Goal: Task Accomplishment & Management: Use online tool/utility

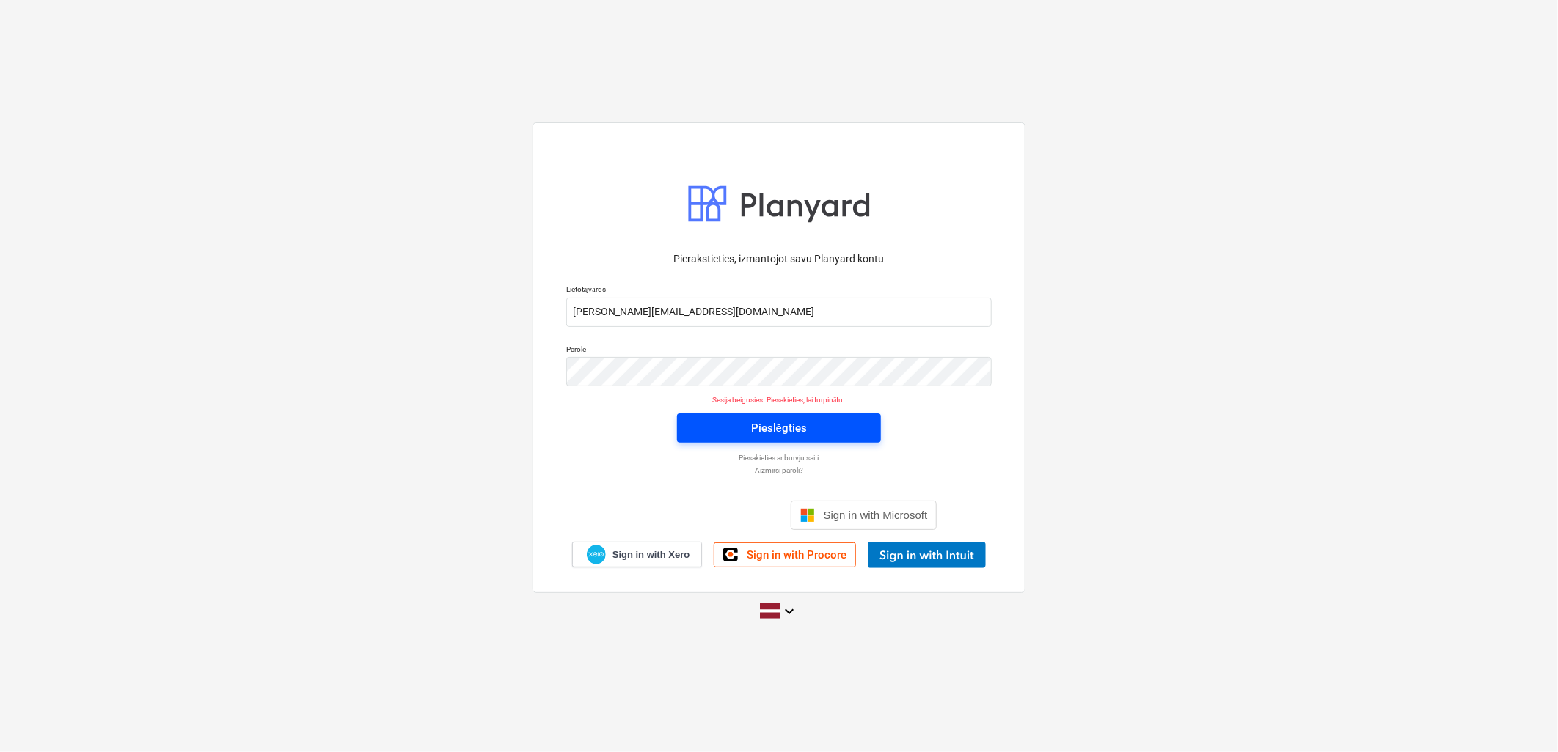
click at [827, 424] on span "Pieslēgties" at bounding box center [779, 428] width 169 height 19
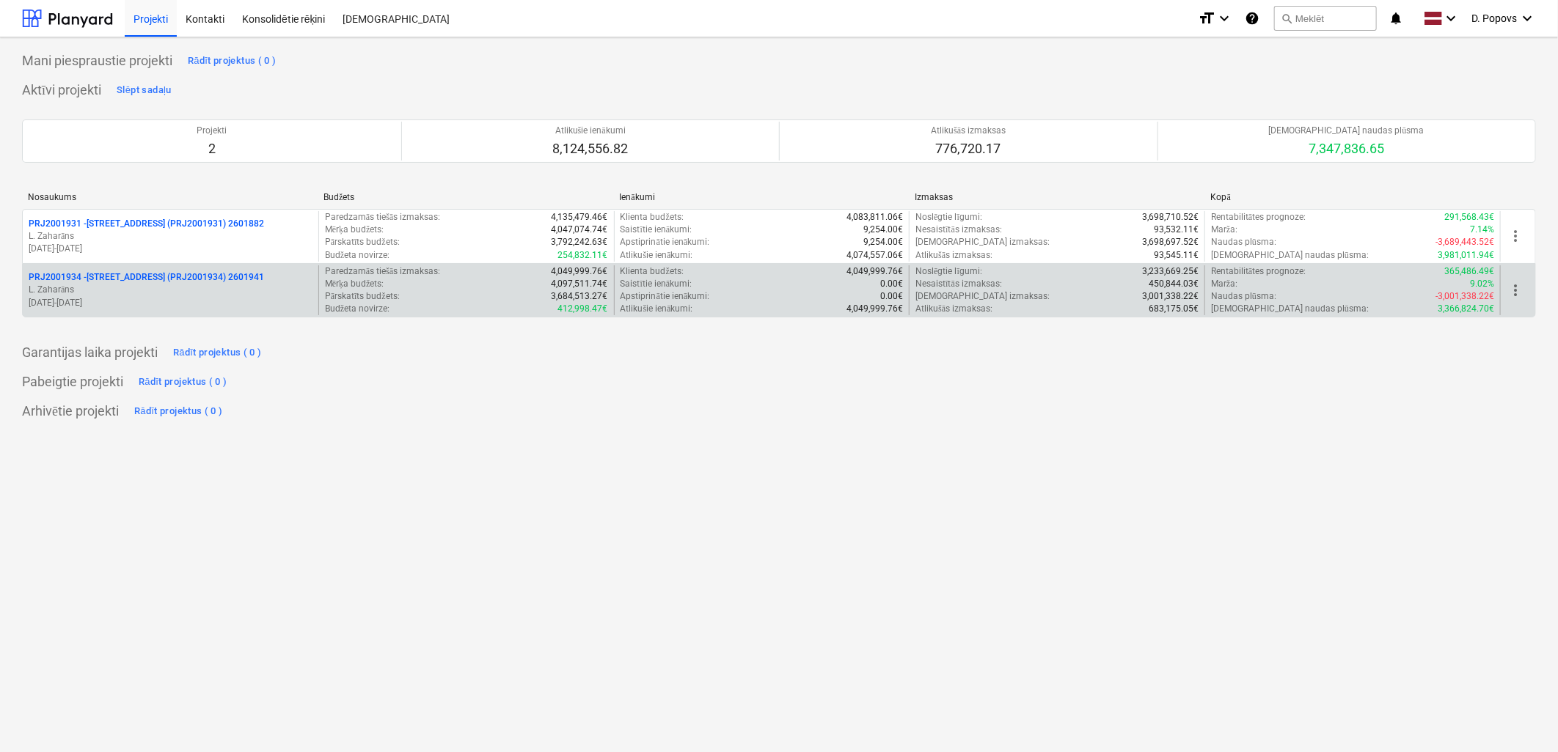
click at [223, 303] on p "[DATE] - [DATE]" at bounding box center [171, 303] width 284 height 12
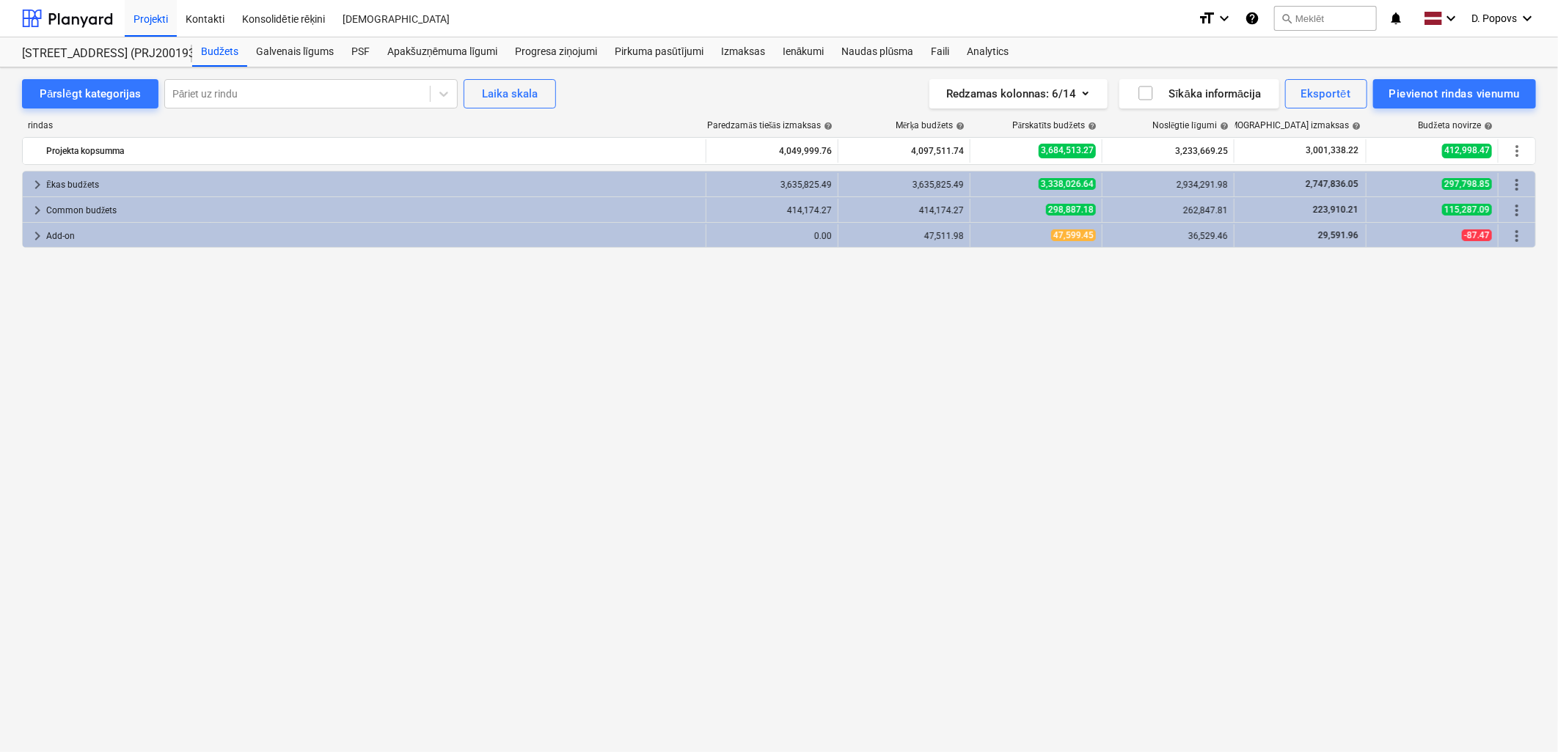
click at [772, 590] on div "keyboard_arrow_right Ēkas budžets 3,635,825.49 3,635,825.49 3,338,026.64 2,934,…" at bounding box center [779, 431] width 1514 height 521
click at [140, 17] on div "Projekti" at bounding box center [151, 17] width 52 height 37
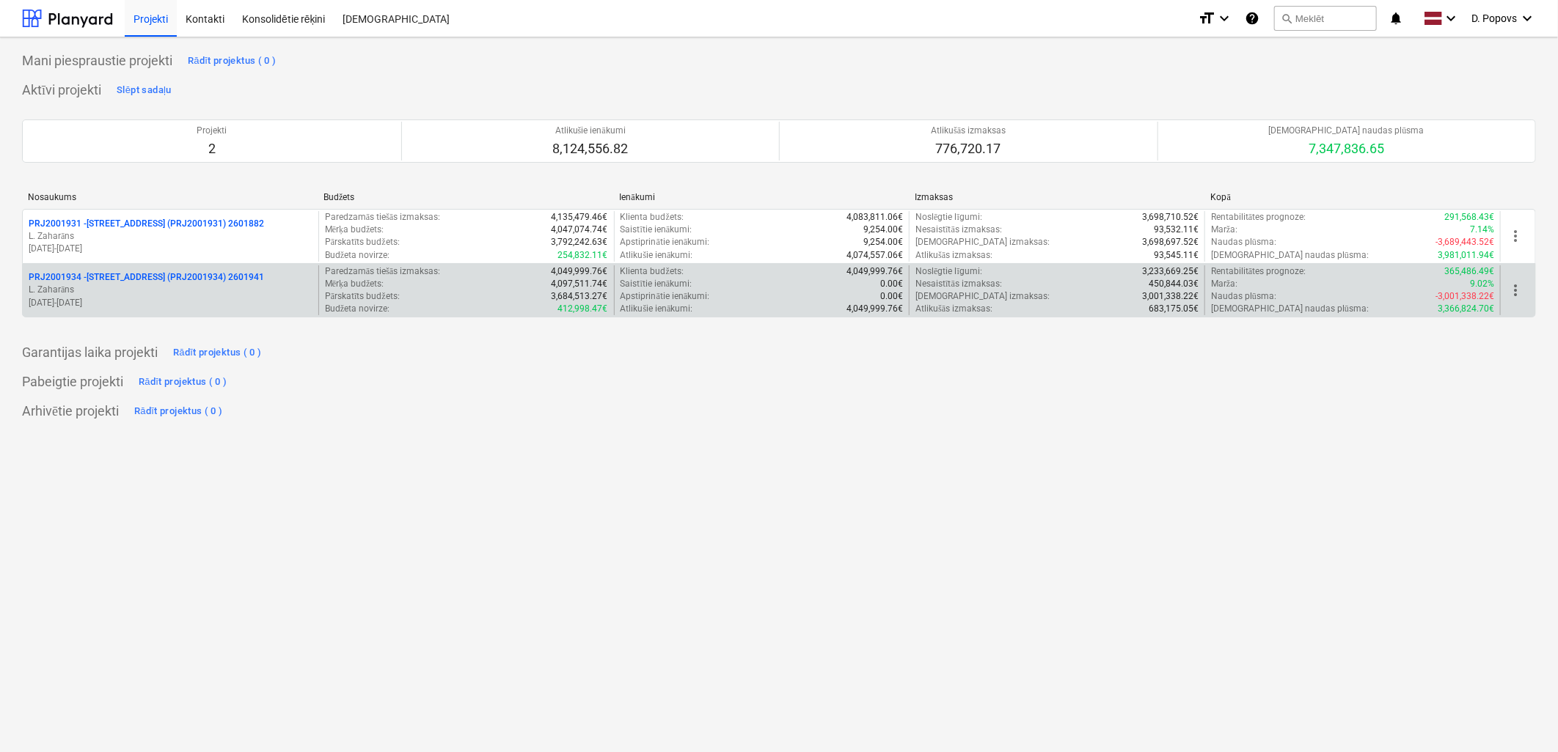
click at [105, 288] on p "L. Zaharāns" at bounding box center [171, 290] width 284 height 12
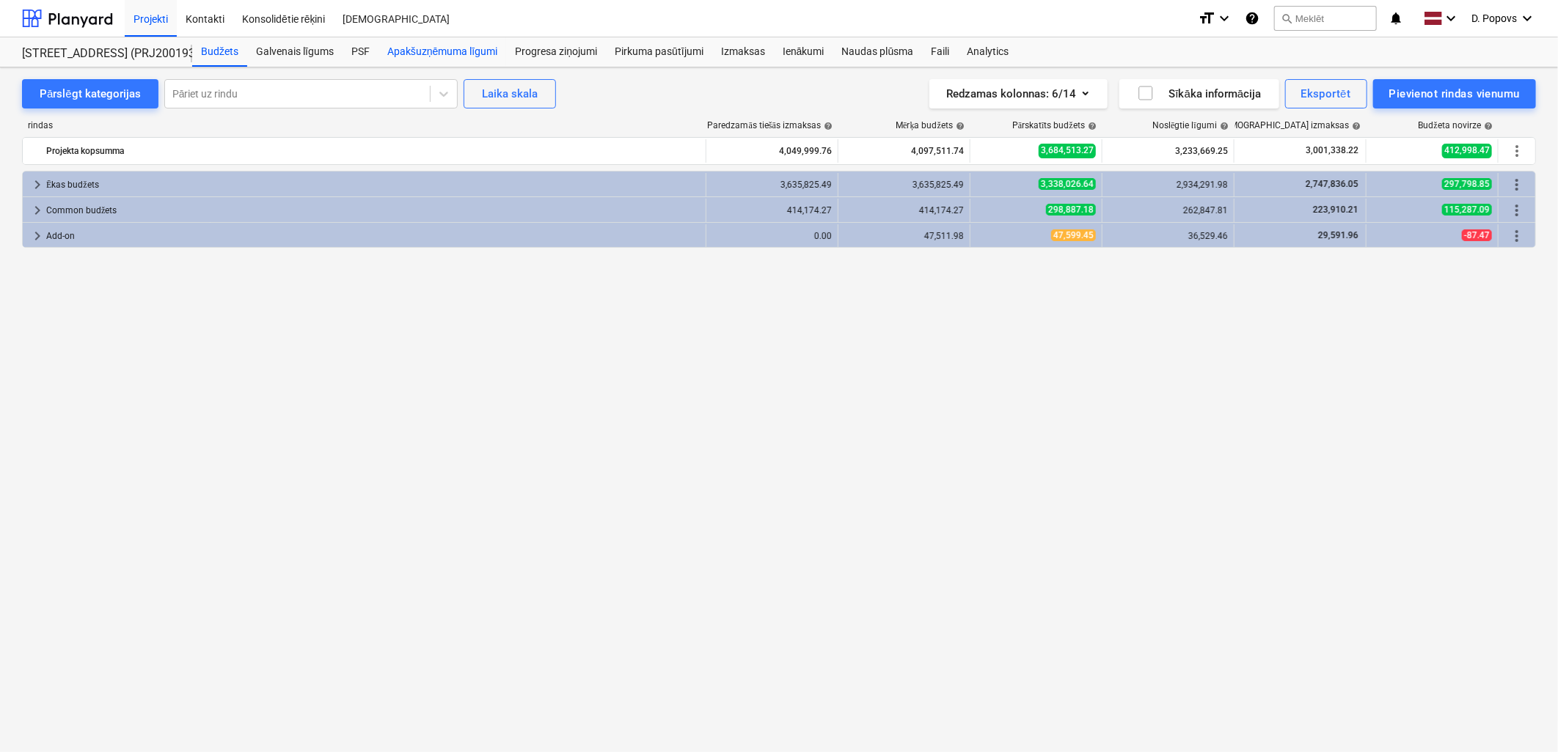
click at [452, 63] on div "Apakšuzņēmuma līgumi" at bounding box center [442, 51] width 128 height 29
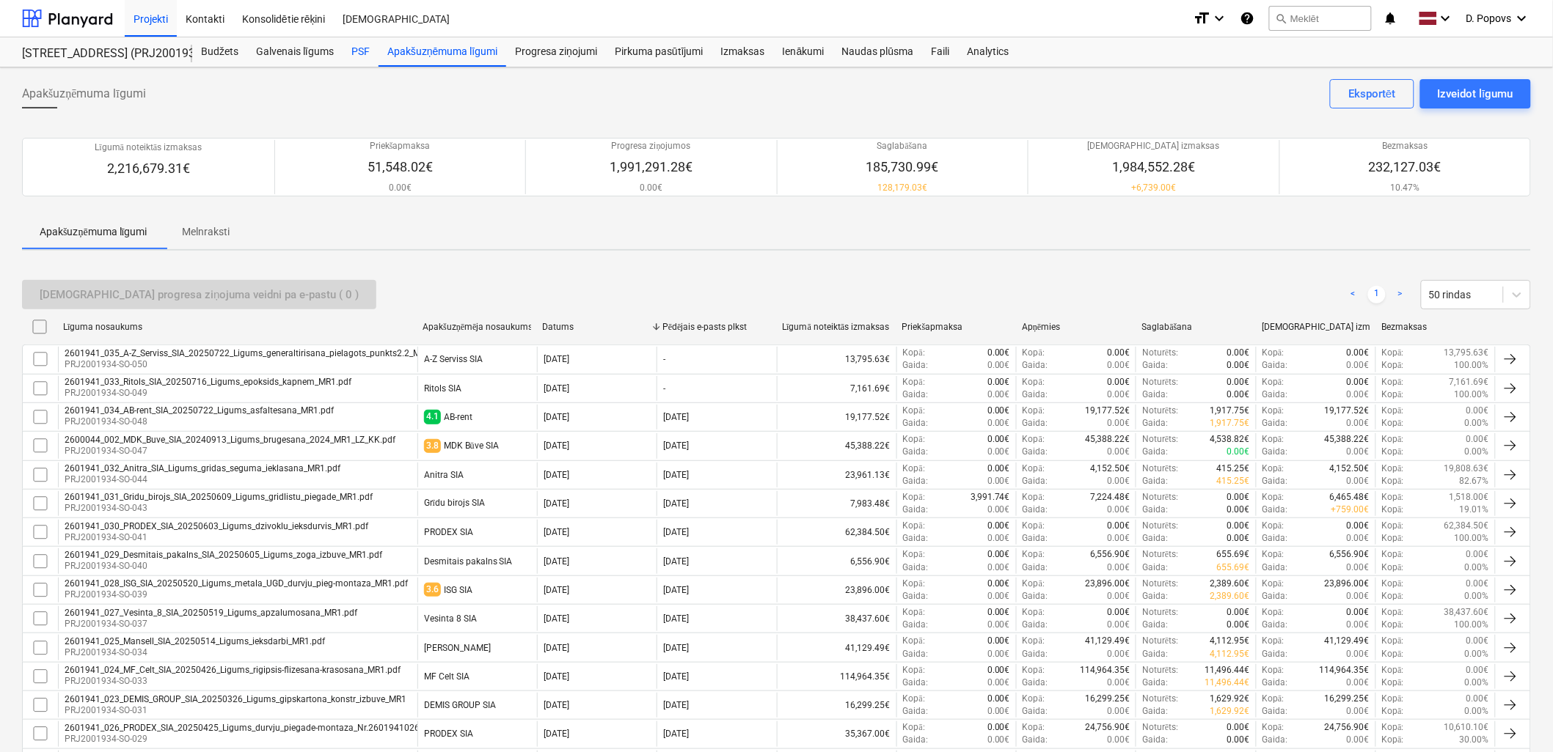
click at [343, 62] on div "PSF" at bounding box center [361, 51] width 36 height 29
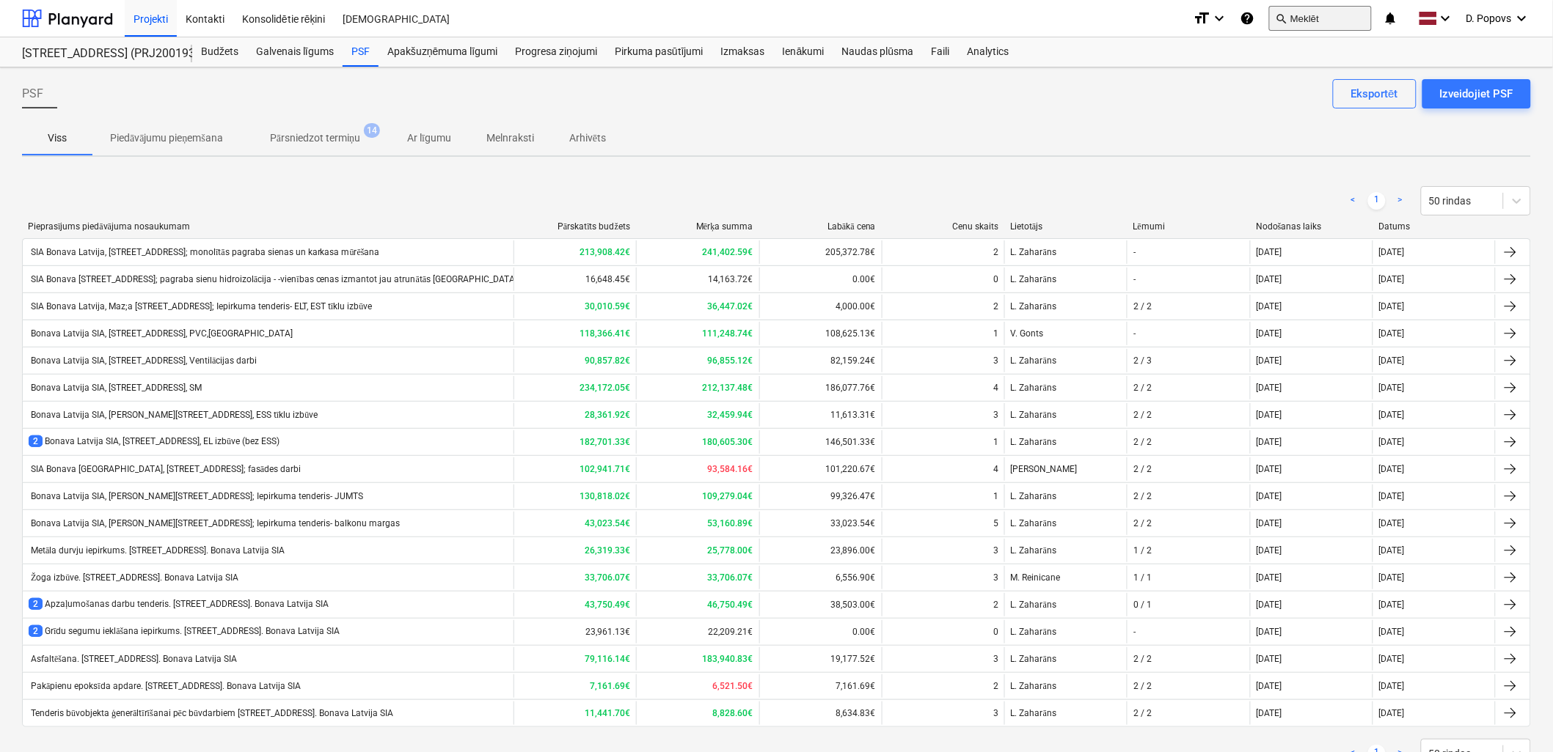
click at [1316, 18] on button "search Meklēt" at bounding box center [1320, 18] width 103 height 25
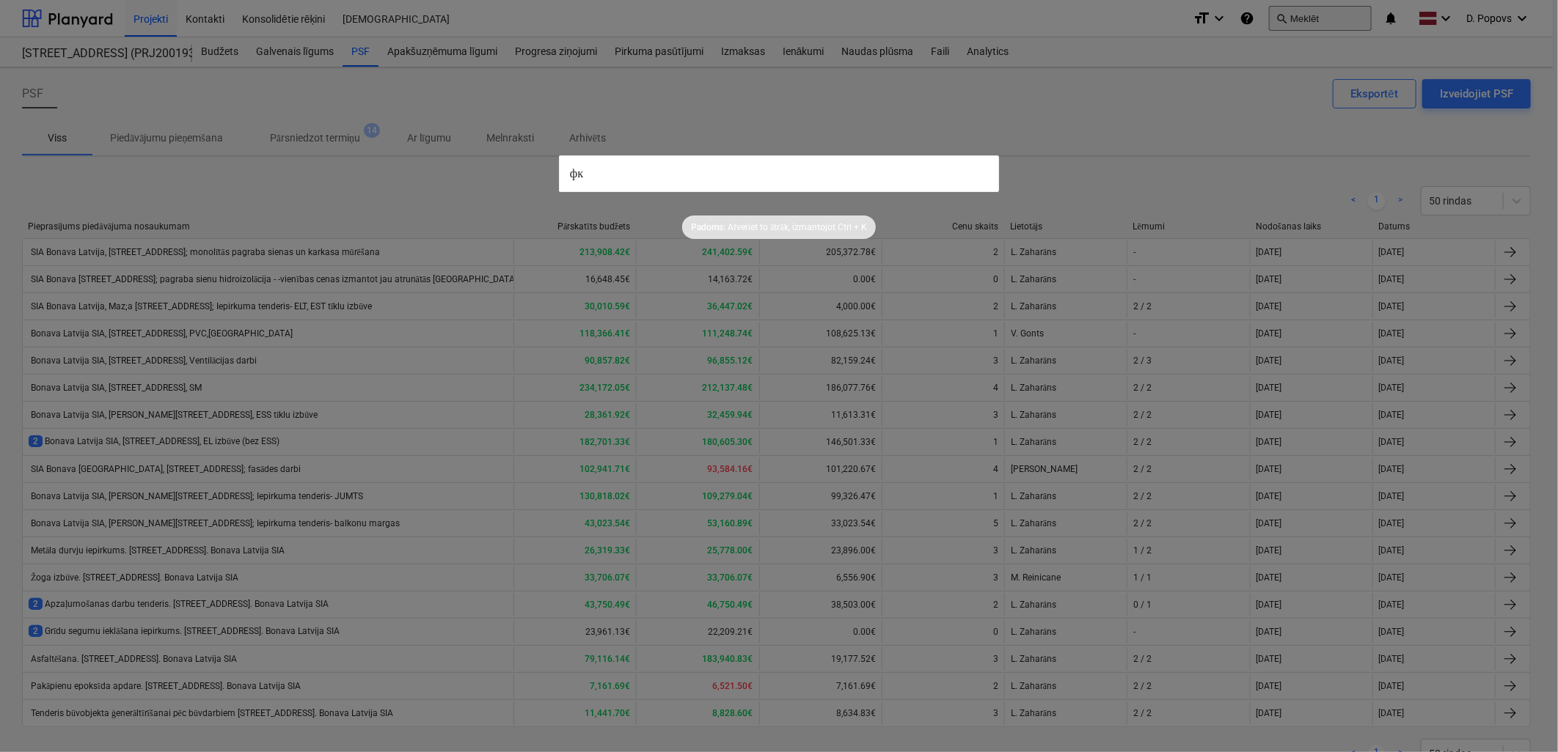
type input "ф"
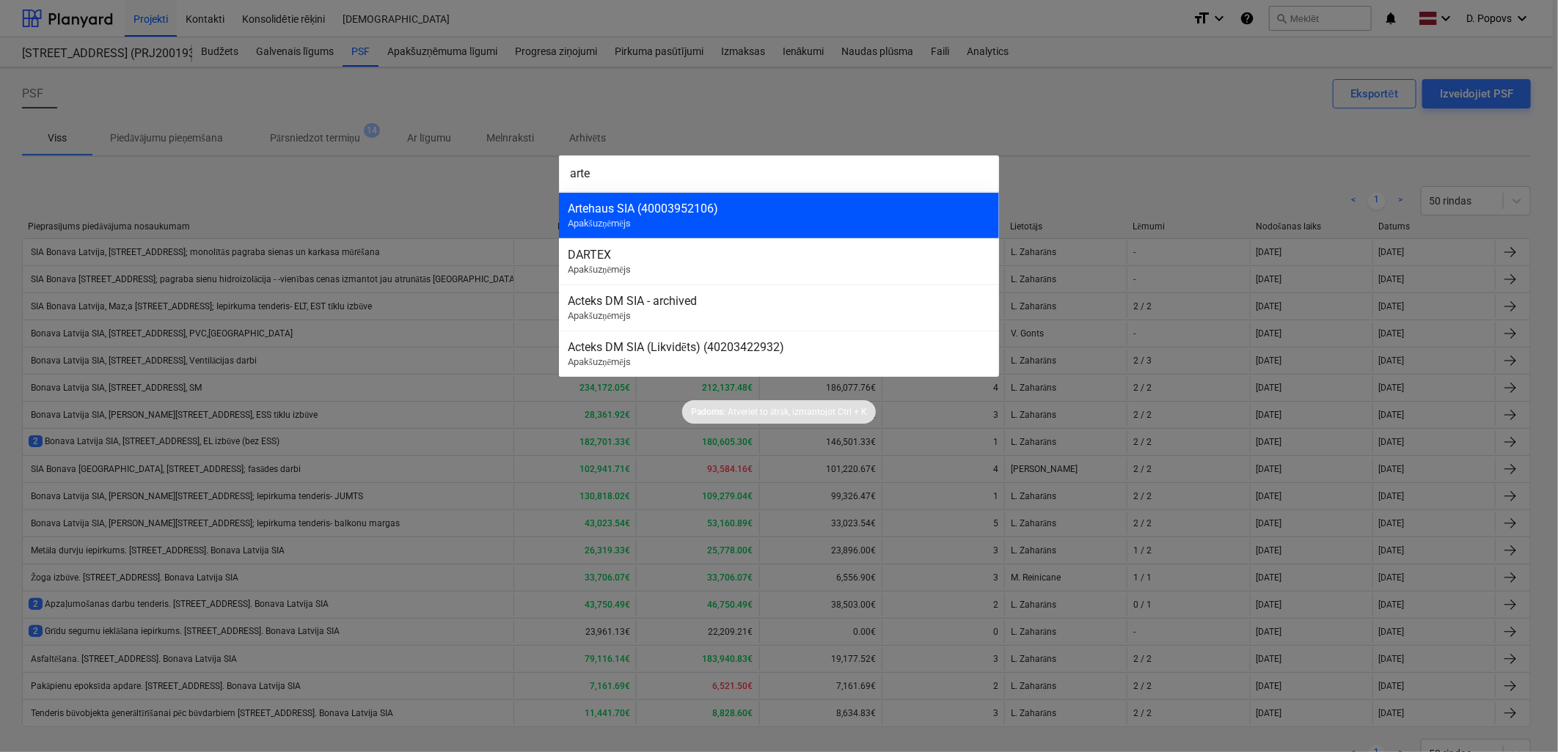
type input "arte"
click at [748, 214] on div "Artehaus SIA (40003952106)" at bounding box center [779, 209] width 422 height 14
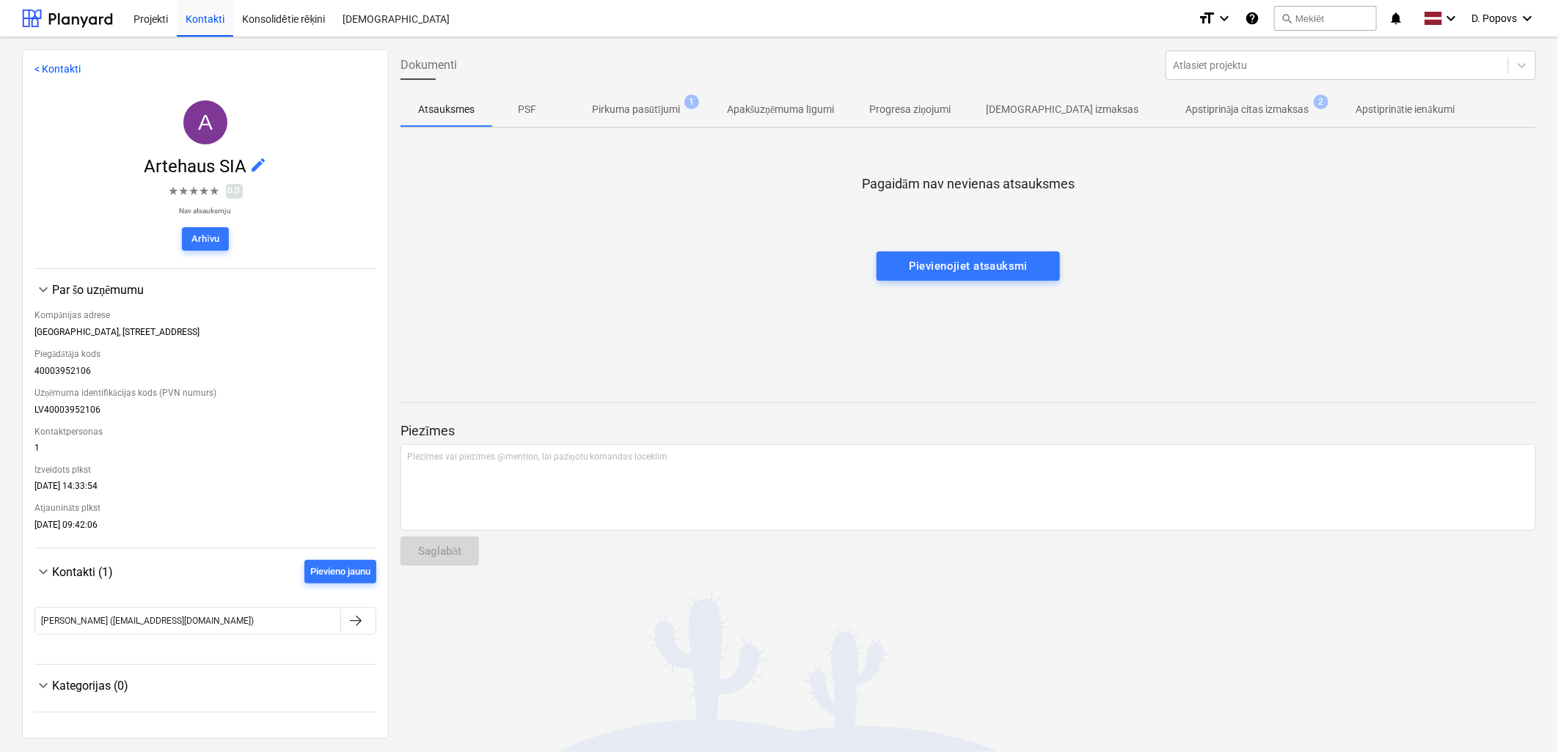
click at [618, 110] on p "Pirkuma pasūtījumi" at bounding box center [636, 109] width 88 height 15
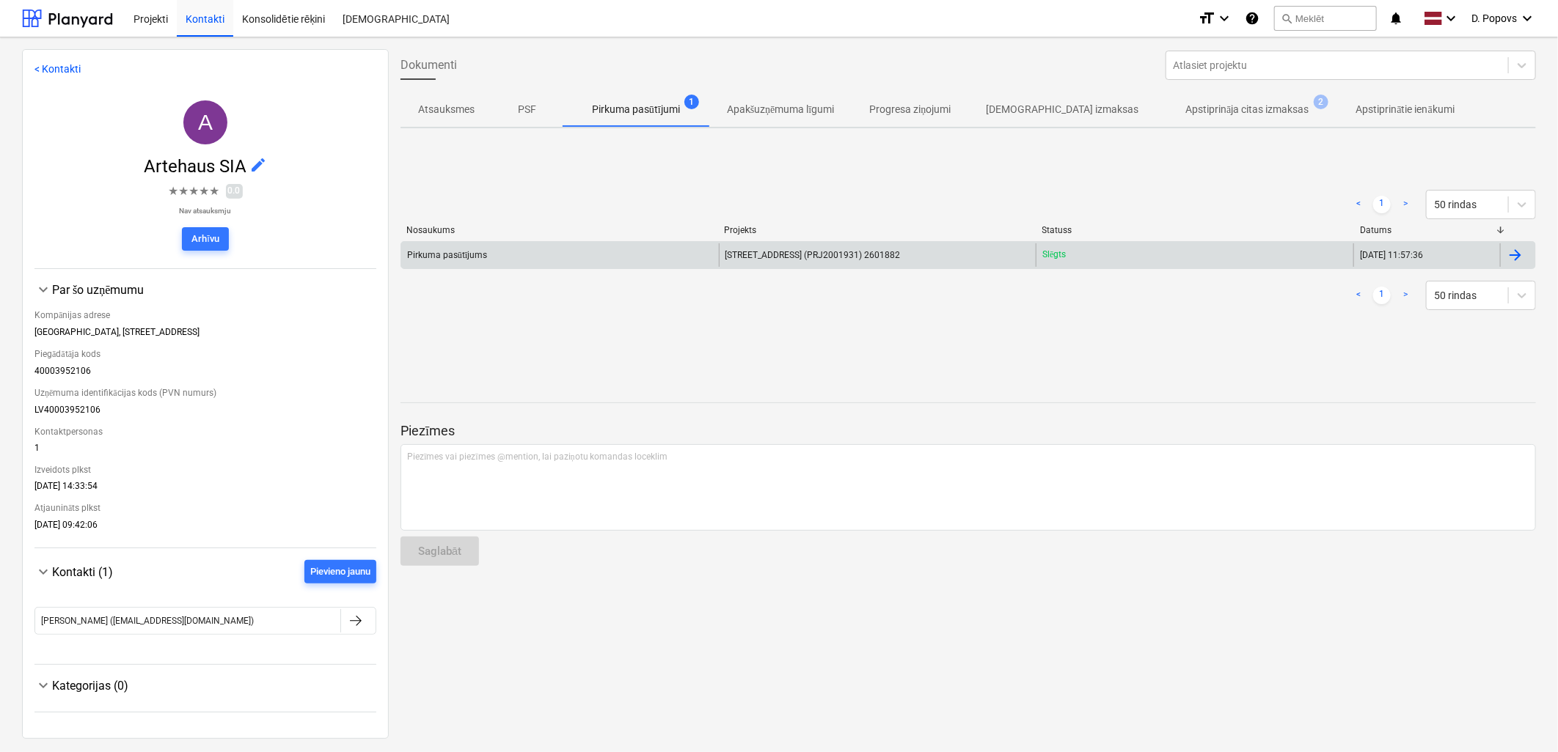
click at [581, 252] on div "Pirkuma pasūtījums" at bounding box center [560, 254] width 318 height 23
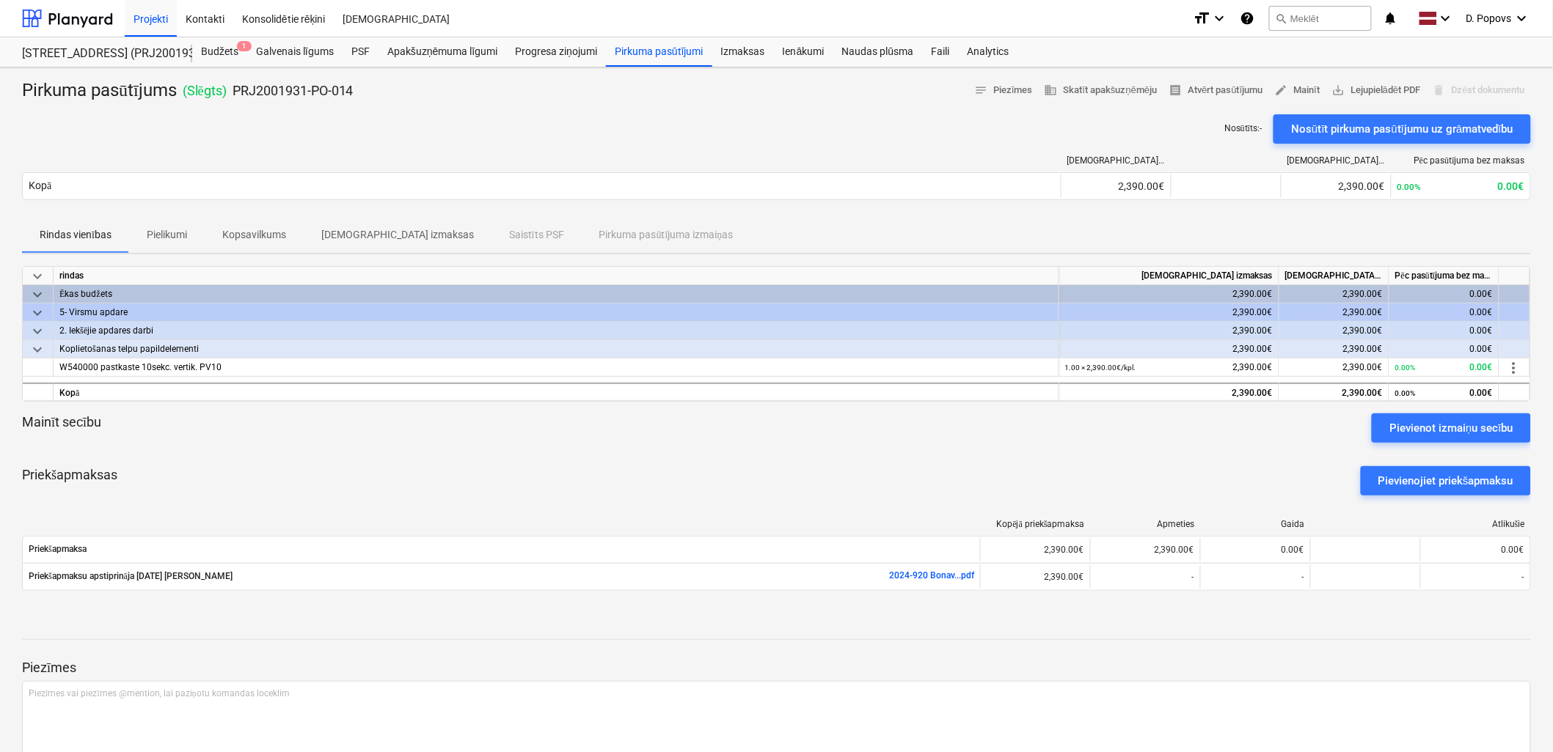
click at [159, 226] on span "Pielikumi" at bounding box center [167, 235] width 76 height 24
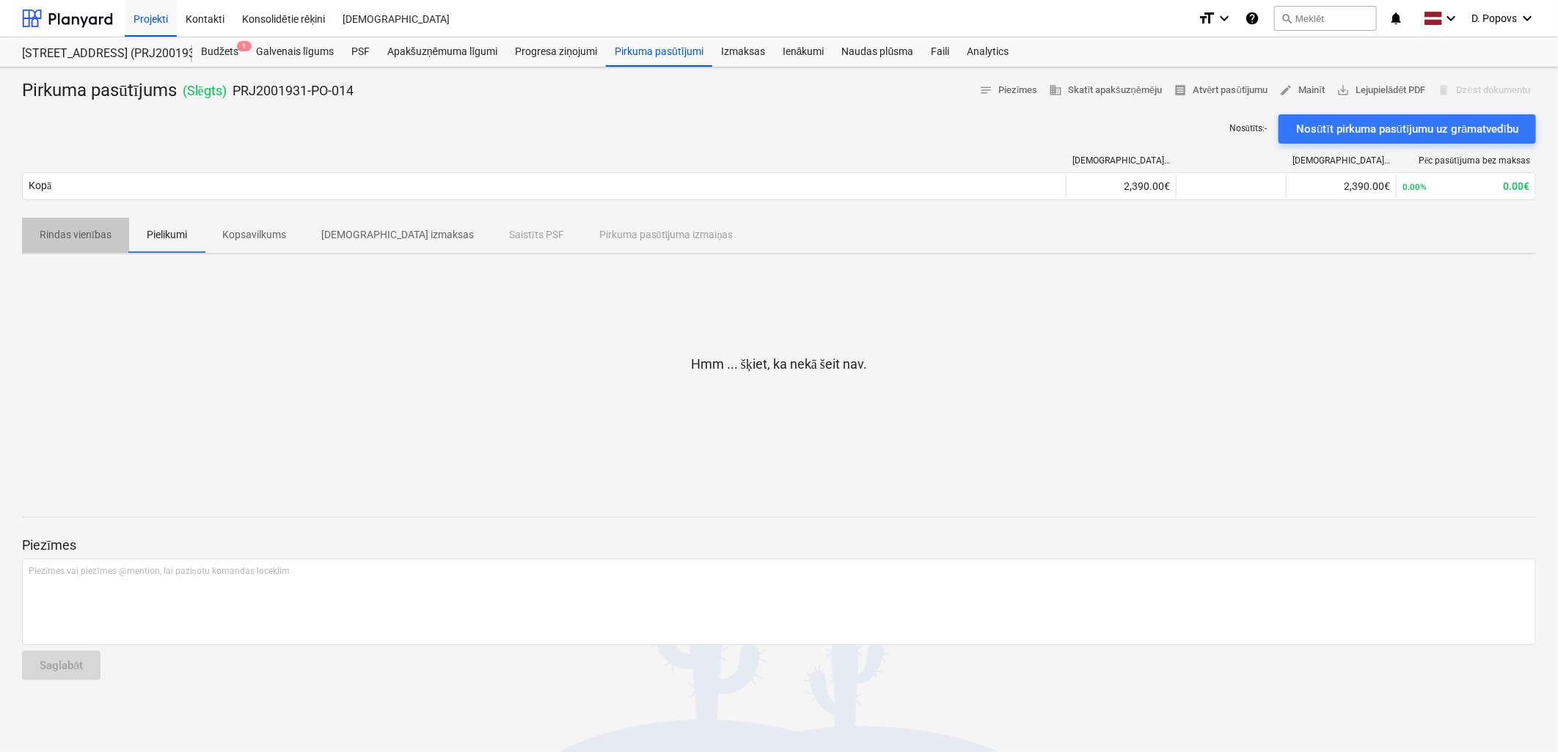
click at [45, 226] on span "Rindas vienības" at bounding box center [75, 235] width 107 height 24
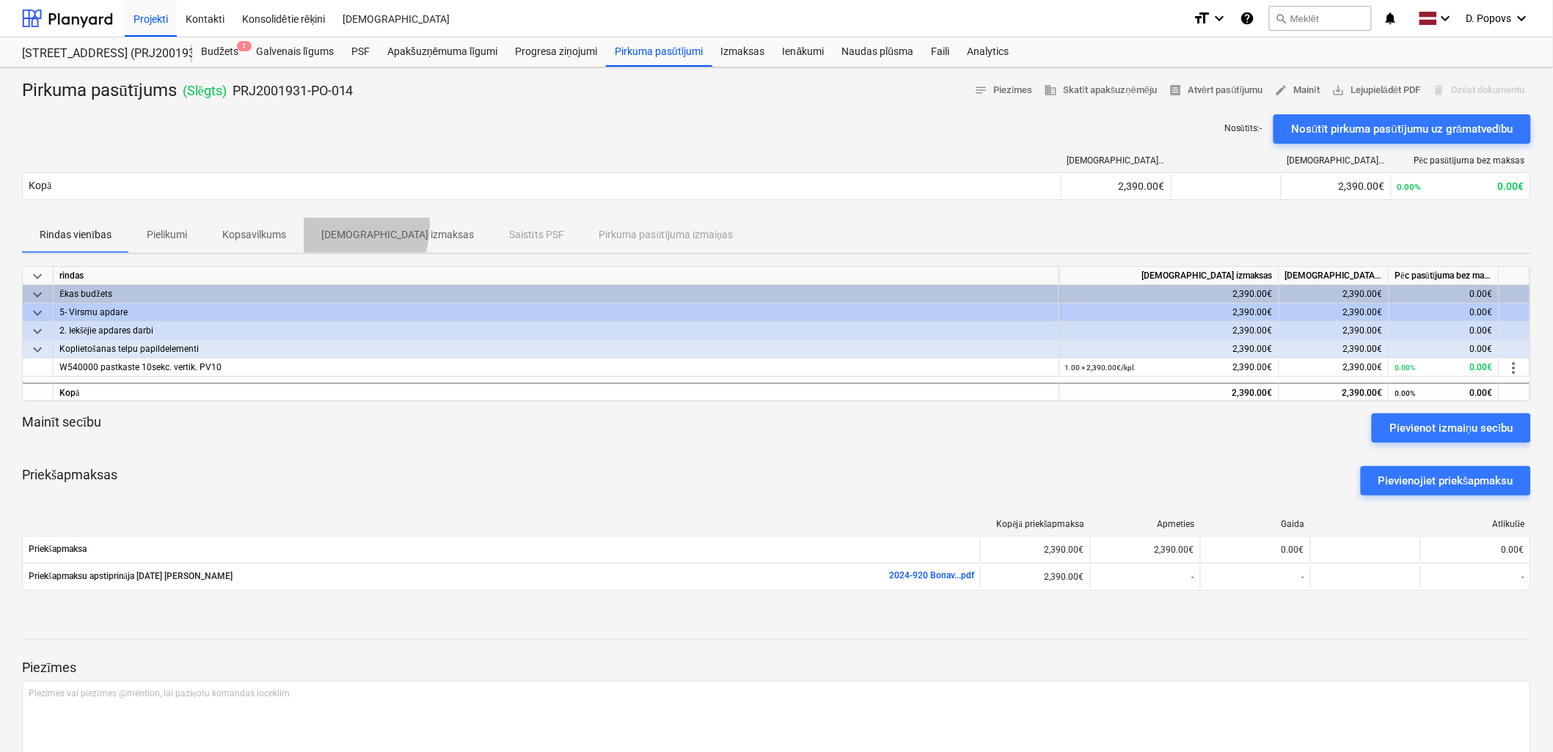
click at [326, 224] on span "[DEMOGRAPHIC_DATA] izmaksas" at bounding box center [398, 235] width 188 height 24
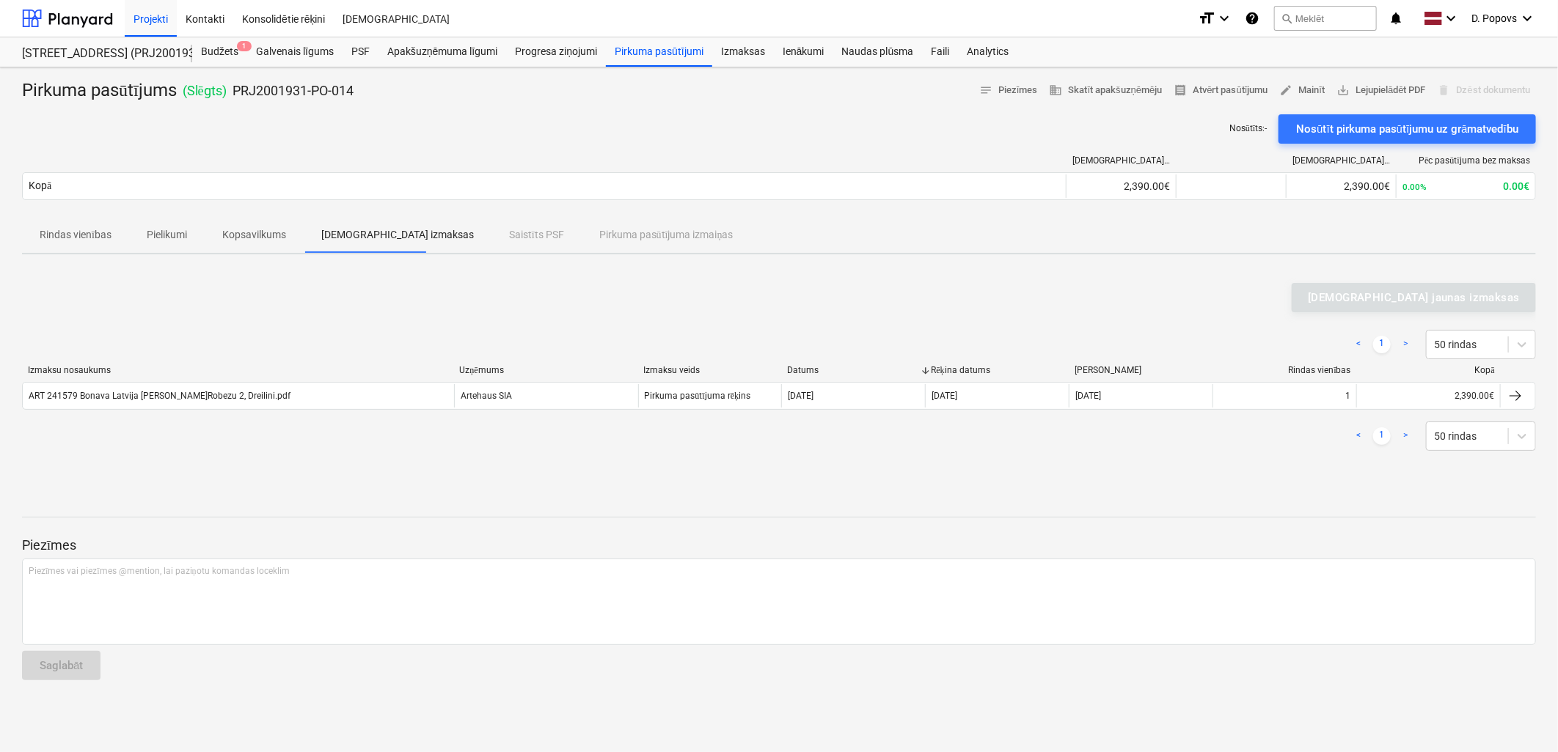
click at [656, 227] on div "Rindas vienības Pielikumi Kopsavilkums Saistītās izmaksas Saistīts PSF Pirkuma …" at bounding box center [779, 235] width 1514 height 35
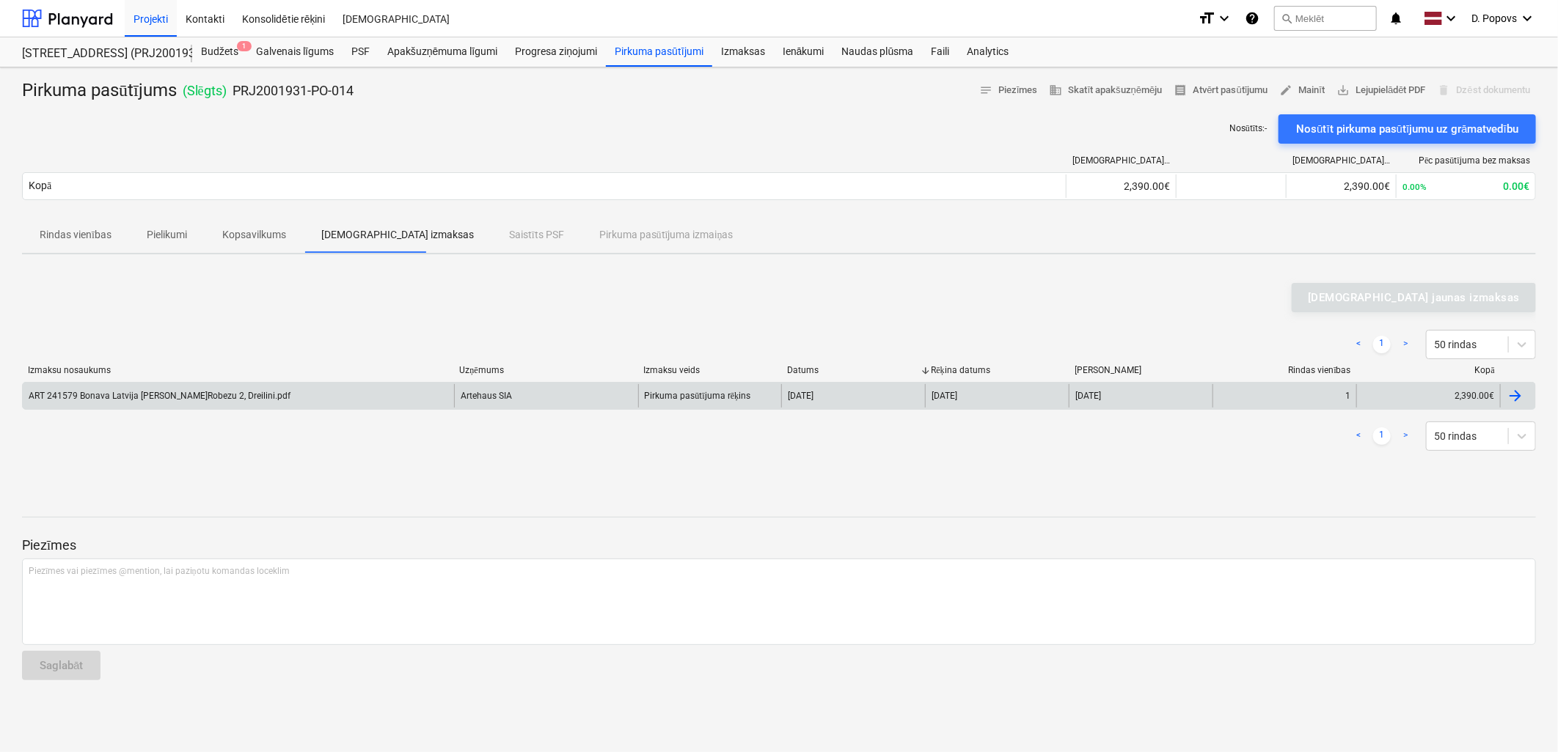
click at [412, 392] on div "ART 241579 Bonava Latvija [PERSON_NAME]Robezu 2, Dreilini.pdf" at bounding box center [238, 395] width 431 height 23
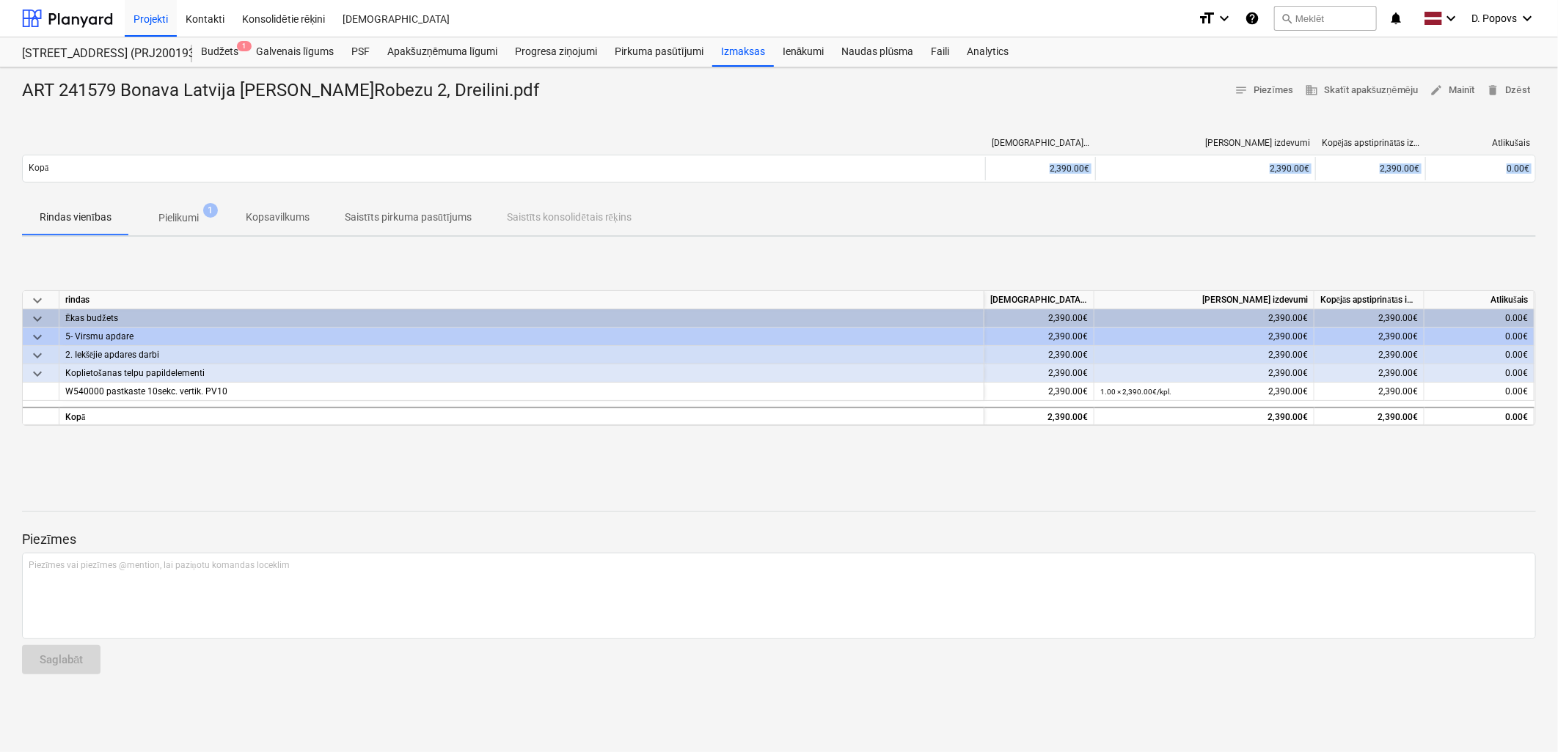
drag, startPoint x: 651, startPoint y: 200, endPoint x: 605, endPoint y: 213, distance: 47.2
click at [605, 213] on div "ART 241579 Bonava Latvija [PERSON_NAME]Robezu 2, Dreilini.pdf notes Piezīmes bu…" at bounding box center [779, 409] width 1558 height 685
drag, startPoint x: 605, startPoint y: 213, endPoint x: 323, endPoint y: 231, distance: 283.0
click at [323, 231] on button "Kopsavilkums" at bounding box center [277, 217] width 99 height 35
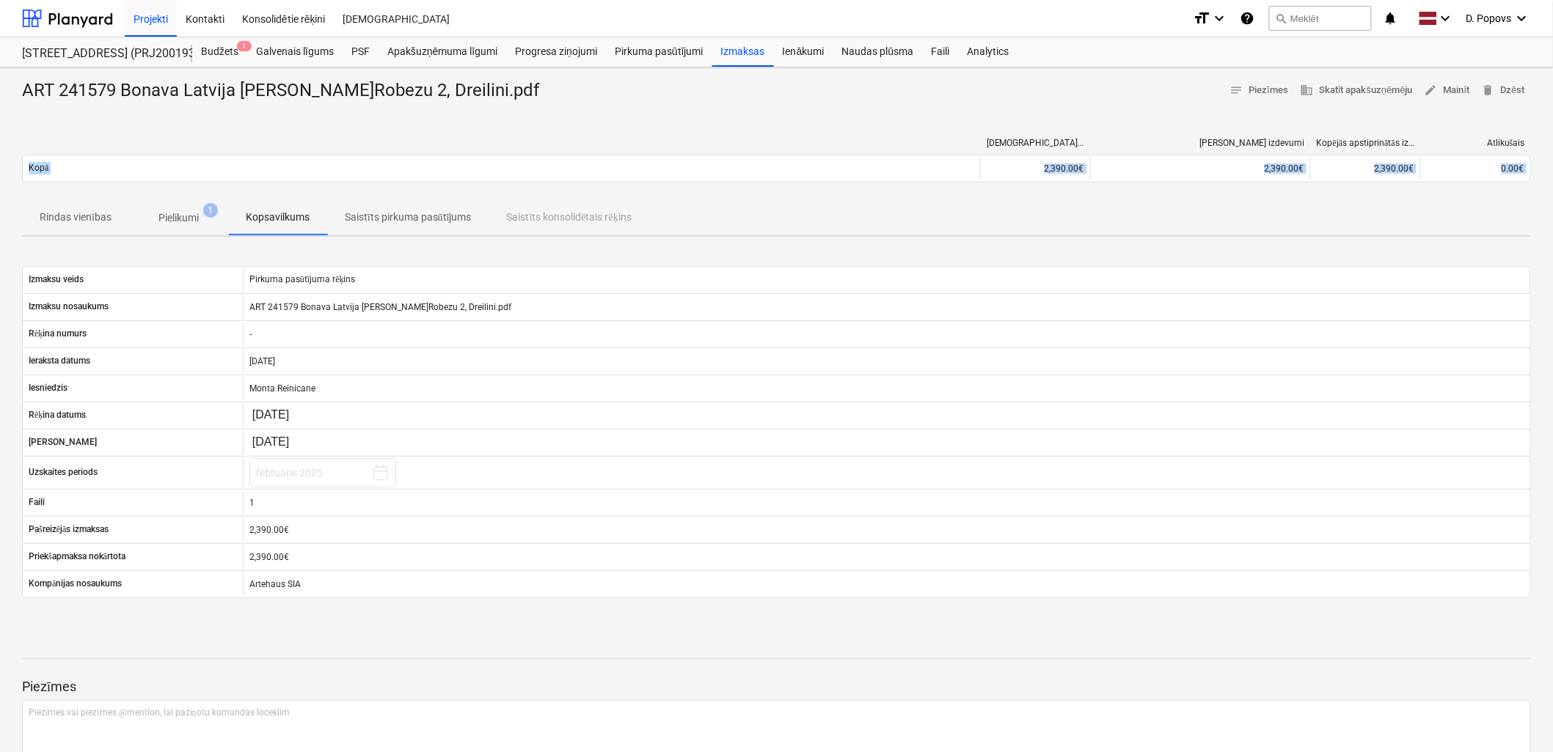
click at [382, 226] on span "Saistīts pirkuma pasūtījums" at bounding box center [408, 217] width 162 height 24
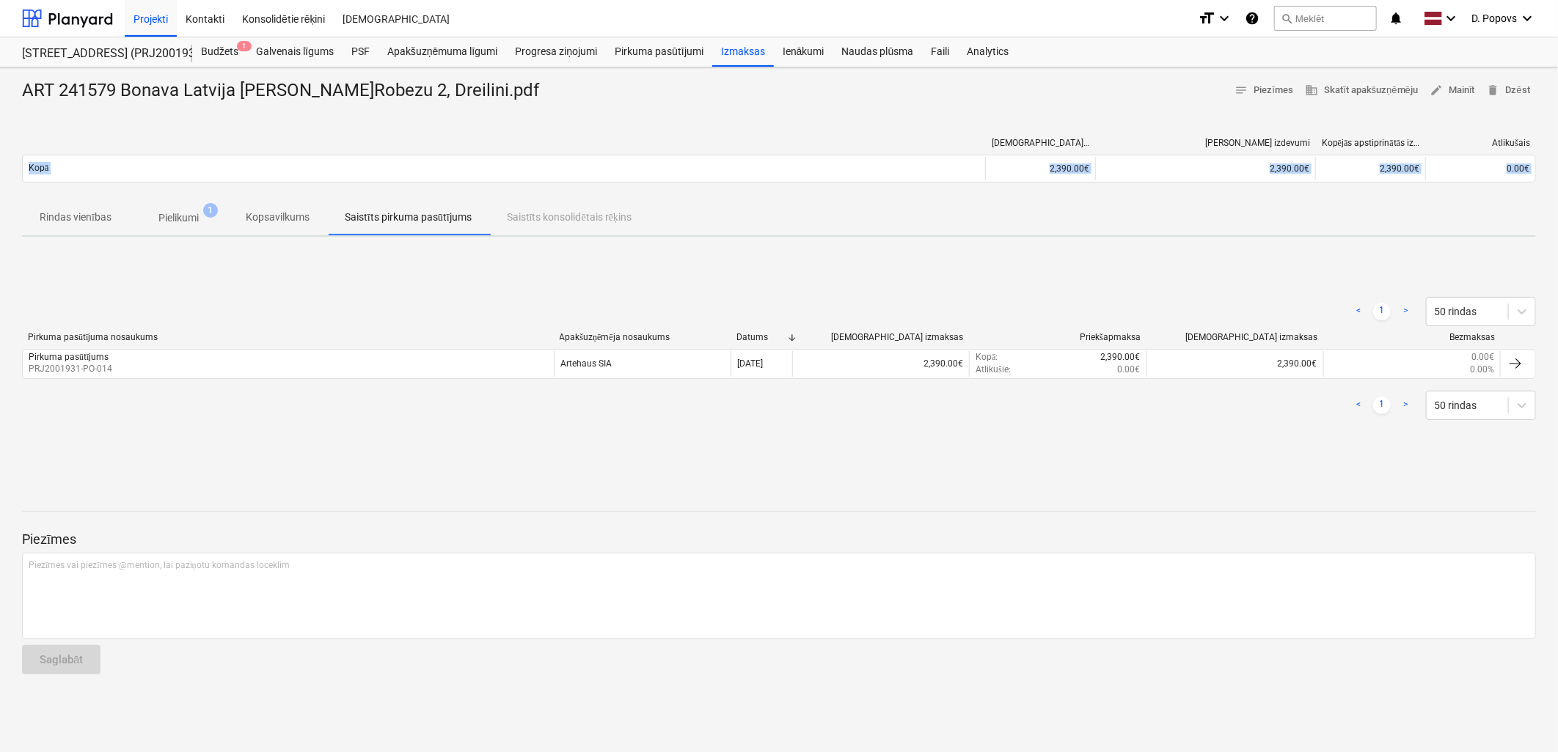
click at [306, 221] on p "Kopsavilkums" at bounding box center [278, 217] width 64 height 15
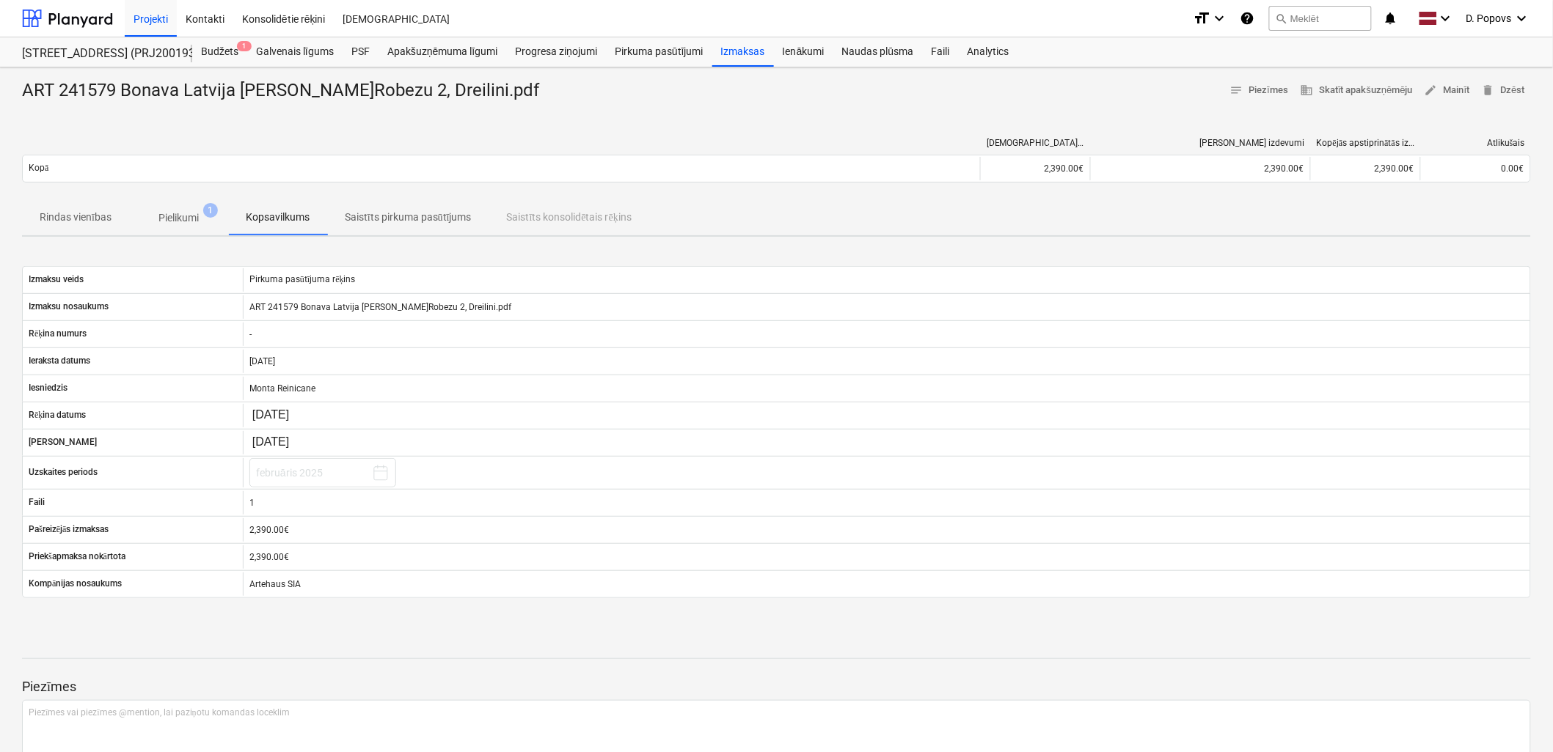
click at [118, 237] on div "ART 241579 Bonava Latvija [PERSON_NAME]Robezu 2, Dreilini.pdf notes Piezīmes bu…" at bounding box center [776, 456] width 1553 height 778
drag, startPoint x: 115, startPoint y: 221, endPoint x: 138, endPoint y: 243, distance: 31.6
click at [114, 221] on span "Rindas vienības" at bounding box center [75, 217] width 107 height 24
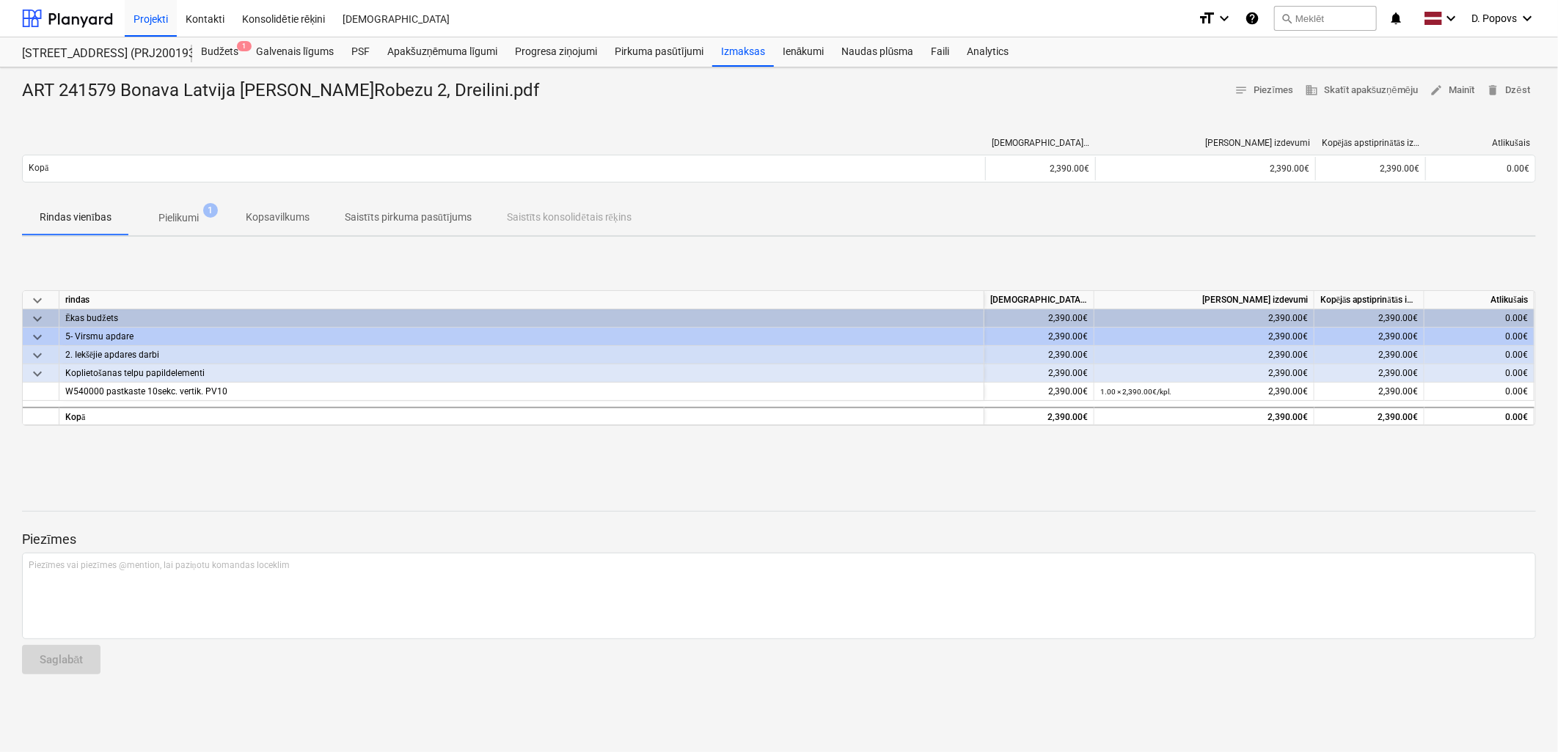
click at [188, 219] on p "Pielikumi" at bounding box center [178, 217] width 40 height 15
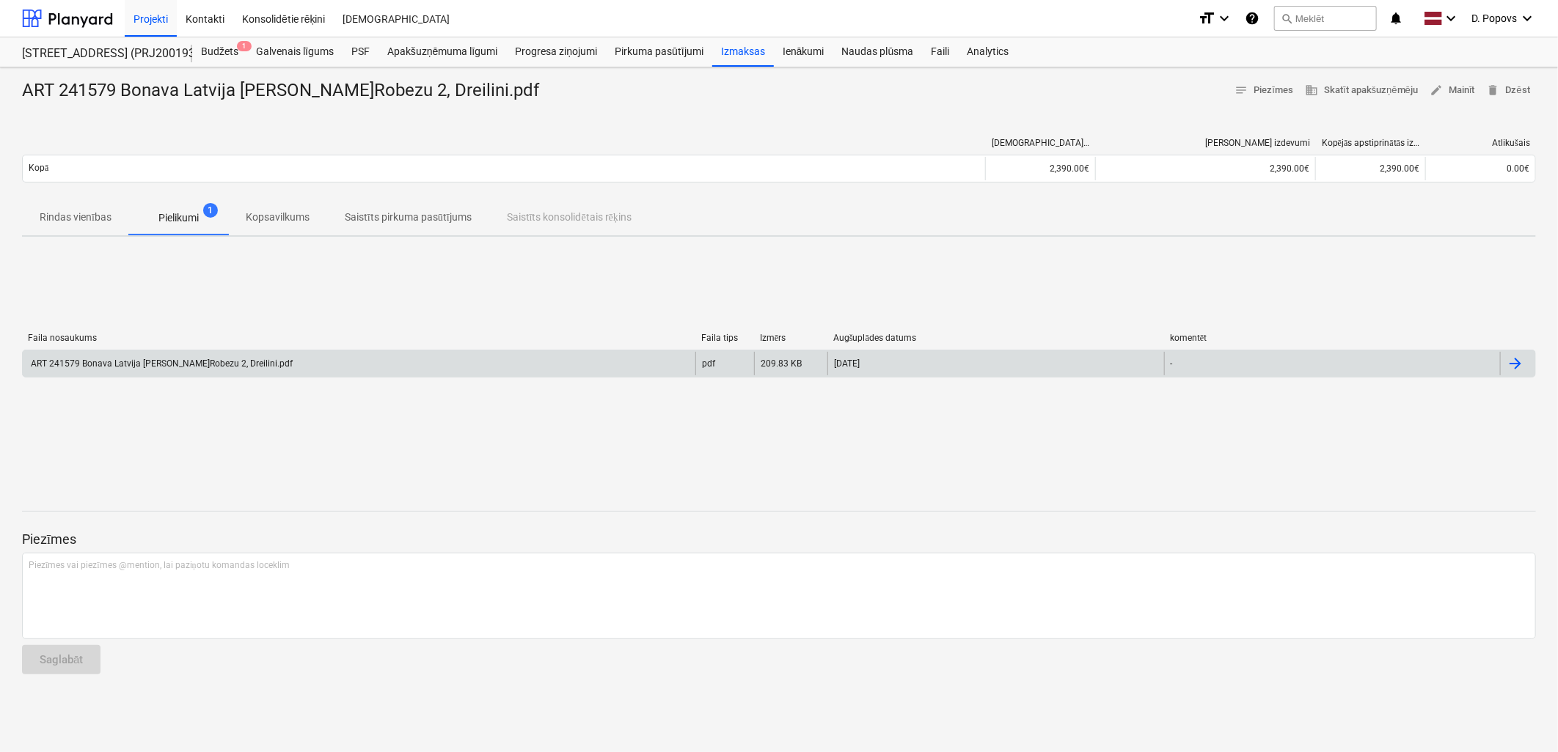
click at [304, 357] on div "ART 241579 Bonava Latvija [PERSON_NAME]Robezu 2, Dreilini.pdf" at bounding box center [359, 363] width 673 height 23
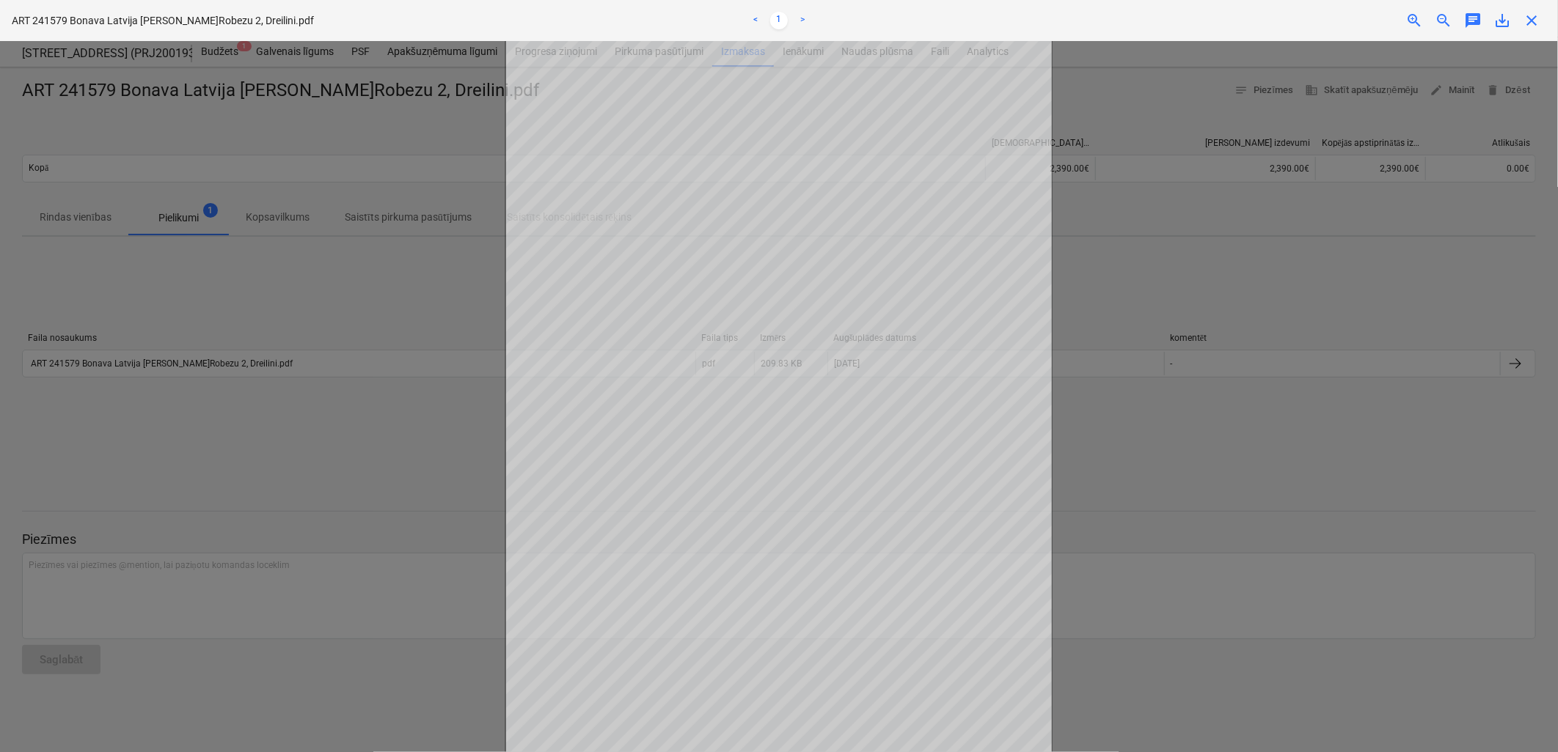
click at [1187, 458] on div at bounding box center [779, 396] width 1558 height 711
click at [1534, 18] on span "close" at bounding box center [1532, 21] width 18 height 18
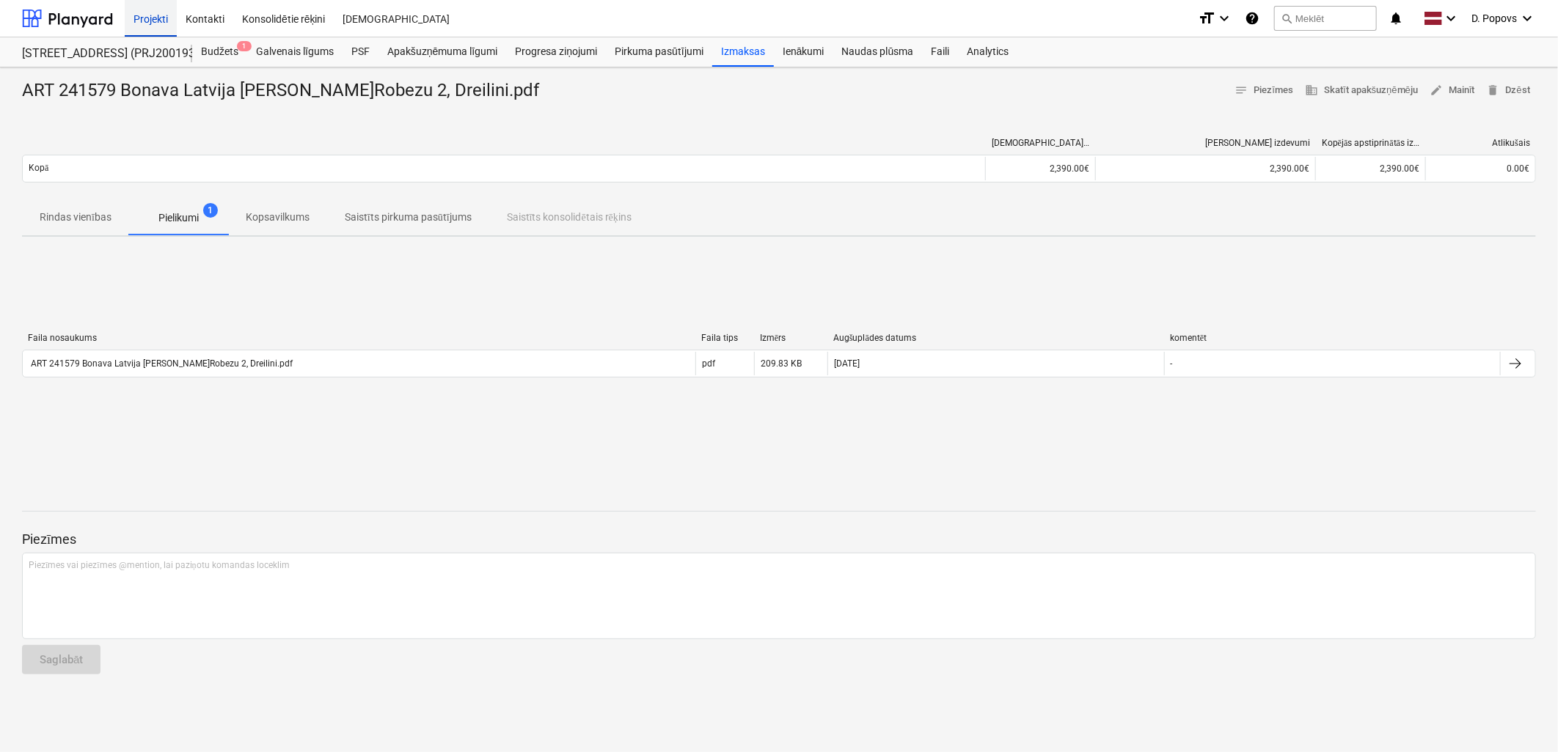
click at [162, 20] on div "Projekti" at bounding box center [151, 17] width 52 height 37
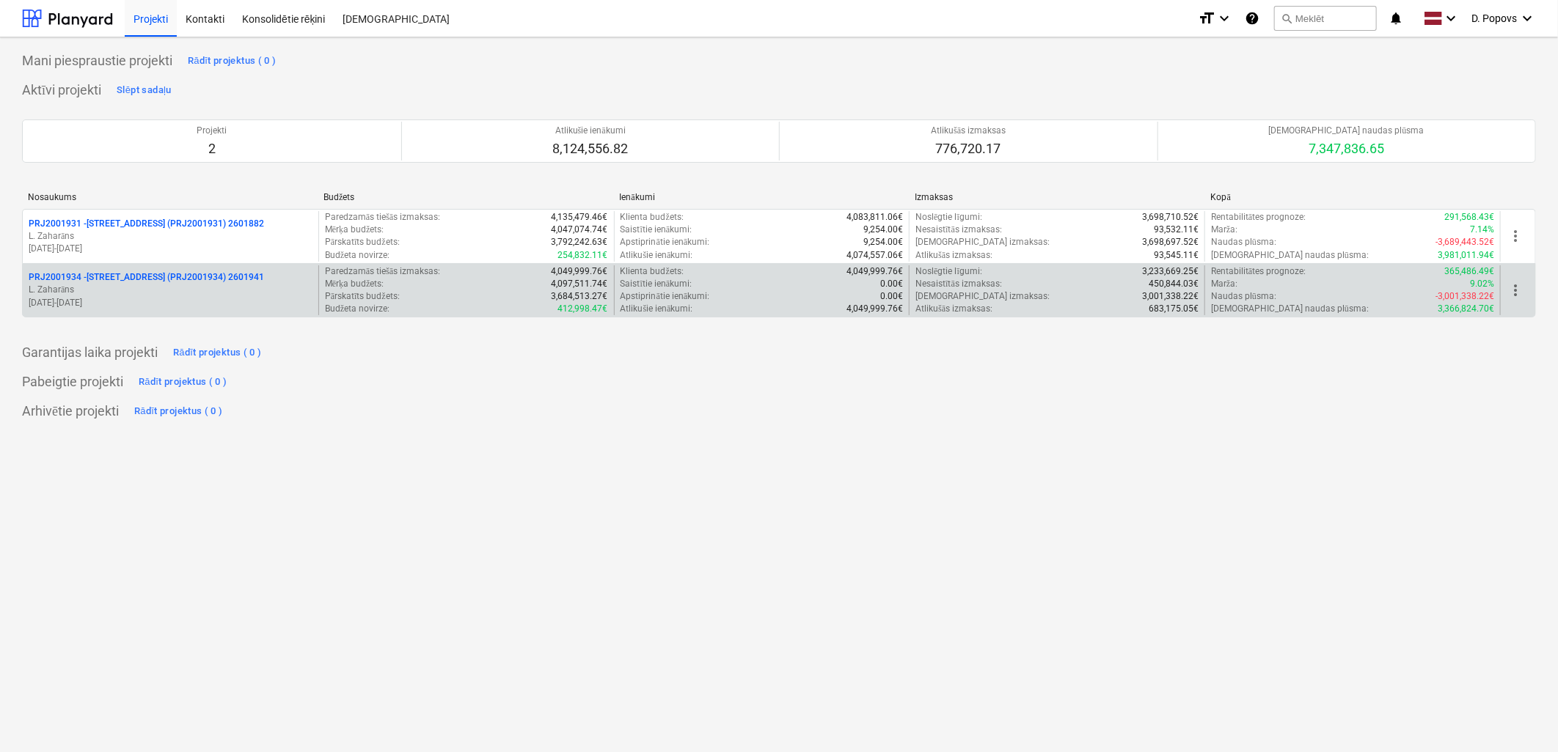
click at [411, 282] on div "Mērķa budžets : 4,097,511.74€" at bounding box center [466, 284] width 283 height 12
click at [231, 298] on p "[DATE] - [DATE]" at bounding box center [171, 303] width 284 height 12
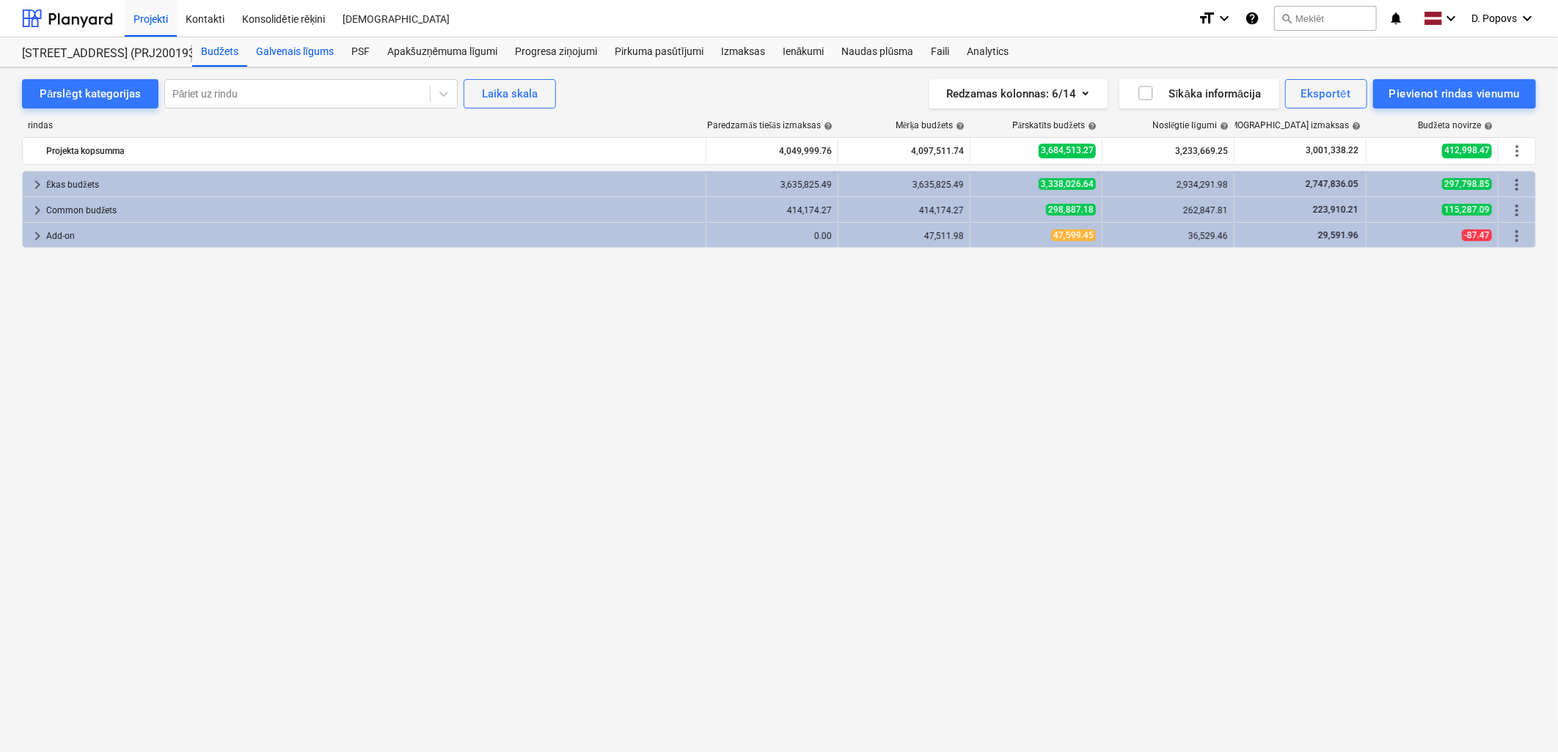
click at [288, 52] on div "Galvenais līgums" at bounding box center [294, 51] width 95 height 29
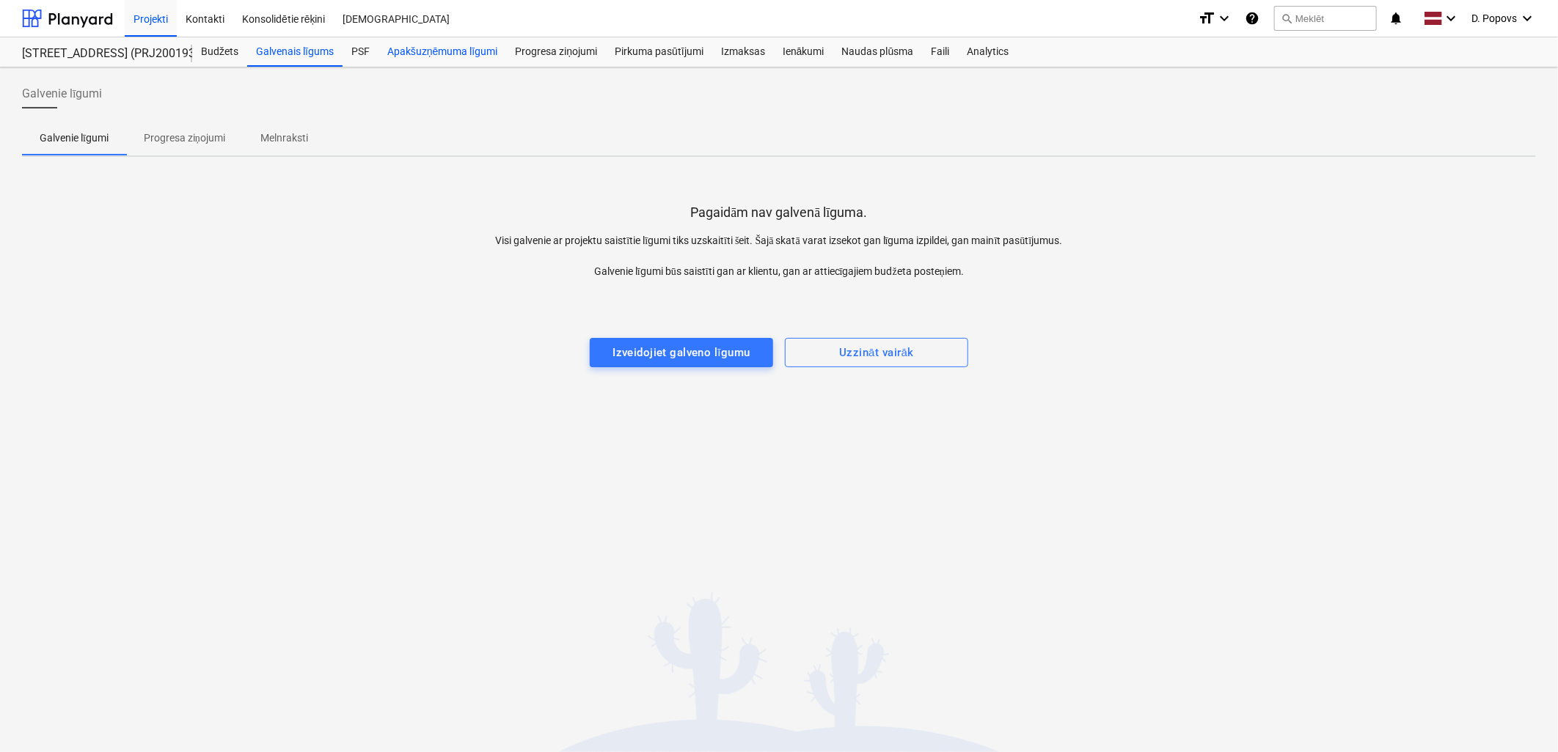
click at [411, 55] on div "Apakšuzņēmuma līgumi" at bounding box center [442, 51] width 128 height 29
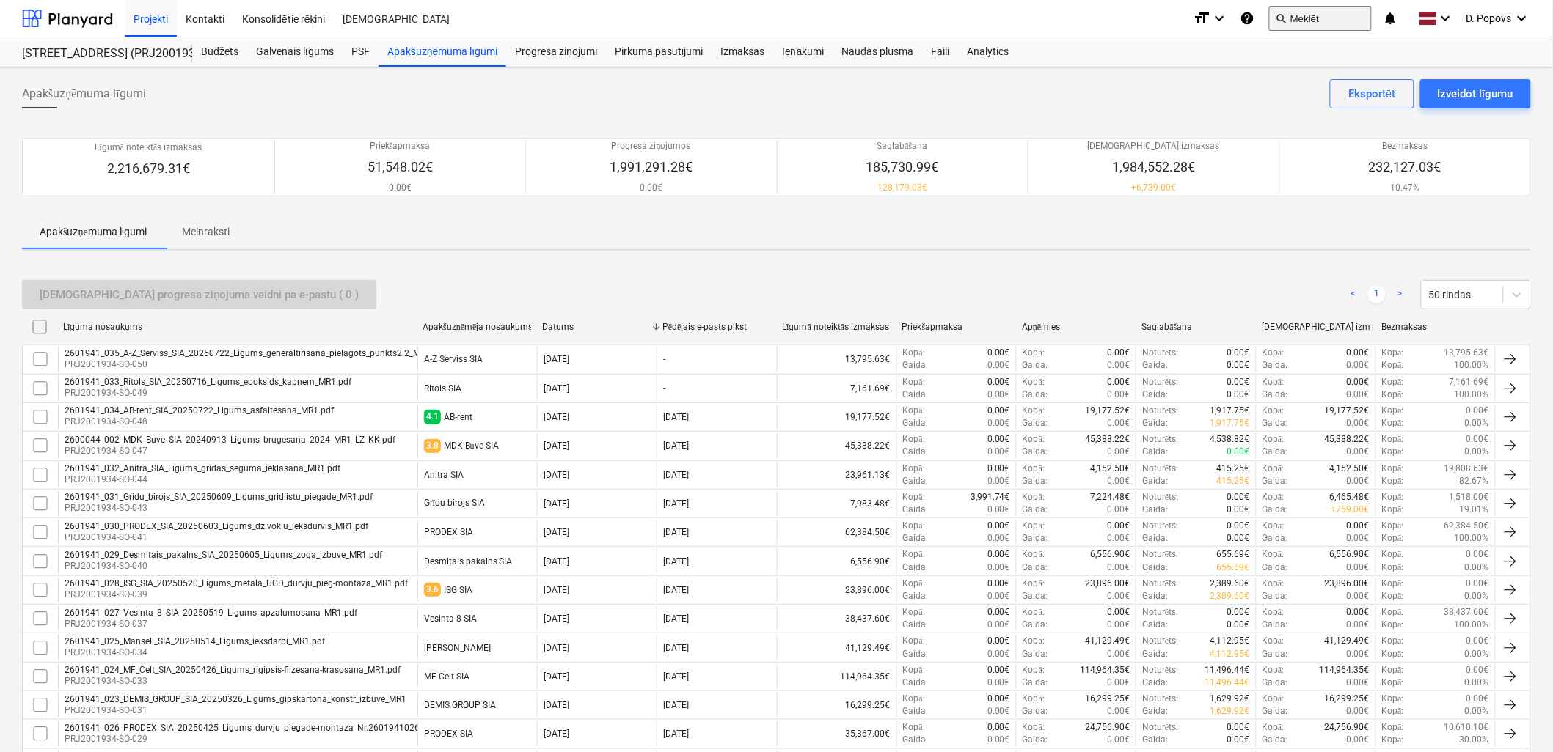
click at [1336, 19] on button "search Meklēt" at bounding box center [1320, 18] width 103 height 25
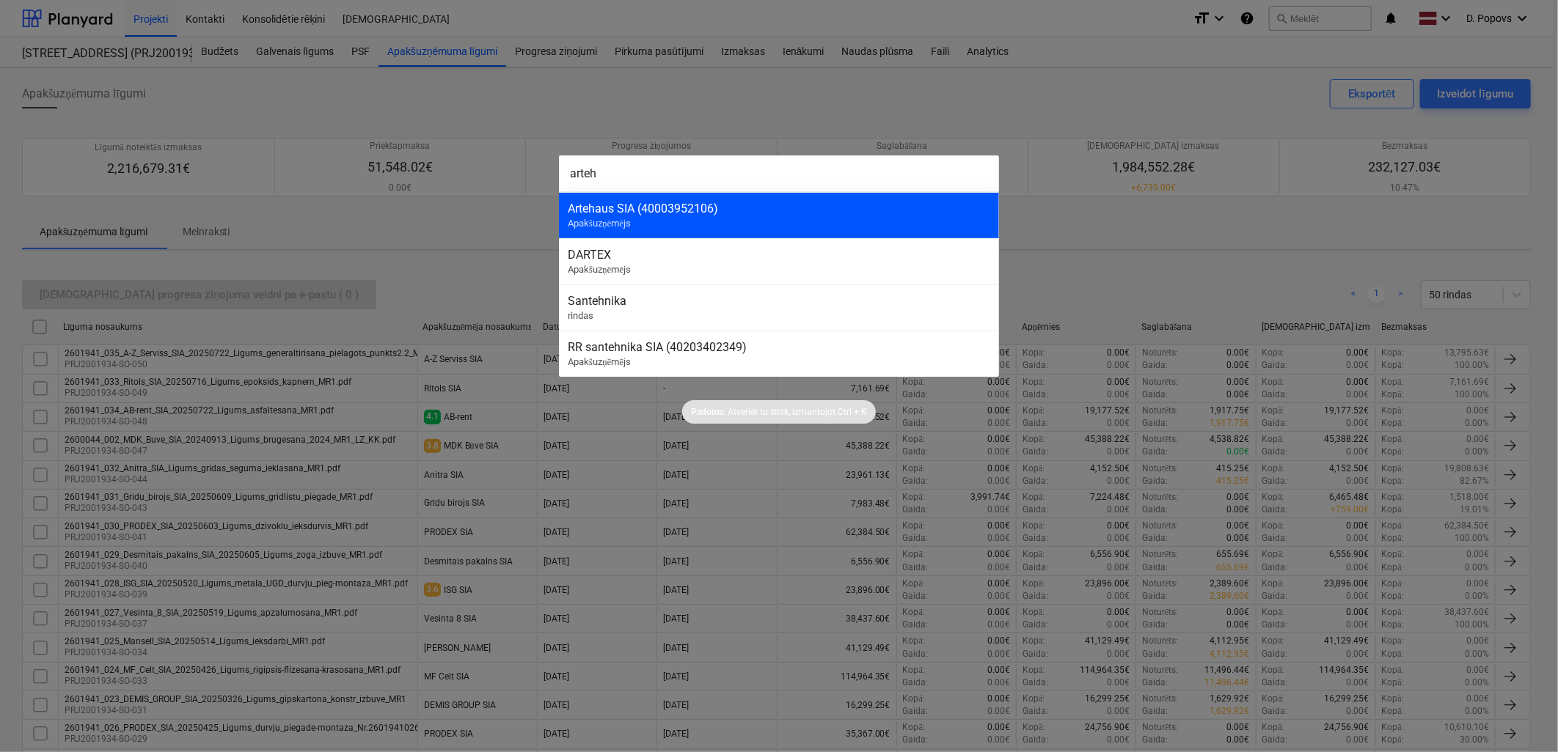
type input "arteh"
click at [792, 218] on div "Artehaus SIA (40003952106) Apakšuzņēmējs" at bounding box center [779, 215] width 440 height 46
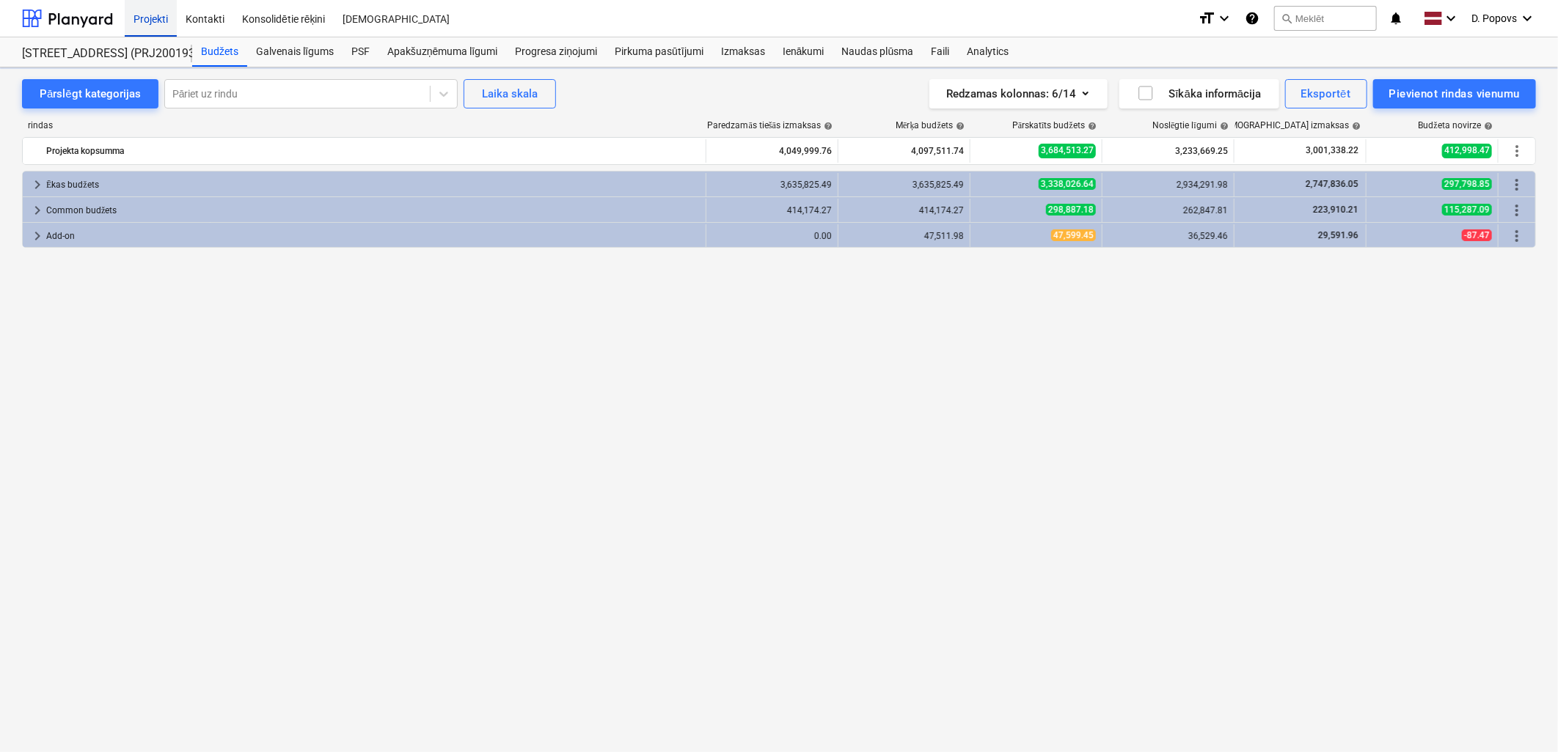
click at [140, 23] on div "Projekti" at bounding box center [151, 17] width 52 height 37
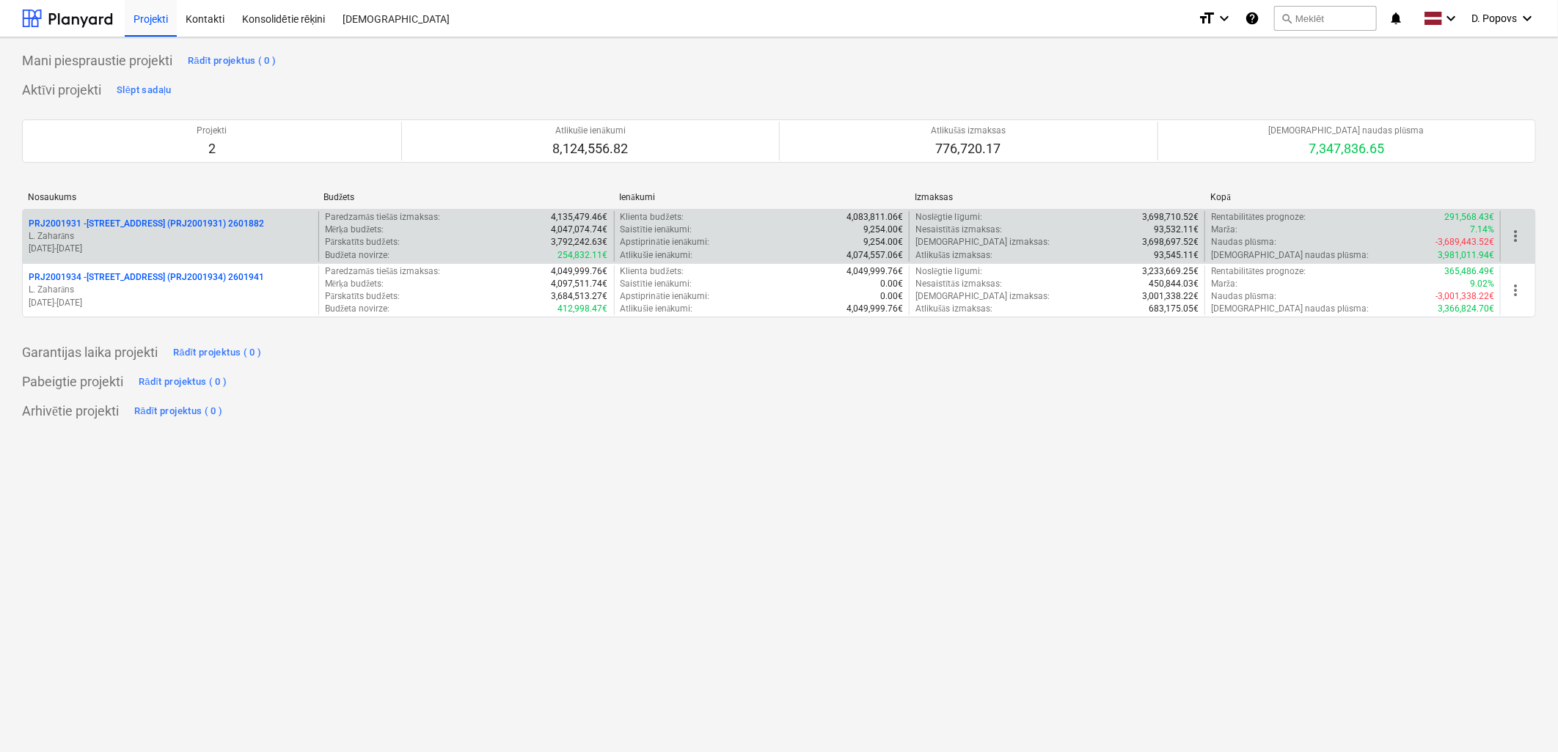
click at [218, 224] on p "PRJ2001931 - [PERSON_NAME][STREET_ADDRESS] (PRJ2001931) 2601882" at bounding box center [146, 224] width 235 height 12
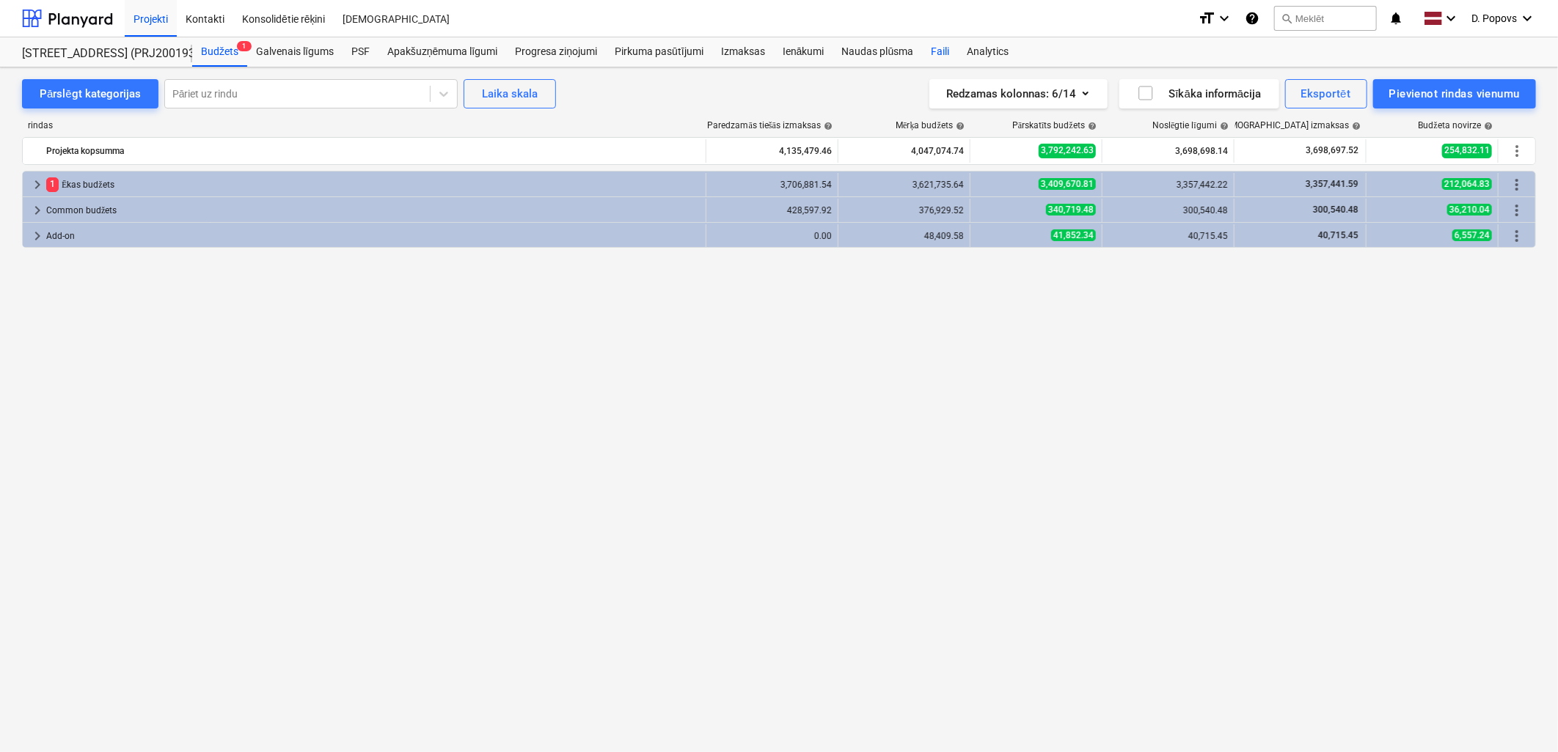
click at [949, 44] on div "Faili" at bounding box center [940, 51] width 36 height 29
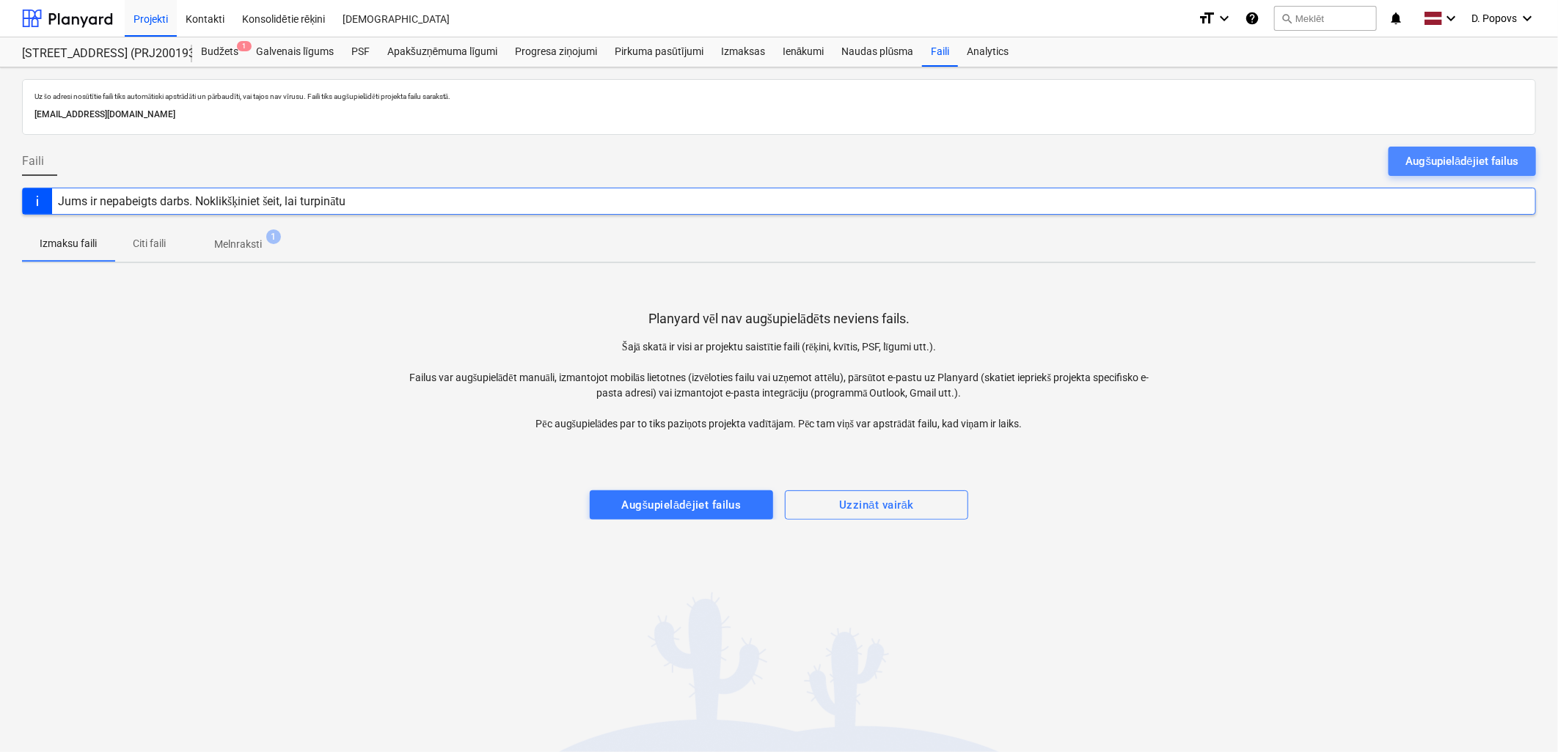
click at [1456, 159] on div "Augšupielādējiet failus" at bounding box center [1462, 161] width 112 height 19
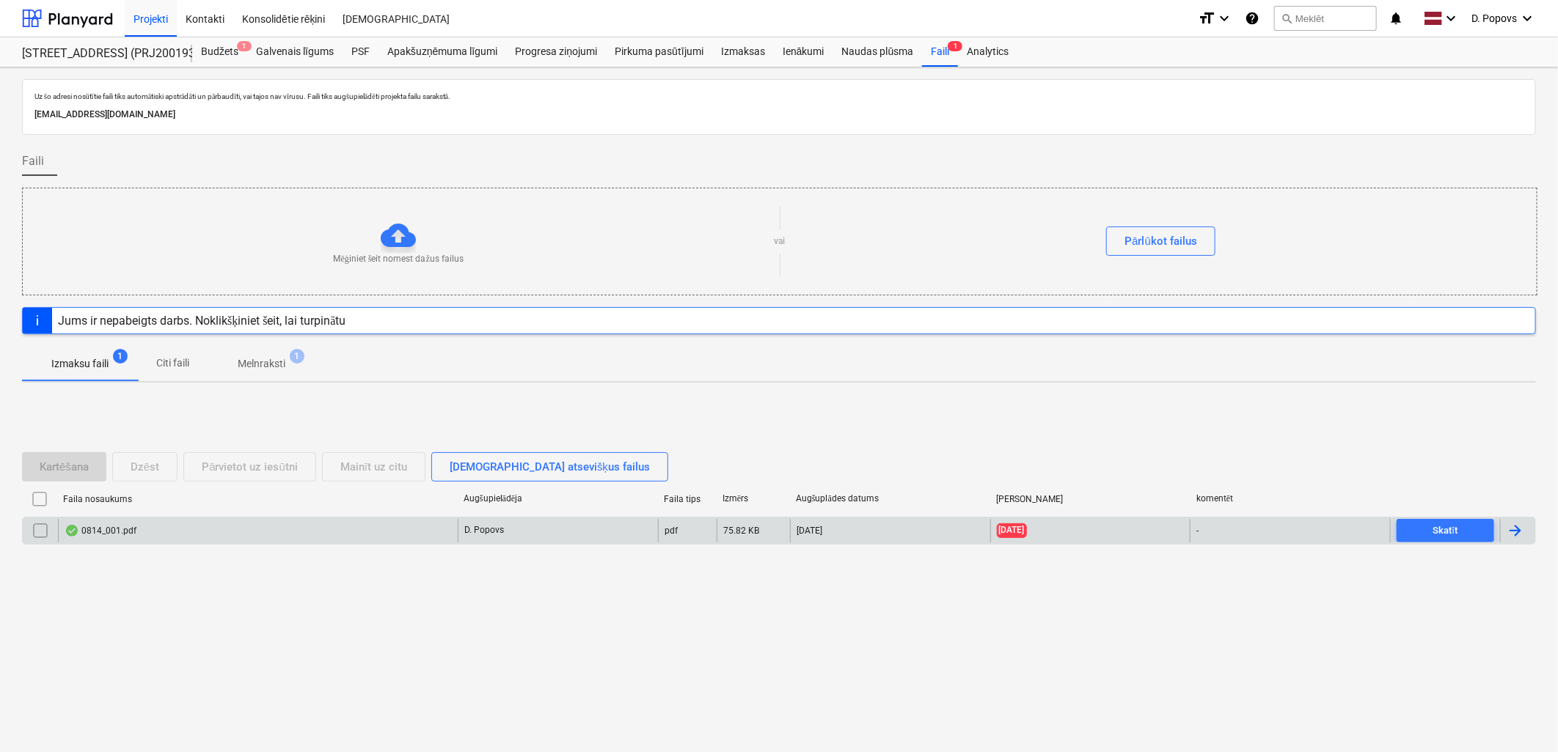
click at [317, 530] on div "0814_001.pdf" at bounding box center [258, 530] width 400 height 23
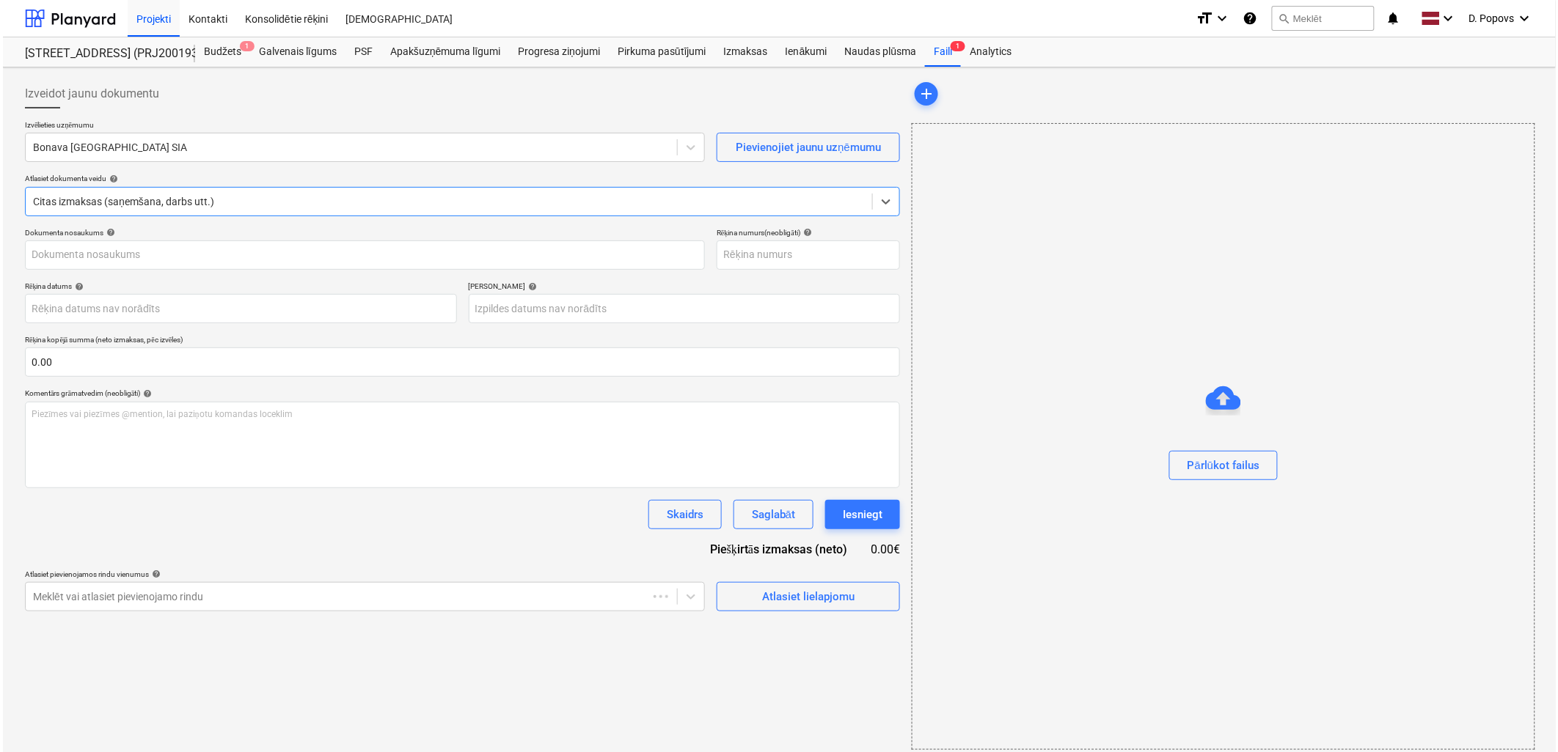
type input "0814_001.pdf"
type input "[DATE]"
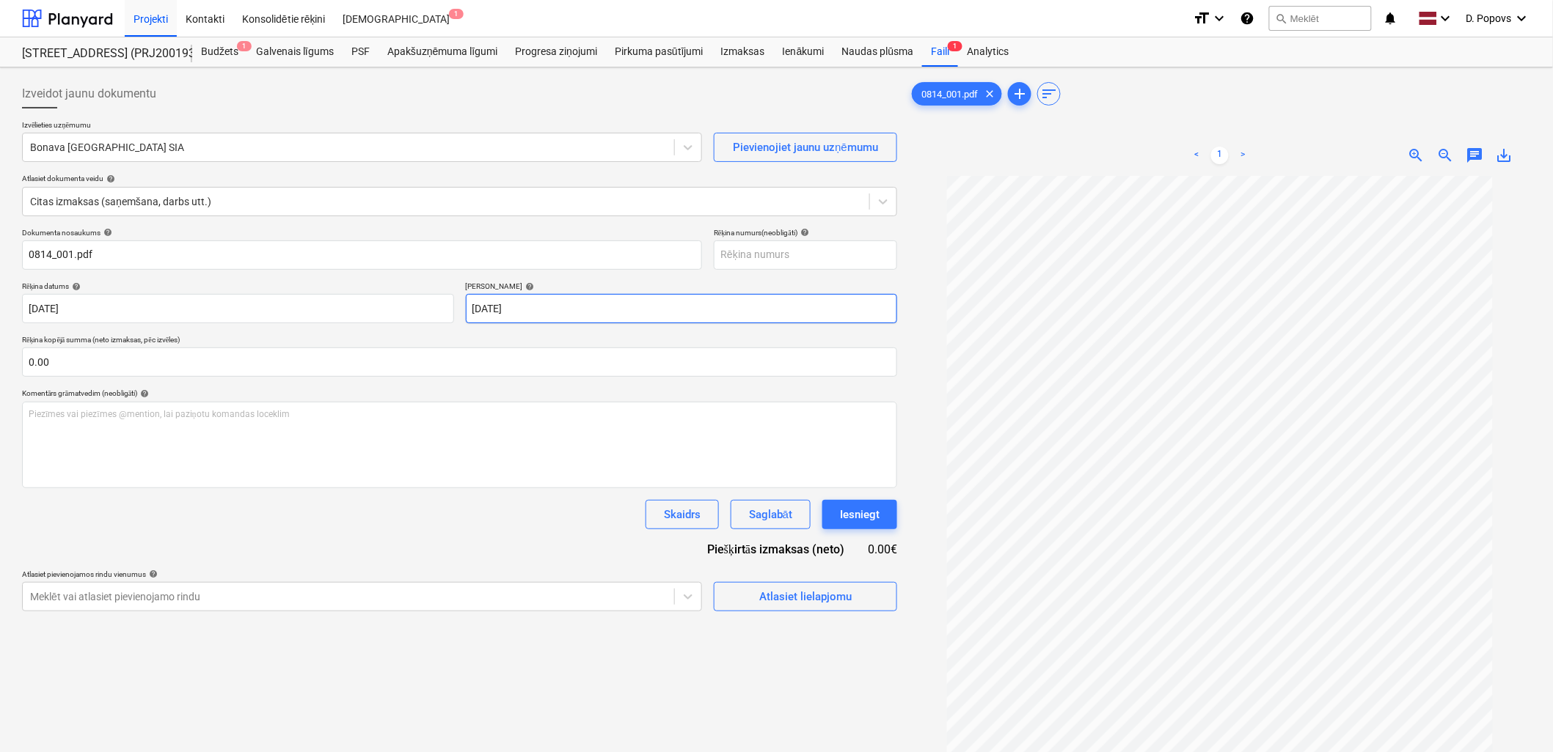
click at [581, 304] on body "Projekti Kontakti Konsolidētie rēķini Iesūtne 1 format_size keyboard_arrow_down…" at bounding box center [776, 376] width 1553 height 752
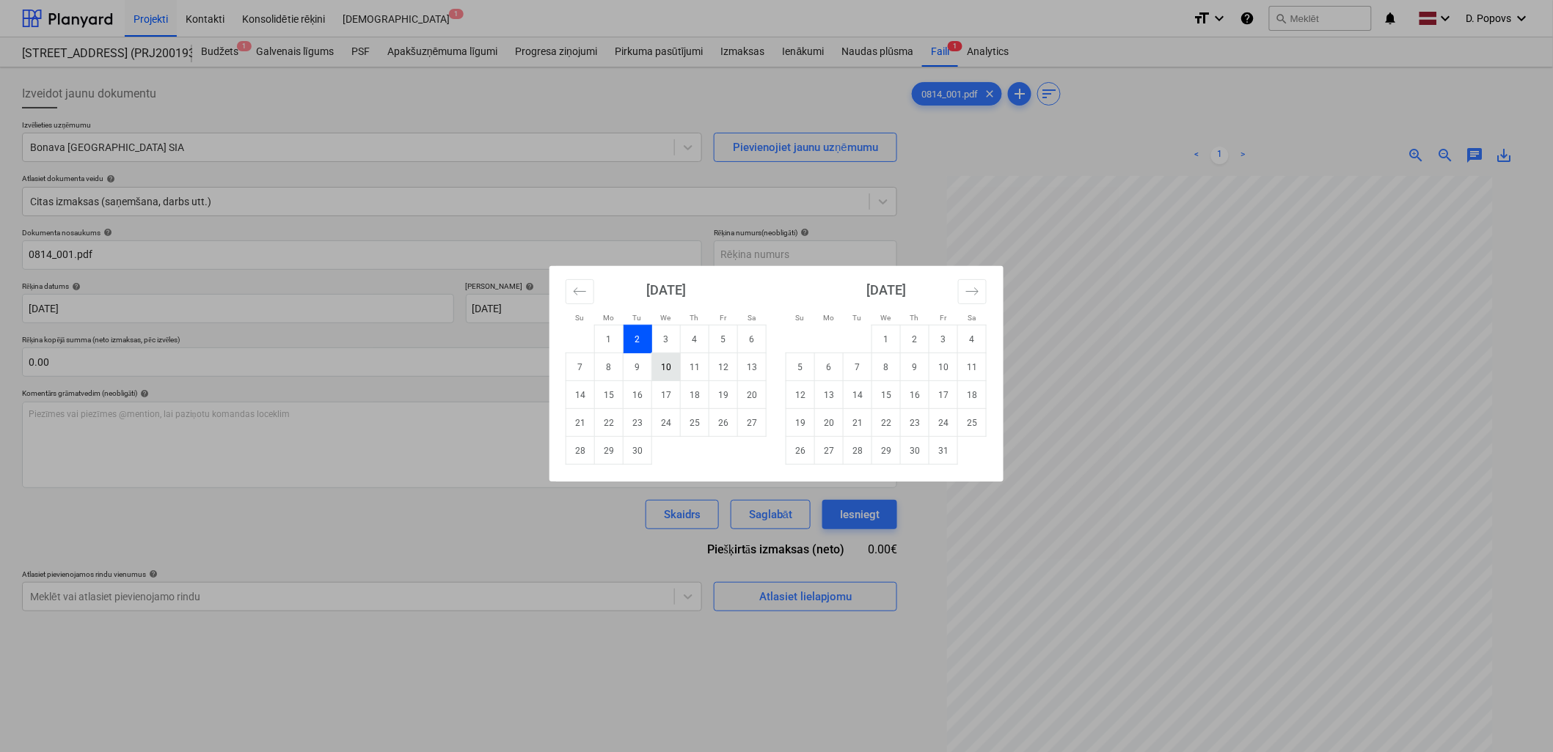
click at [662, 367] on td "10" at bounding box center [666, 368] width 29 height 28
type input "[DATE]"
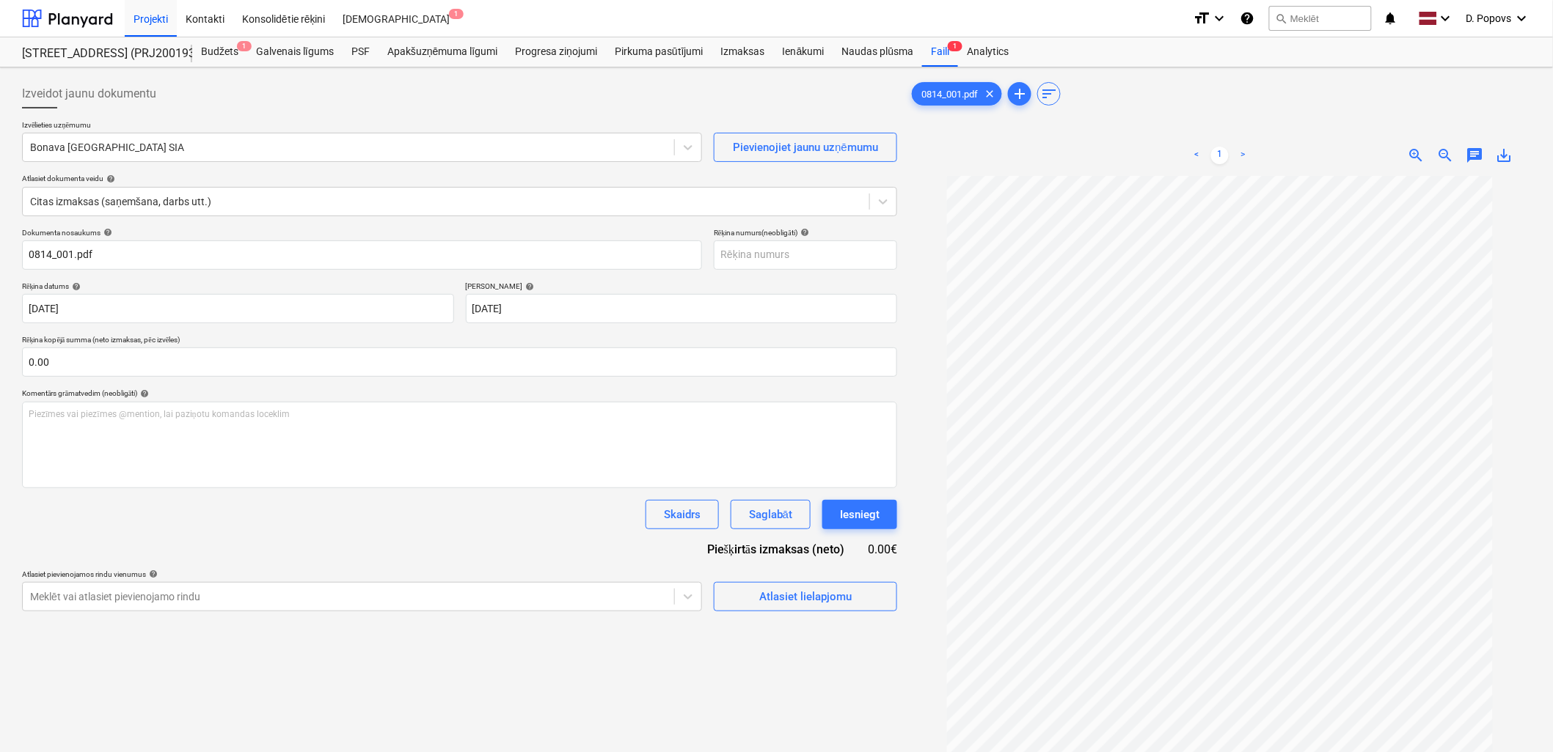
click at [489, 521] on div "Skaidrs Saglabāt Iesniegt" at bounding box center [459, 514] width 875 height 29
click at [809, 585] on button "Atlasiet lielapjomu" at bounding box center [805, 596] width 183 height 29
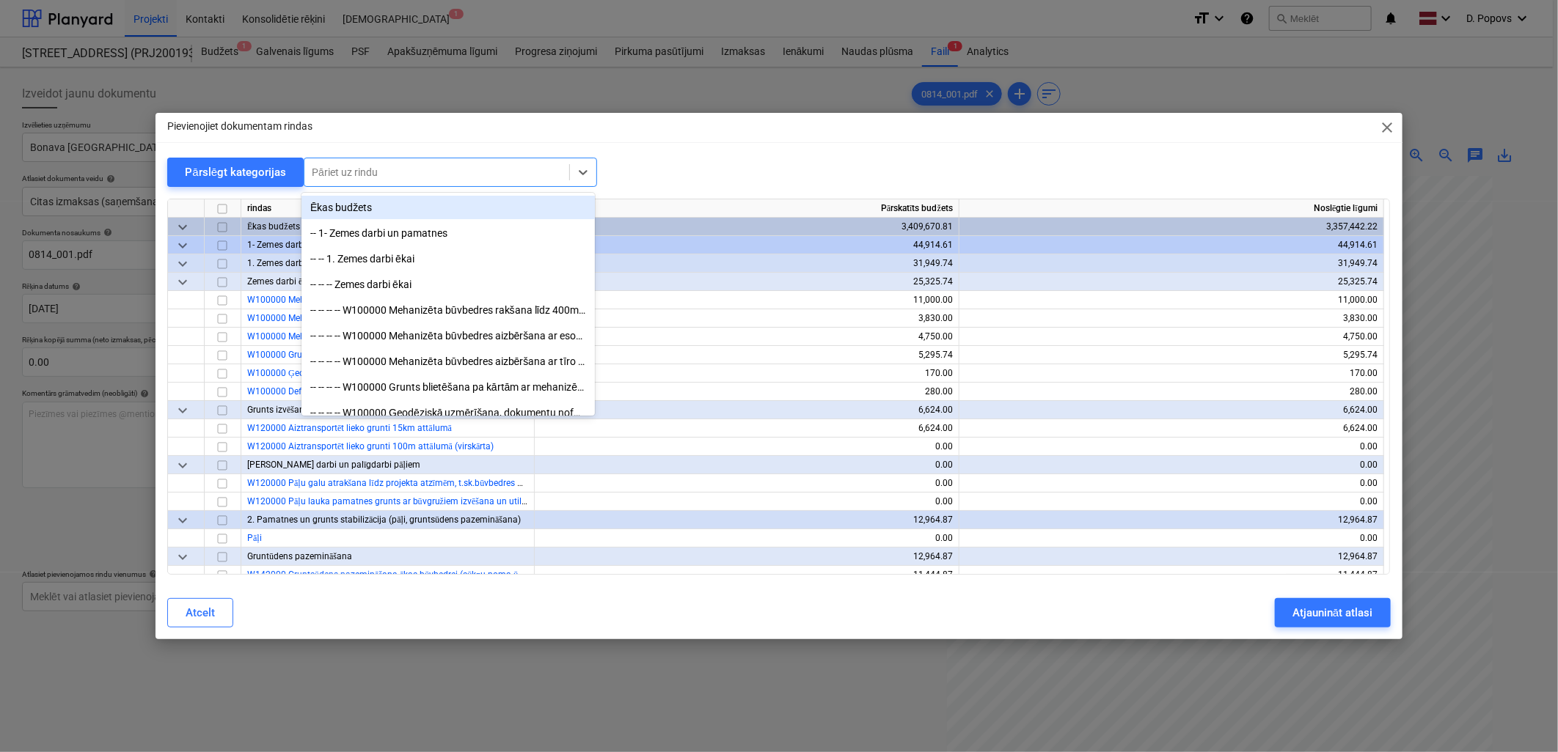
click at [374, 176] on div at bounding box center [437, 172] width 250 height 15
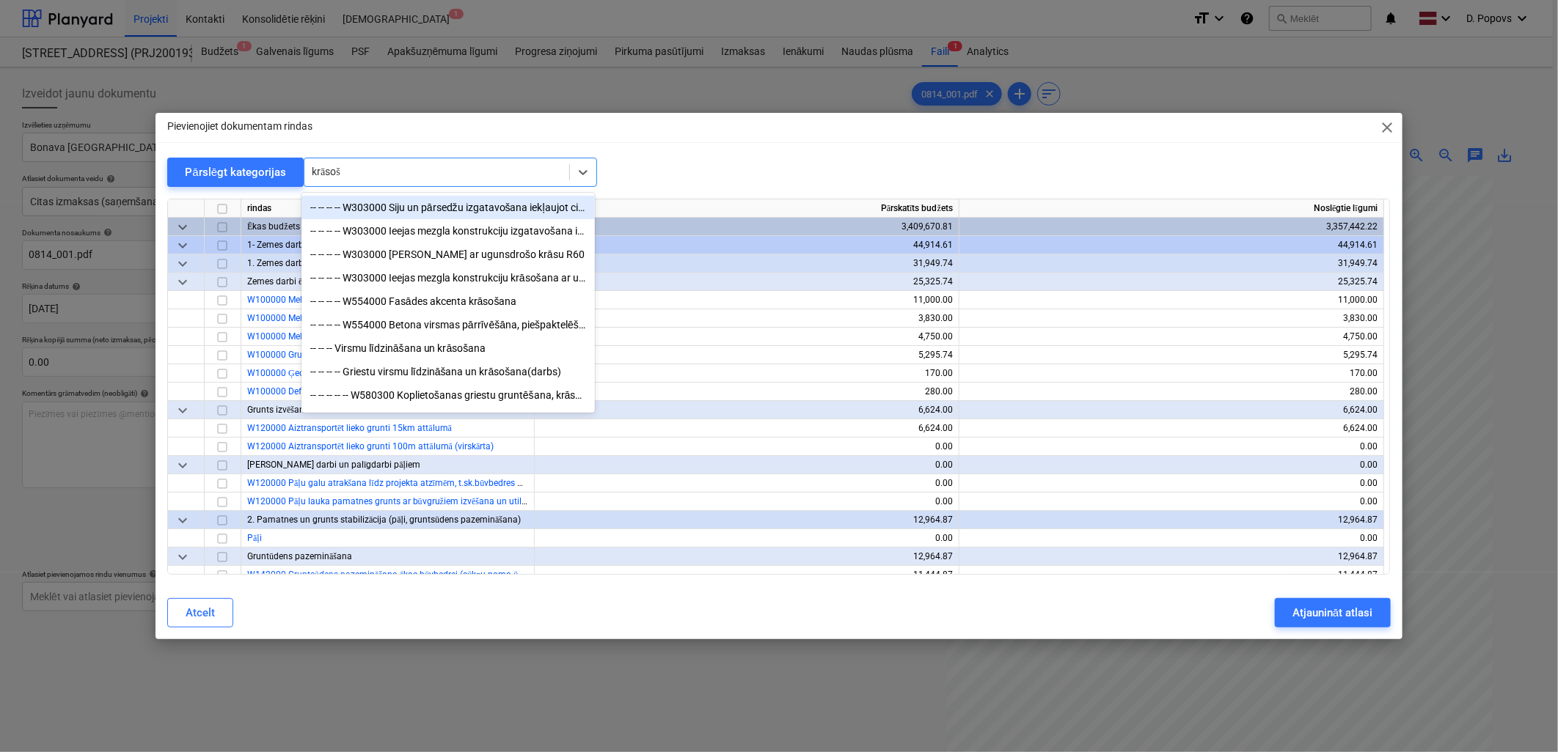
type input "krāsoša"
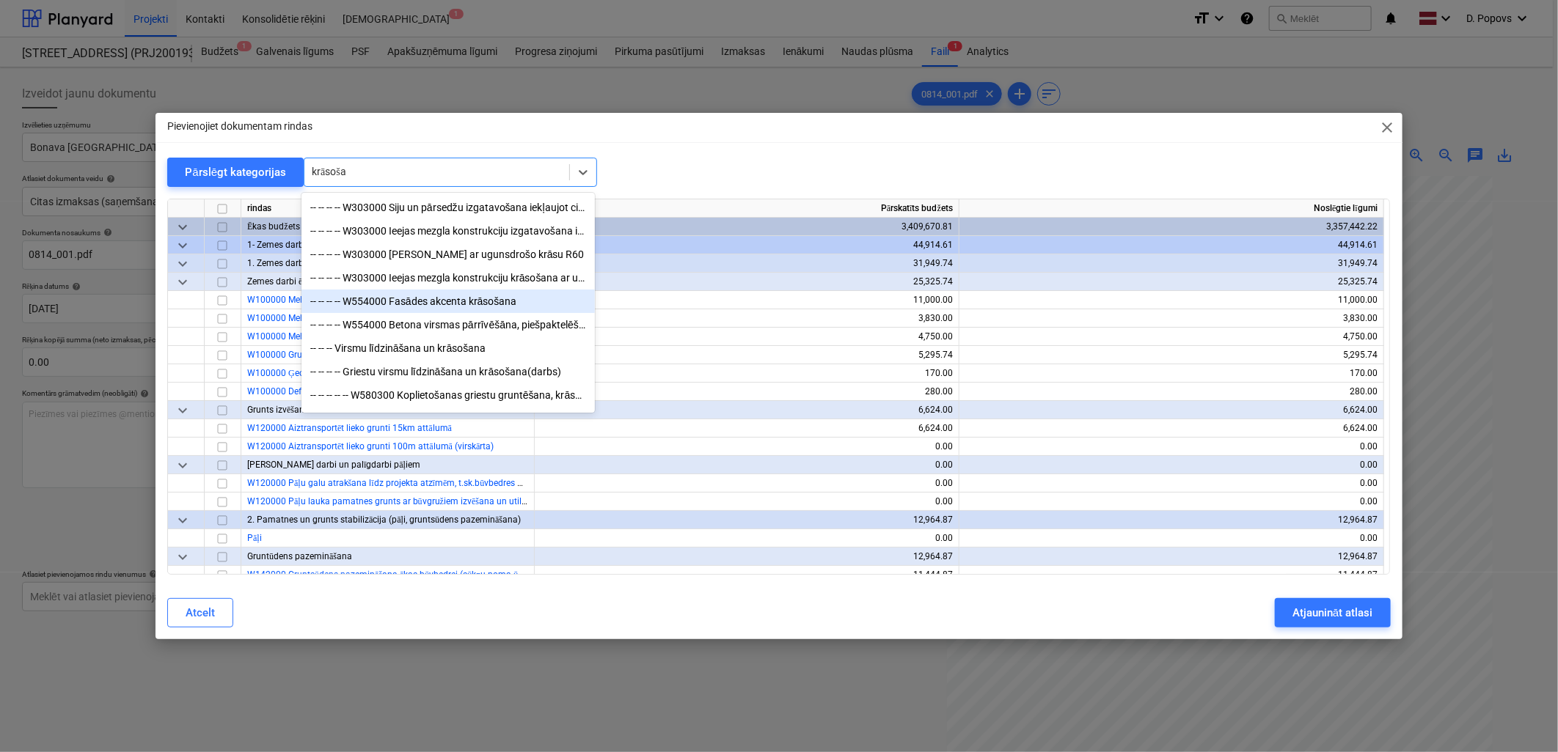
click at [516, 302] on div "-- -- -- -- W554000 Fasādes akcenta krāsošana" at bounding box center [447, 301] width 293 height 23
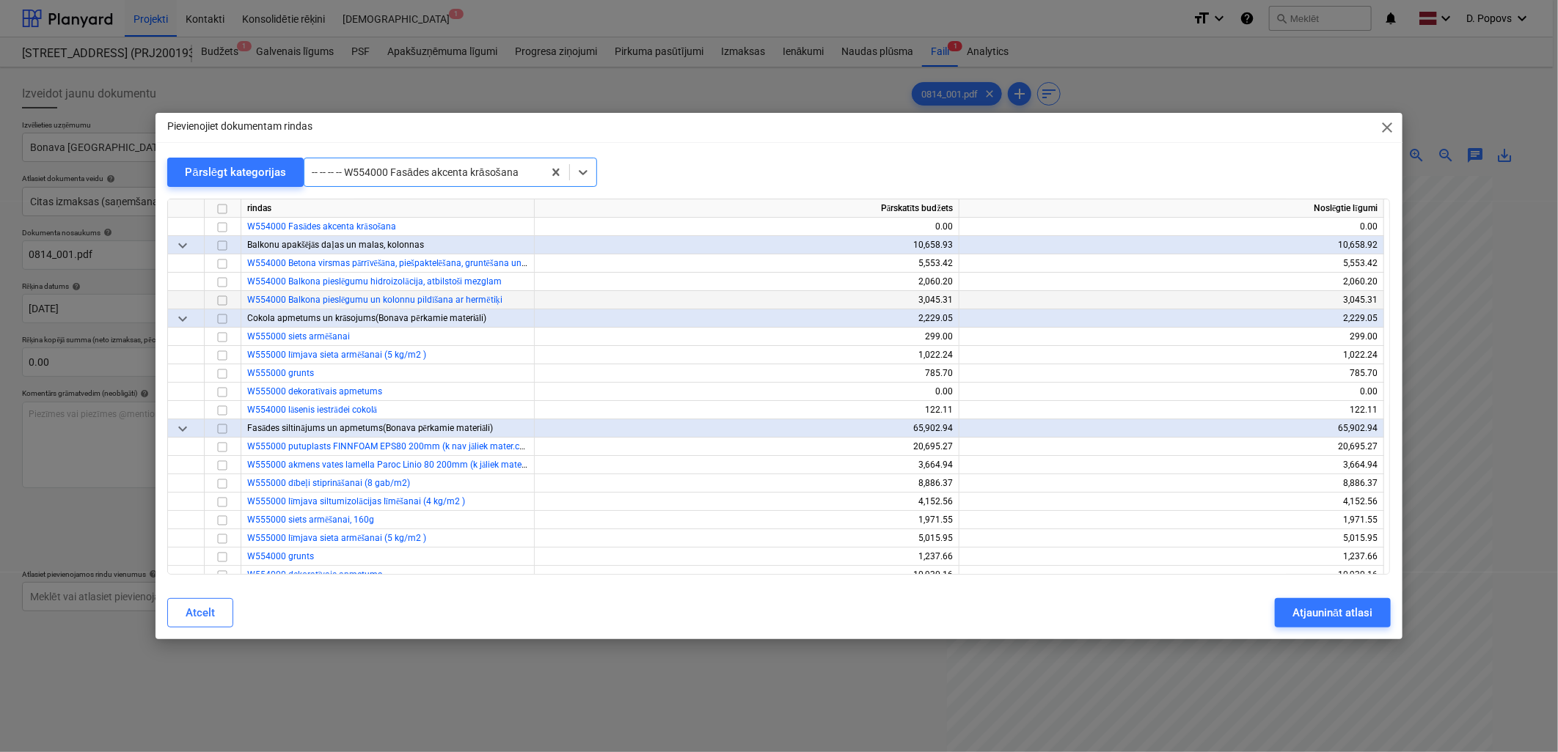
scroll to position [6713, 0]
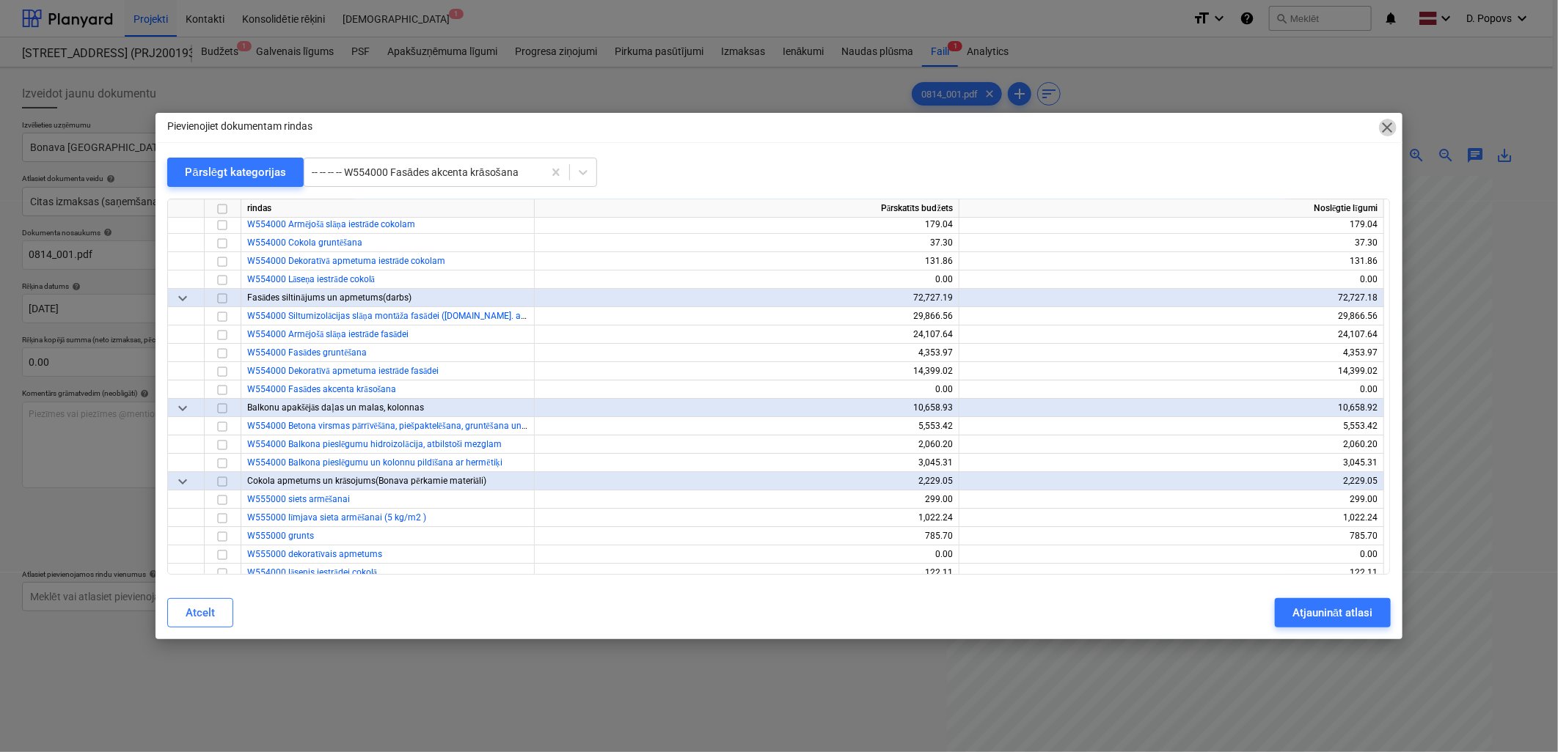
click at [1383, 134] on span "close" at bounding box center [1388, 128] width 18 height 18
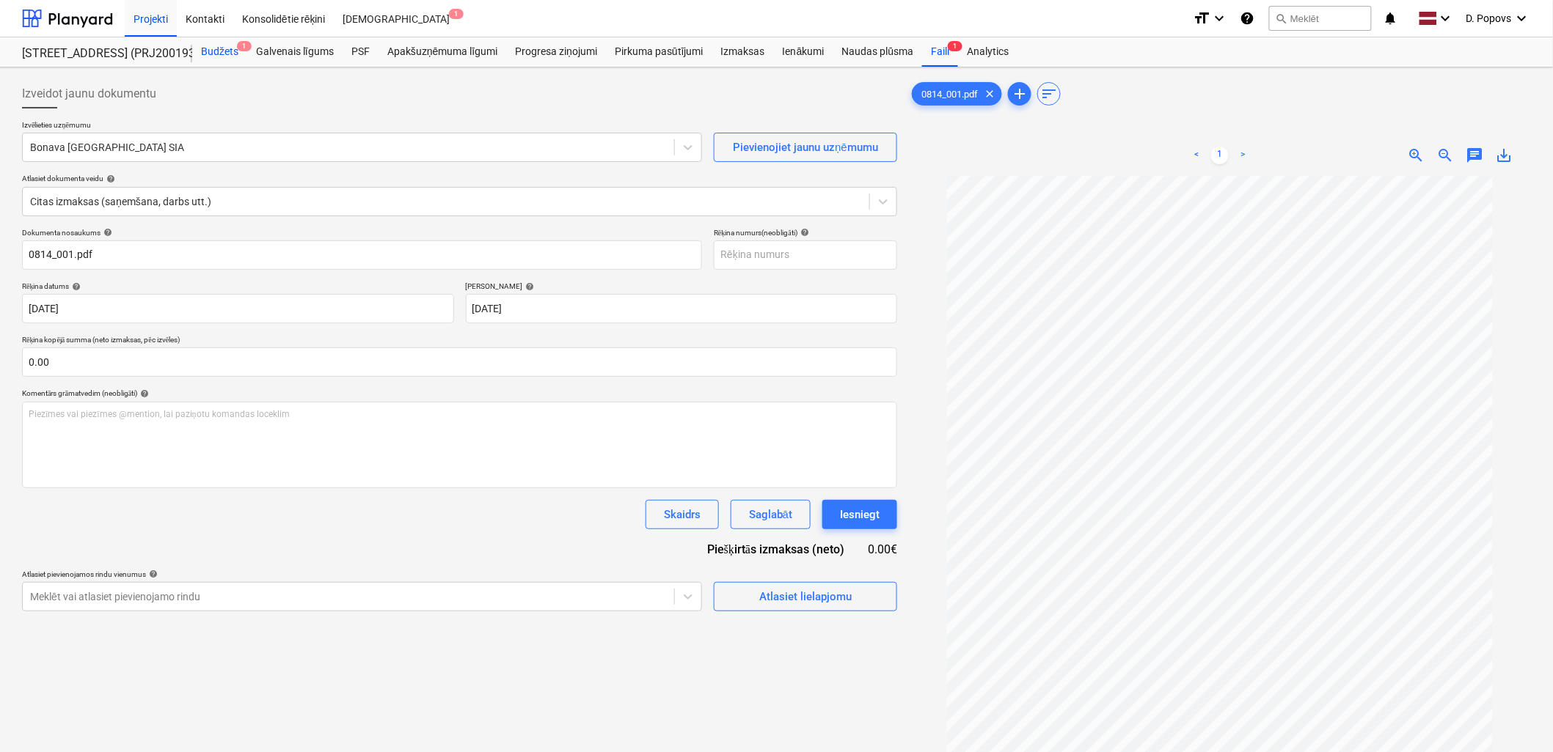
click at [238, 46] on span "1" at bounding box center [244, 46] width 15 height 10
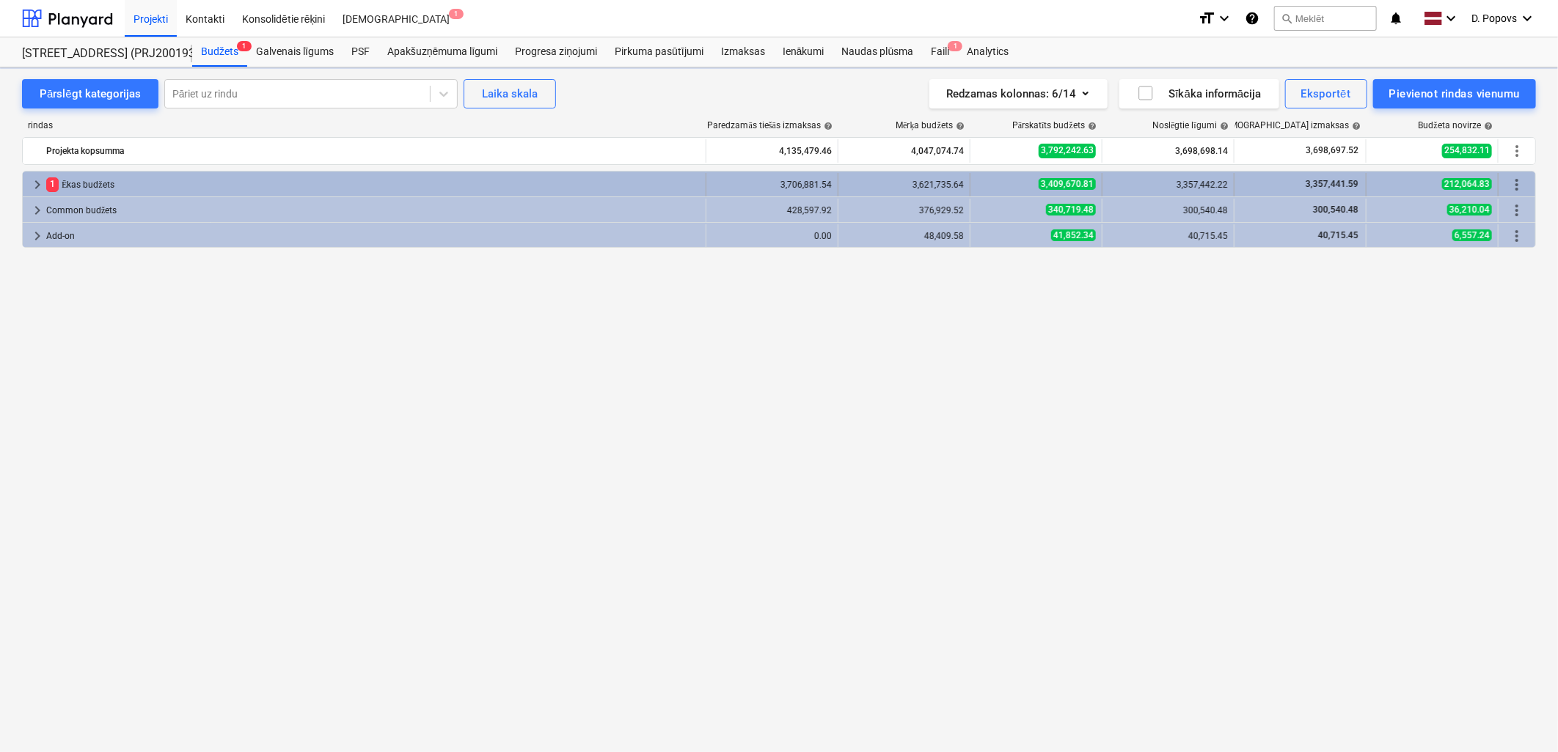
click at [294, 177] on div "1 Ēkas budžets" at bounding box center [372, 184] width 653 height 23
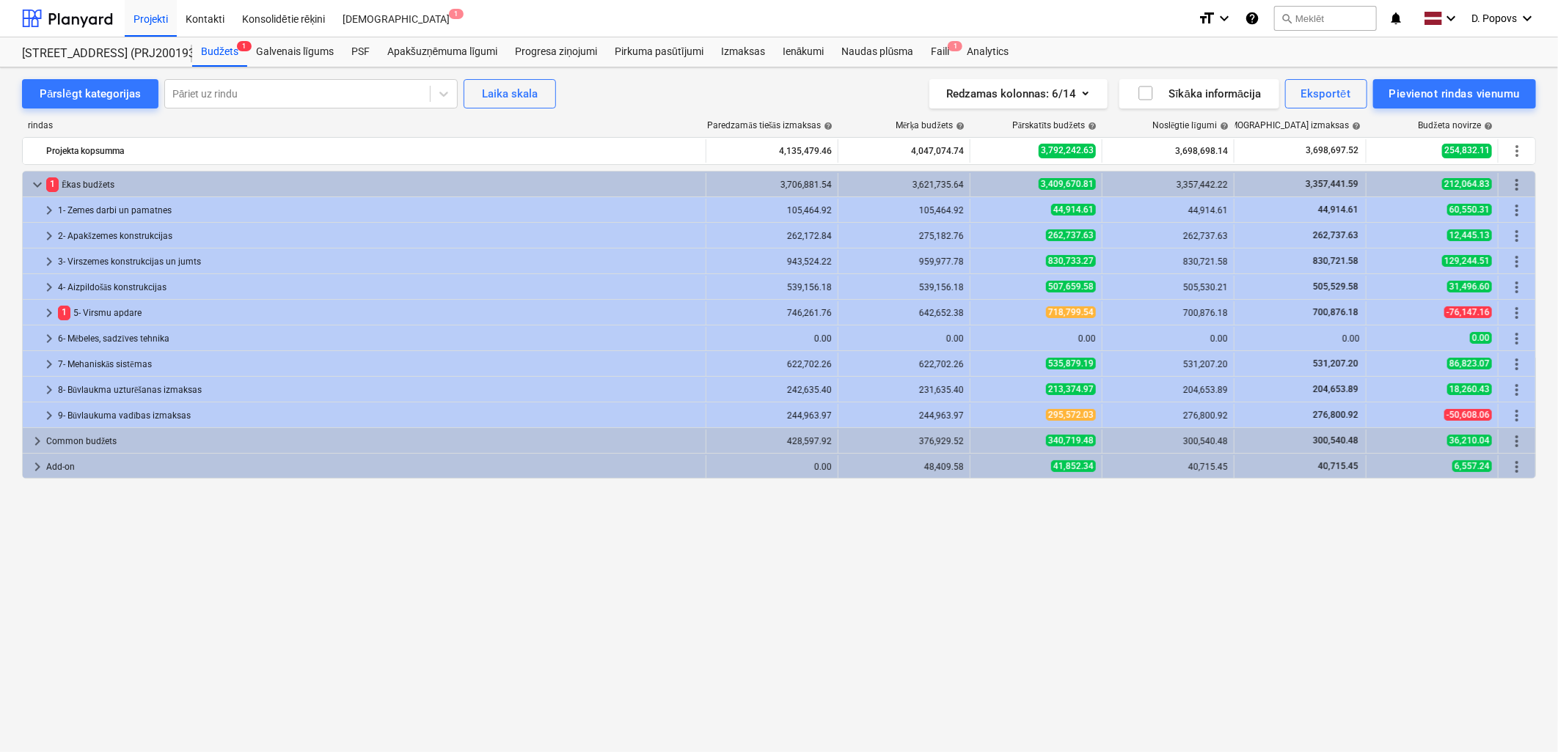
click at [294, 177] on div "1 Ēkas budžets" at bounding box center [372, 184] width 653 height 23
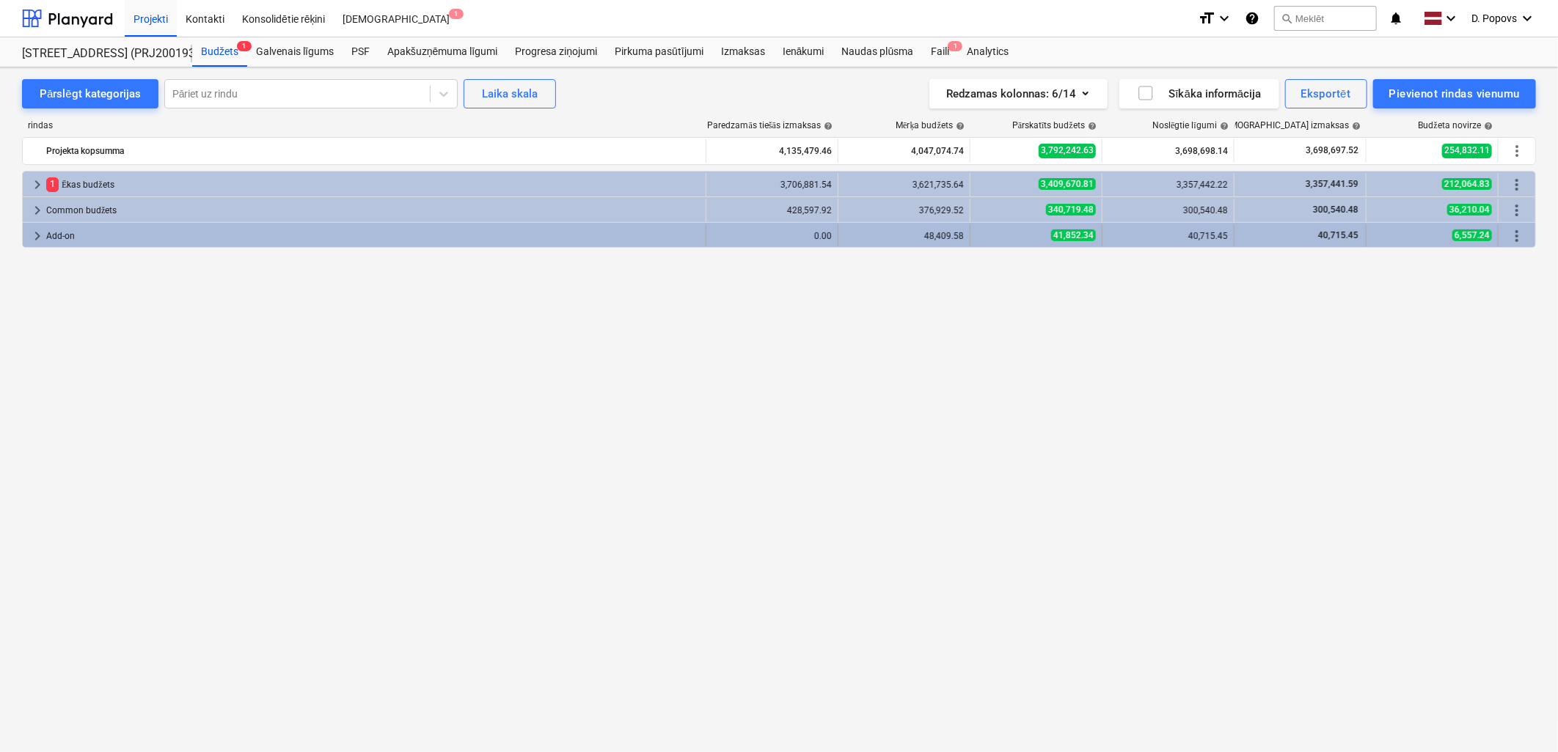
click at [94, 235] on div "Add-on" at bounding box center [372, 235] width 653 height 23
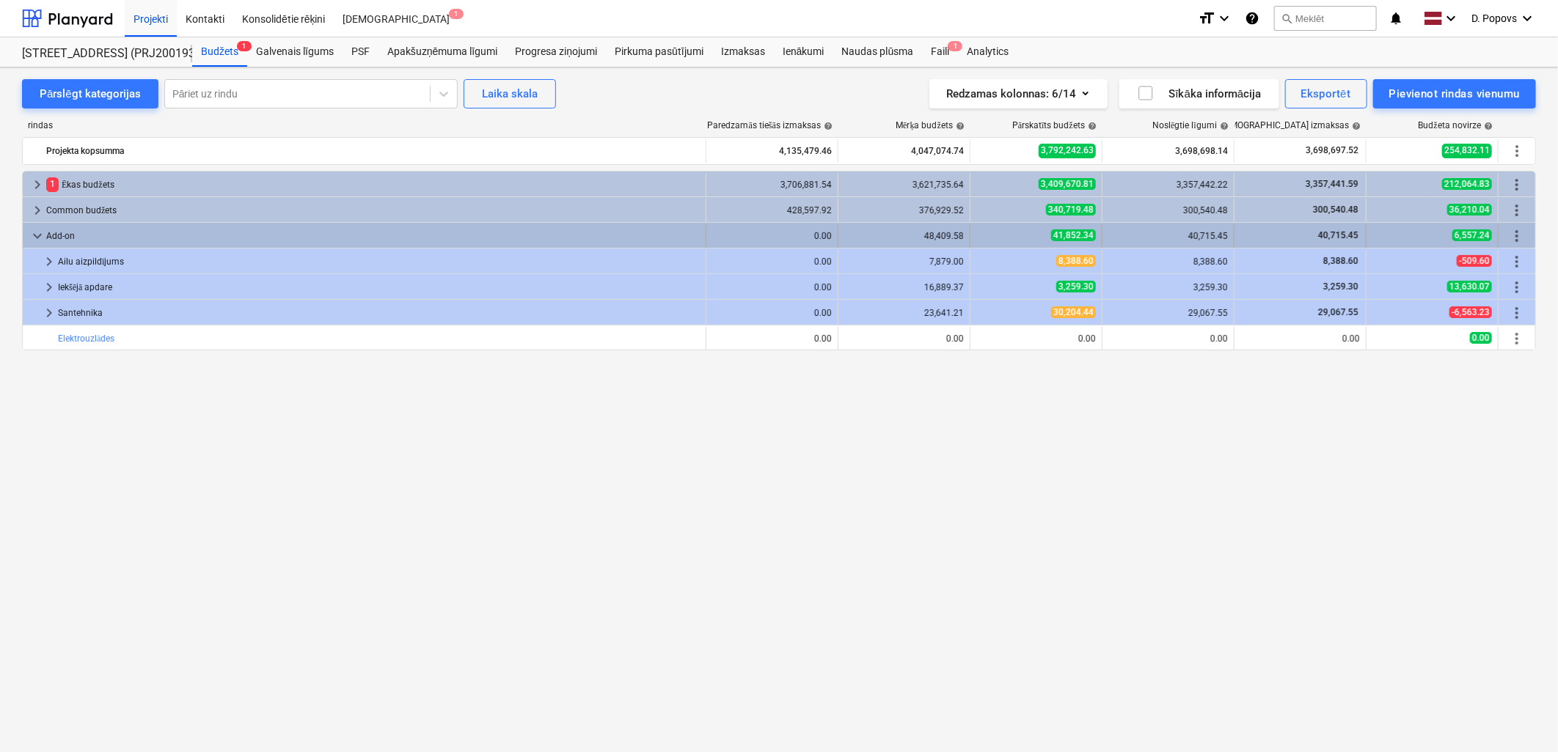
click at [95, 235] on div "Add-on" at bounding box center [372, 235] width 653 height 23
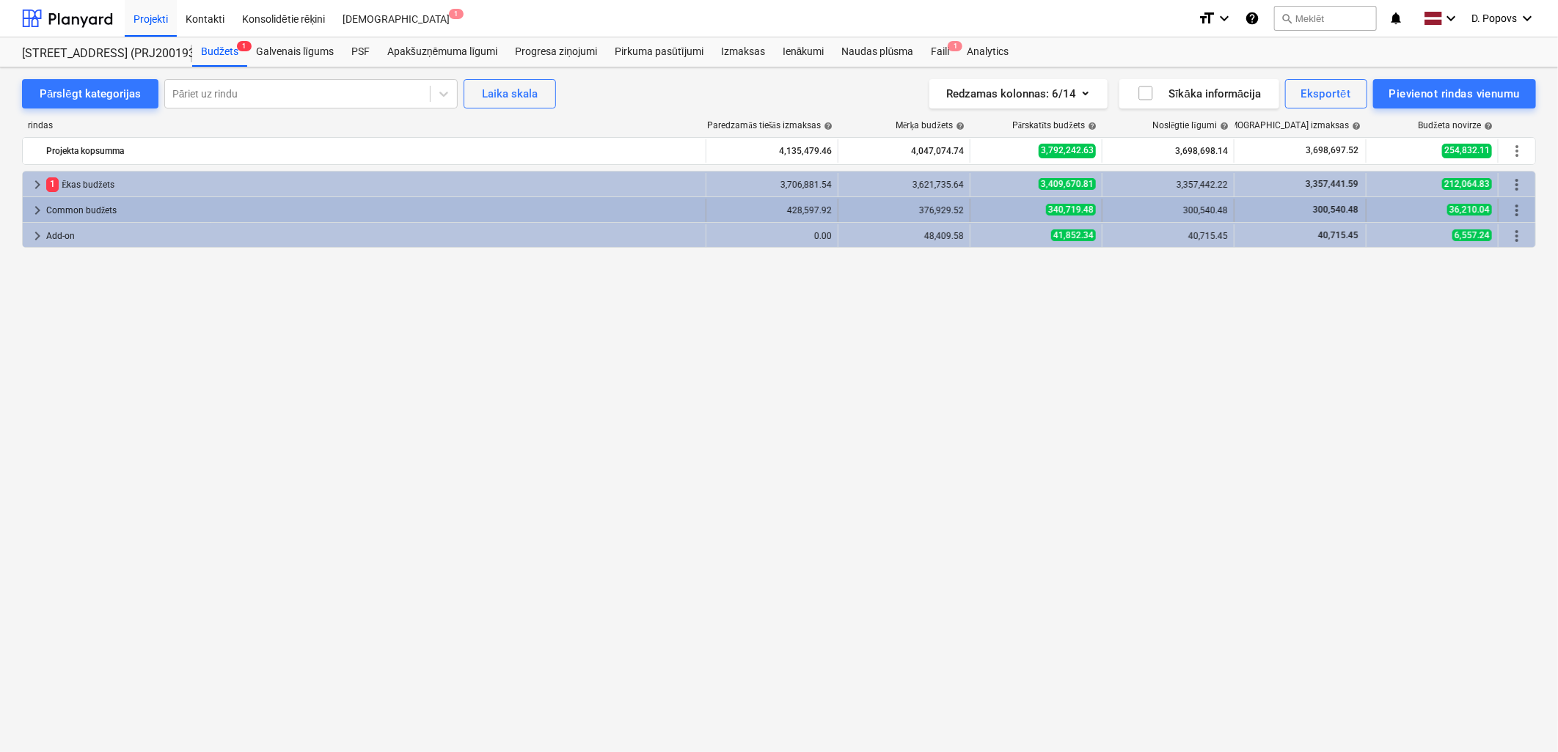
click at [97, 217] on div "Common budžets" at bounding box center [372, 210] width 653 height 23
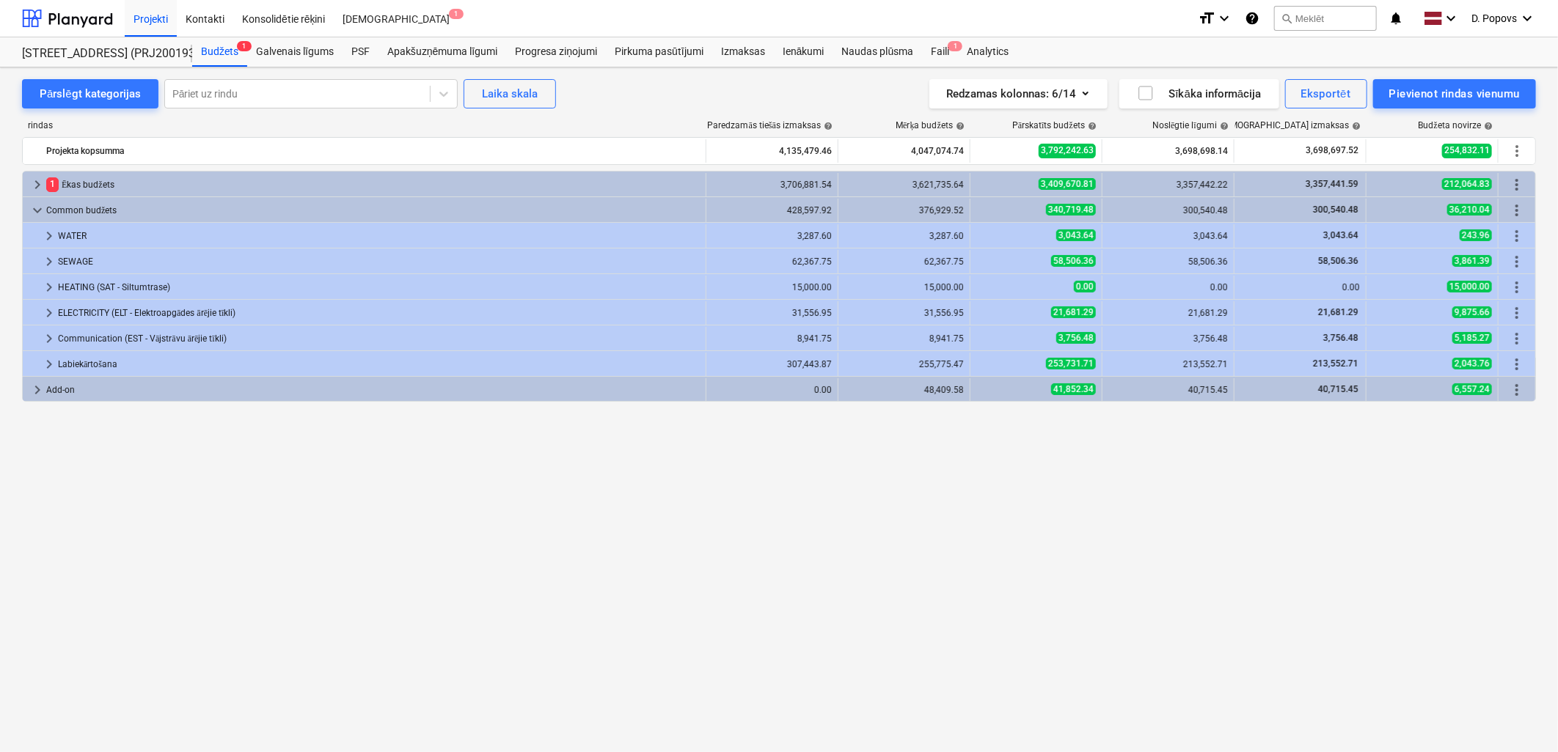
click at [204, 274] on div "keyboard_arrow_right HEATING (SAT - Siltumtrase) 15,000.00 15,000.00 0.00 0.00 …" at bounding box center [779, 287] width 1514 height 26
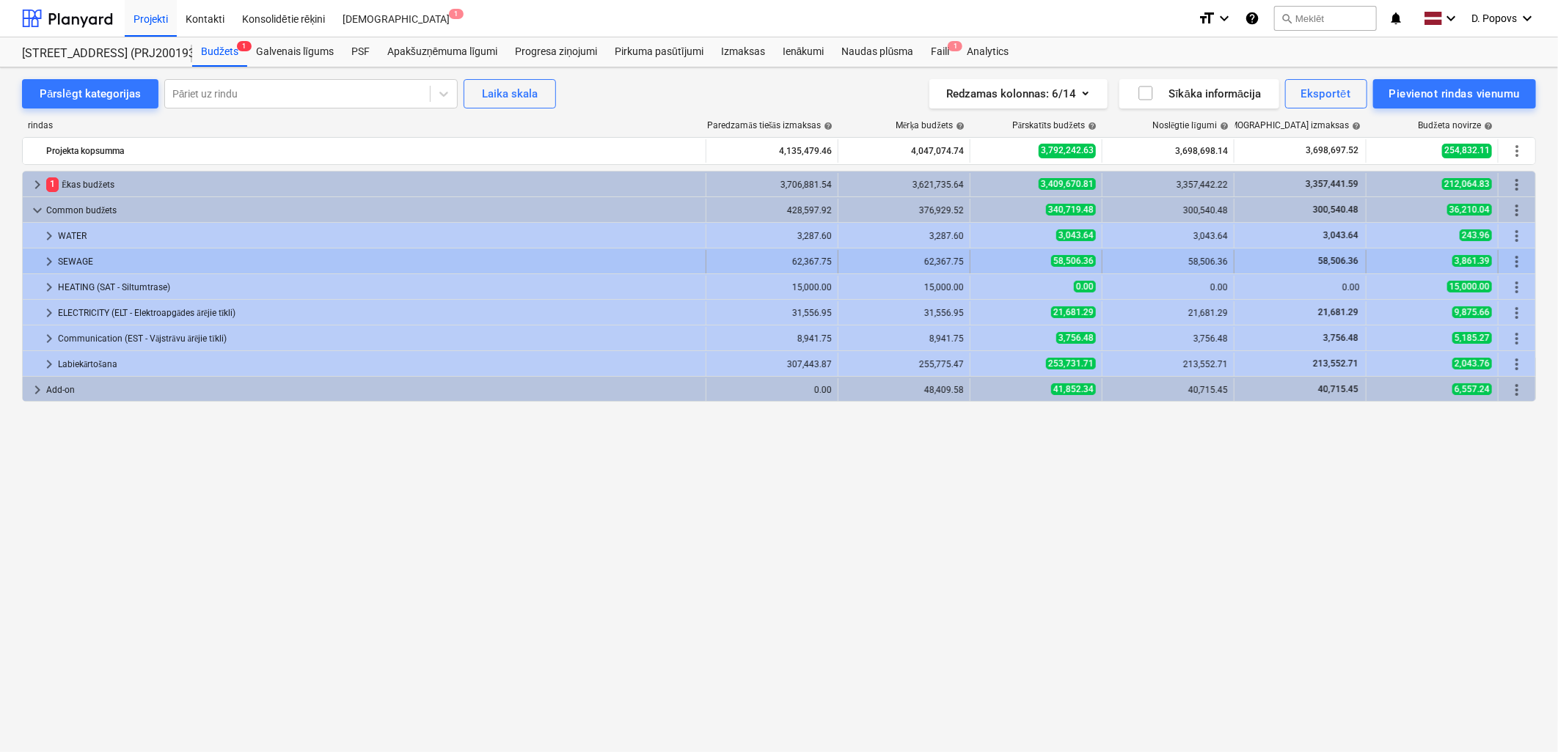
click at [213, 258] on div "SEWAGE" at bounding box center [379, 261] width 642 height 23
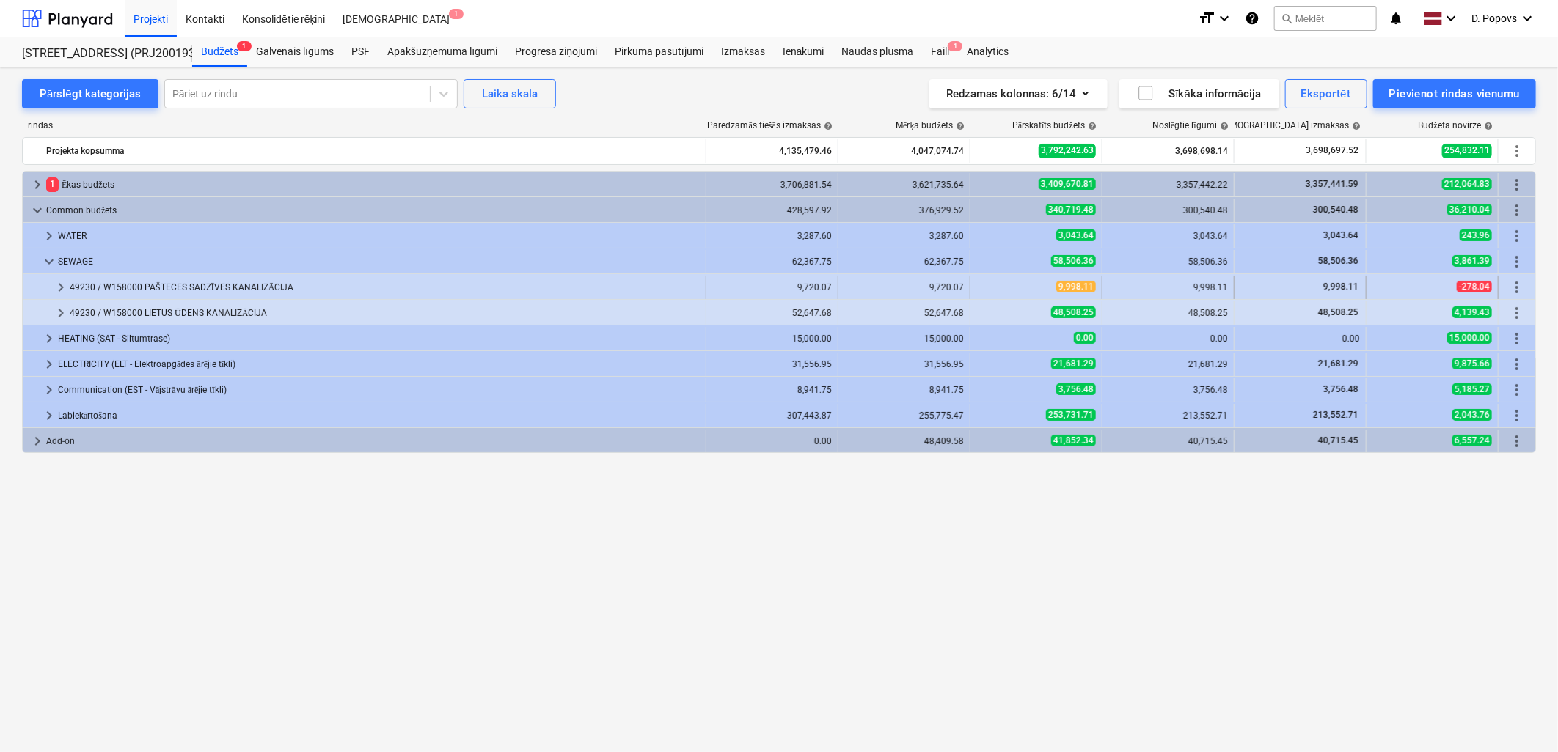
click at [215, 292] on div "49230 / W158000 PAŠTECES SADZĪVES KANALIZĀCIJA" at bounding box center [385, 287] width 630 height 23
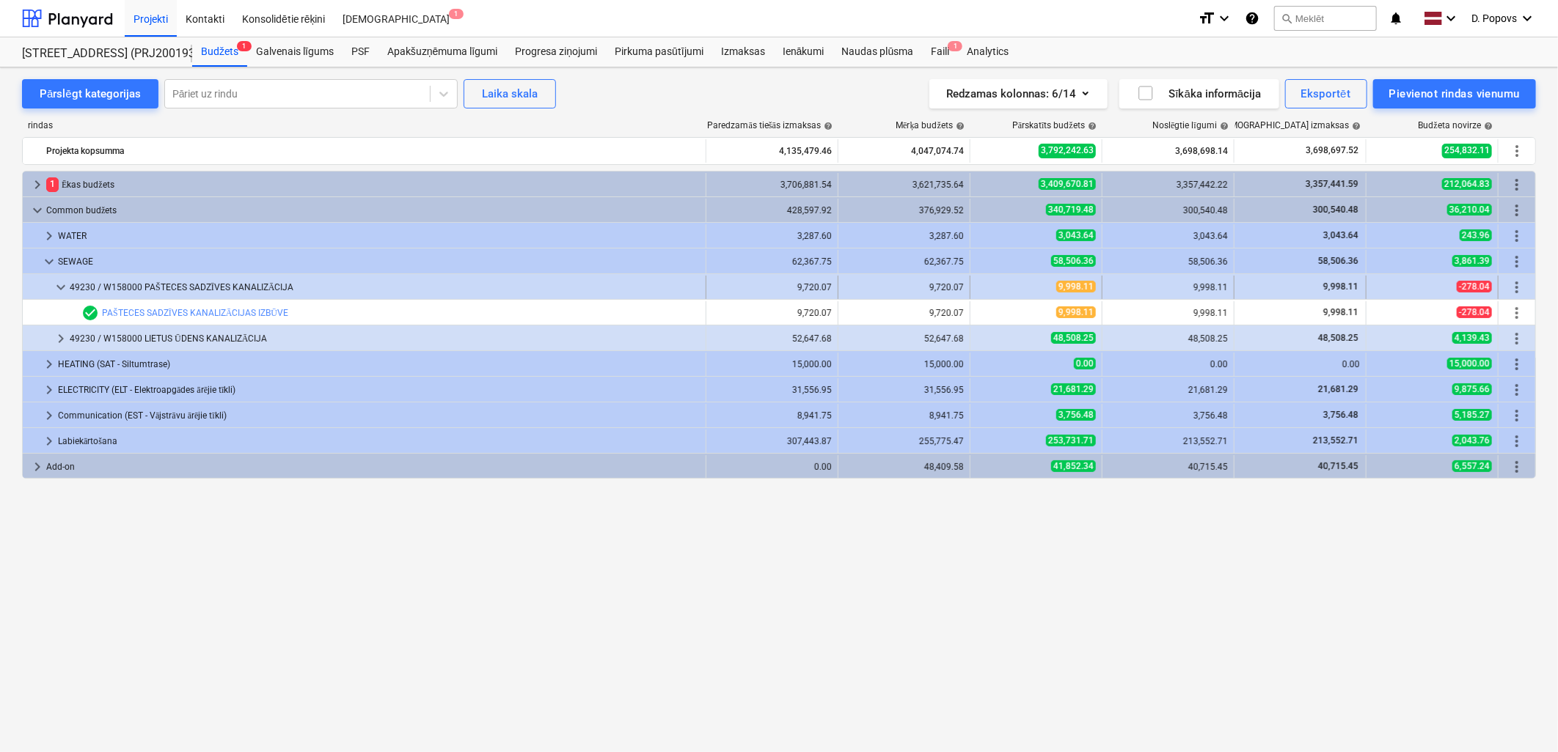
click at [216, 290] on div "49230 / W158000 PAŠTECES SADZĪVES KANALIZĀCIJA" at bounding box center [385, 287] width 630 height 23
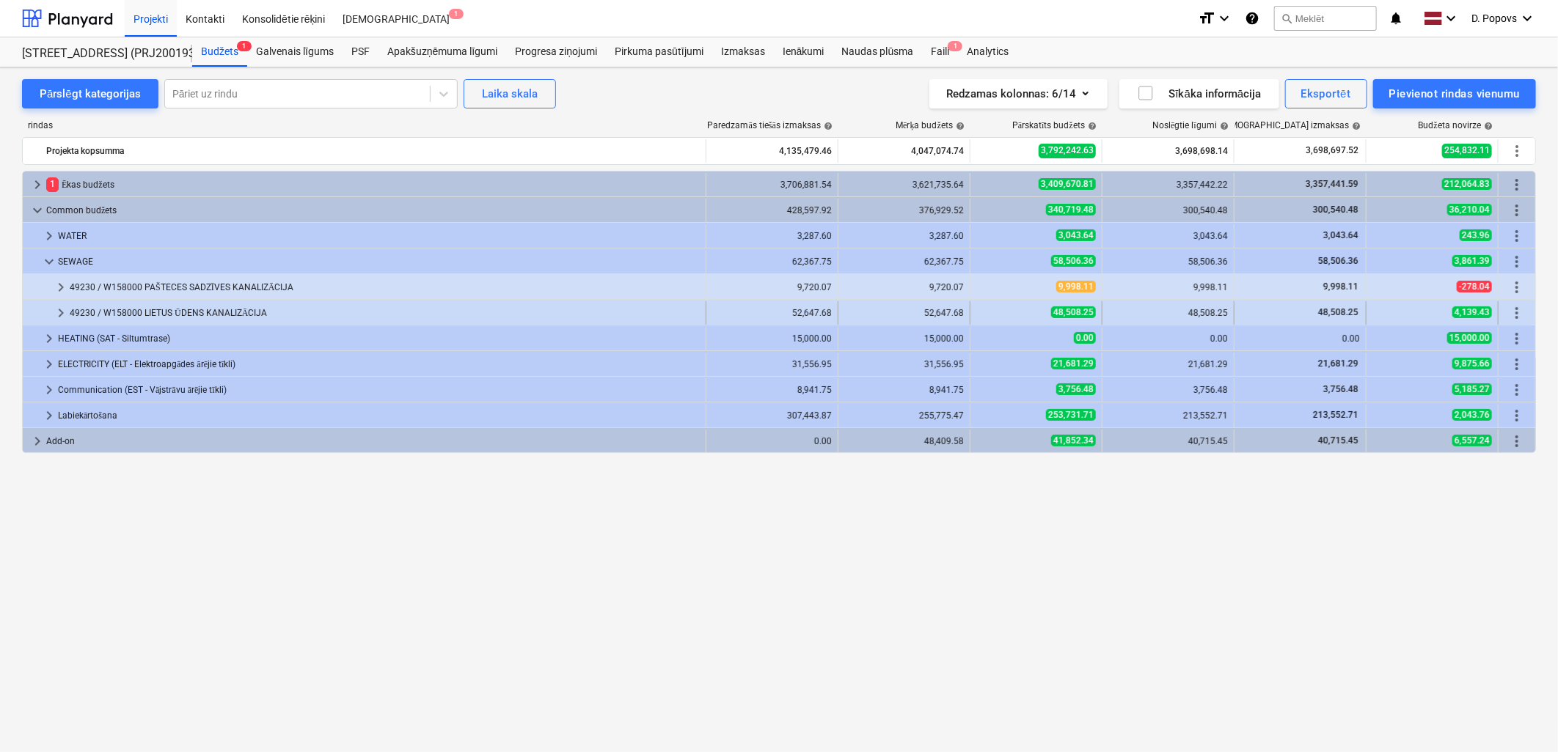
click at [217, 307] on div "49230 / W158000 LIETUS ŪDENS KANALIZĀCIJA" at bounding box center [385, 312] width 630 height 23
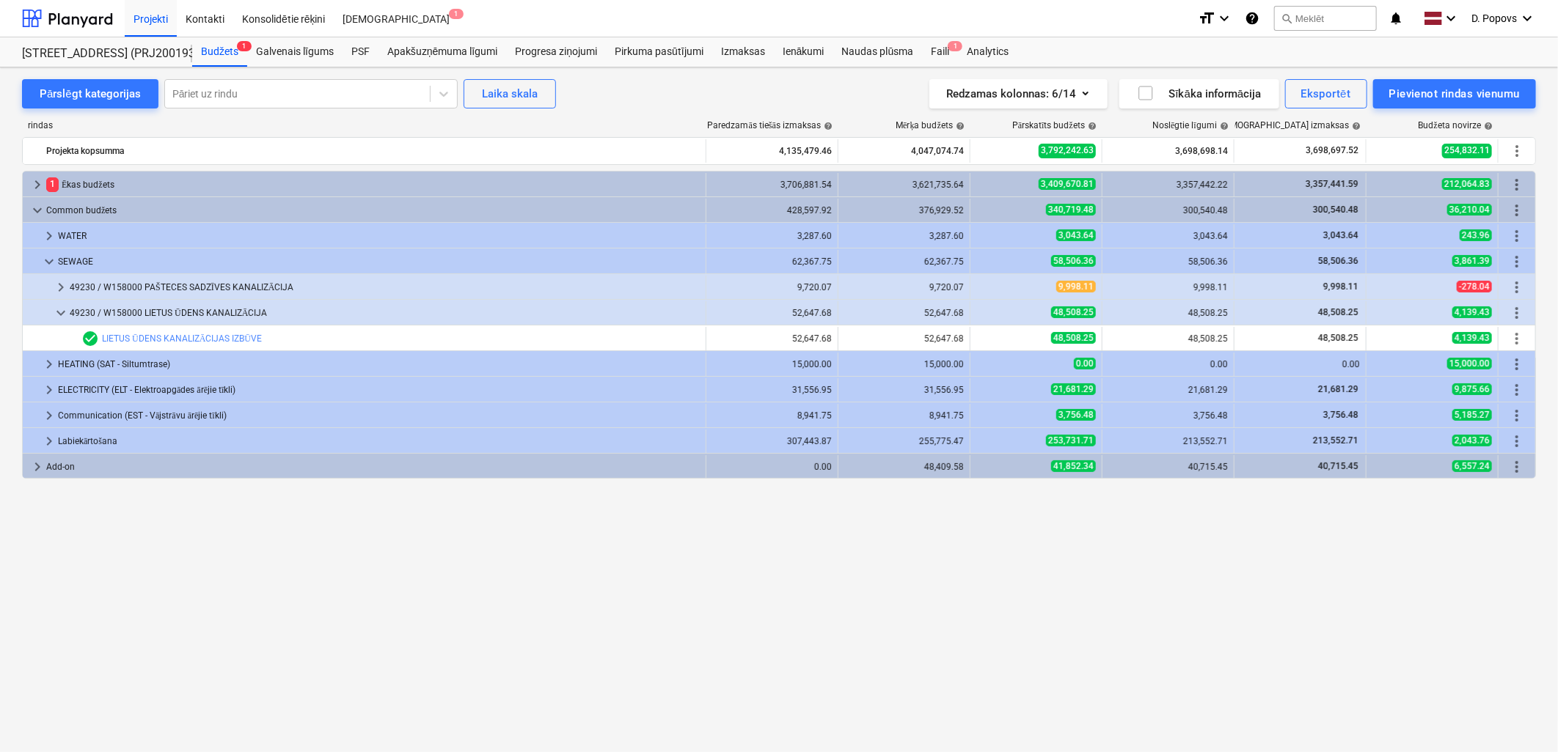
click at [217, 307] on div "49230 / W158000 LIETUS ŪDENS KANALIZĀCIJA" at bounding box center [385, 312] width 630 height 23
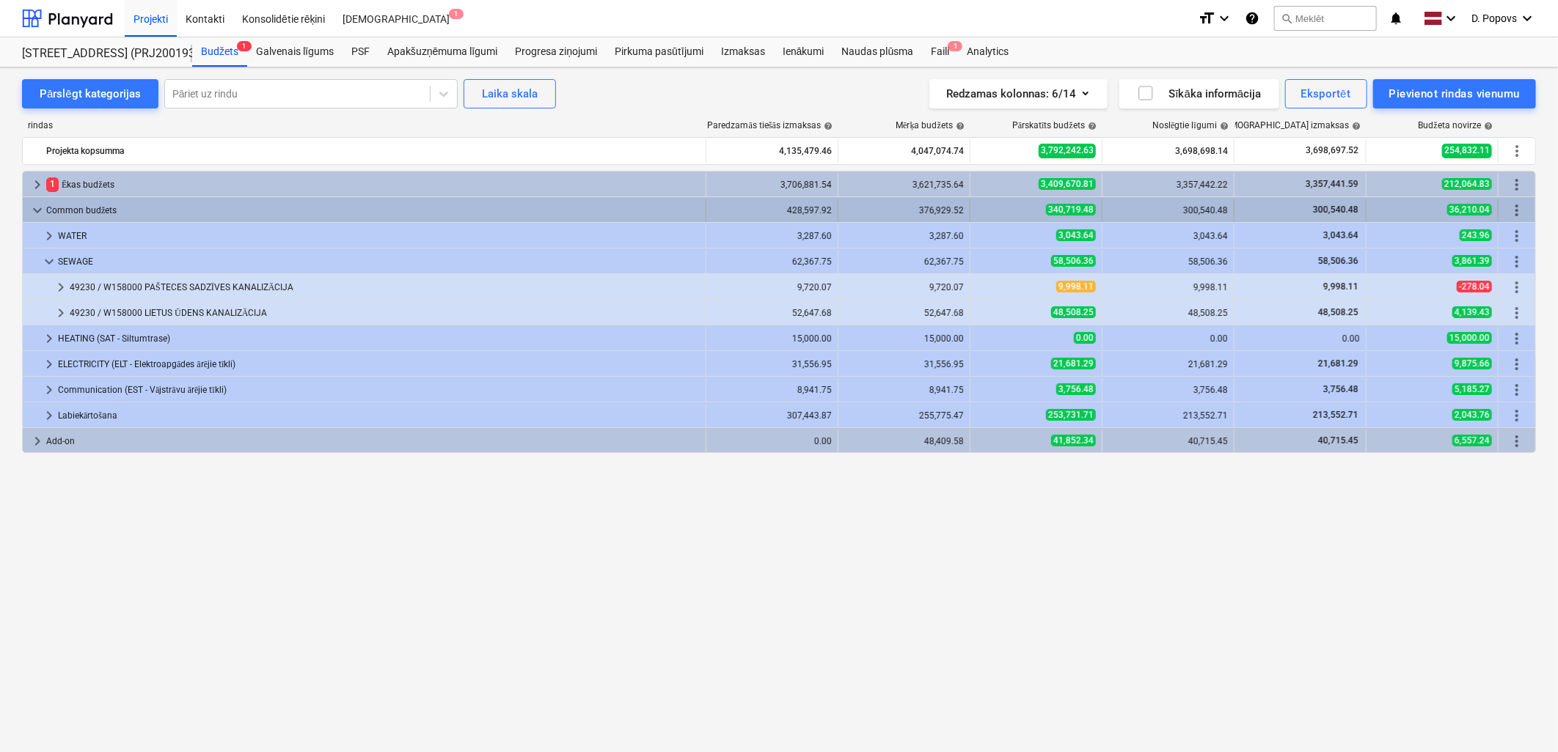
click at [153, 217] on div "Common budžets" at bounding box center [372, 210] width 653 height 23
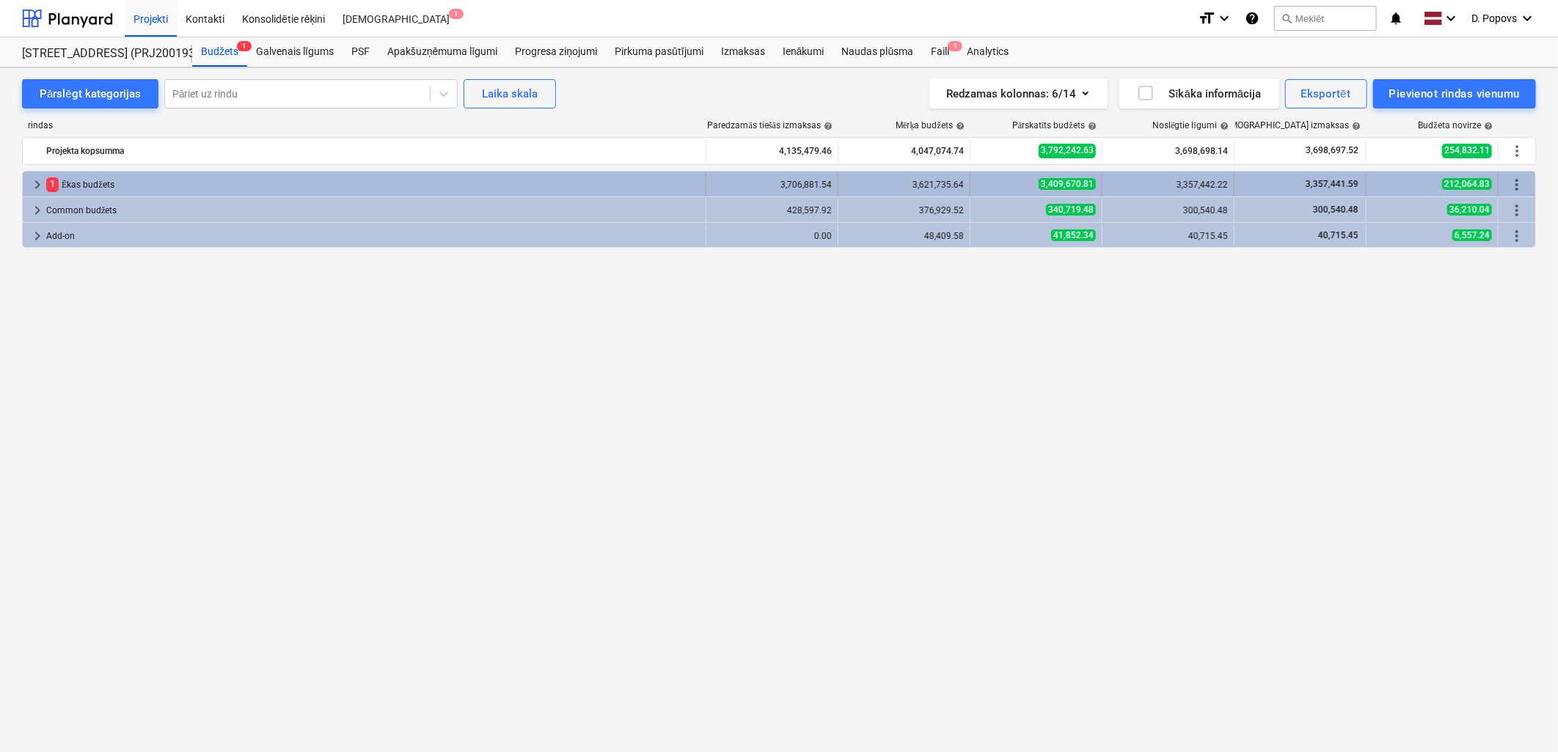
click at [292, 183] on div "1 Ēkas budžets" at bounding box center [372, 184] width 653 height 23
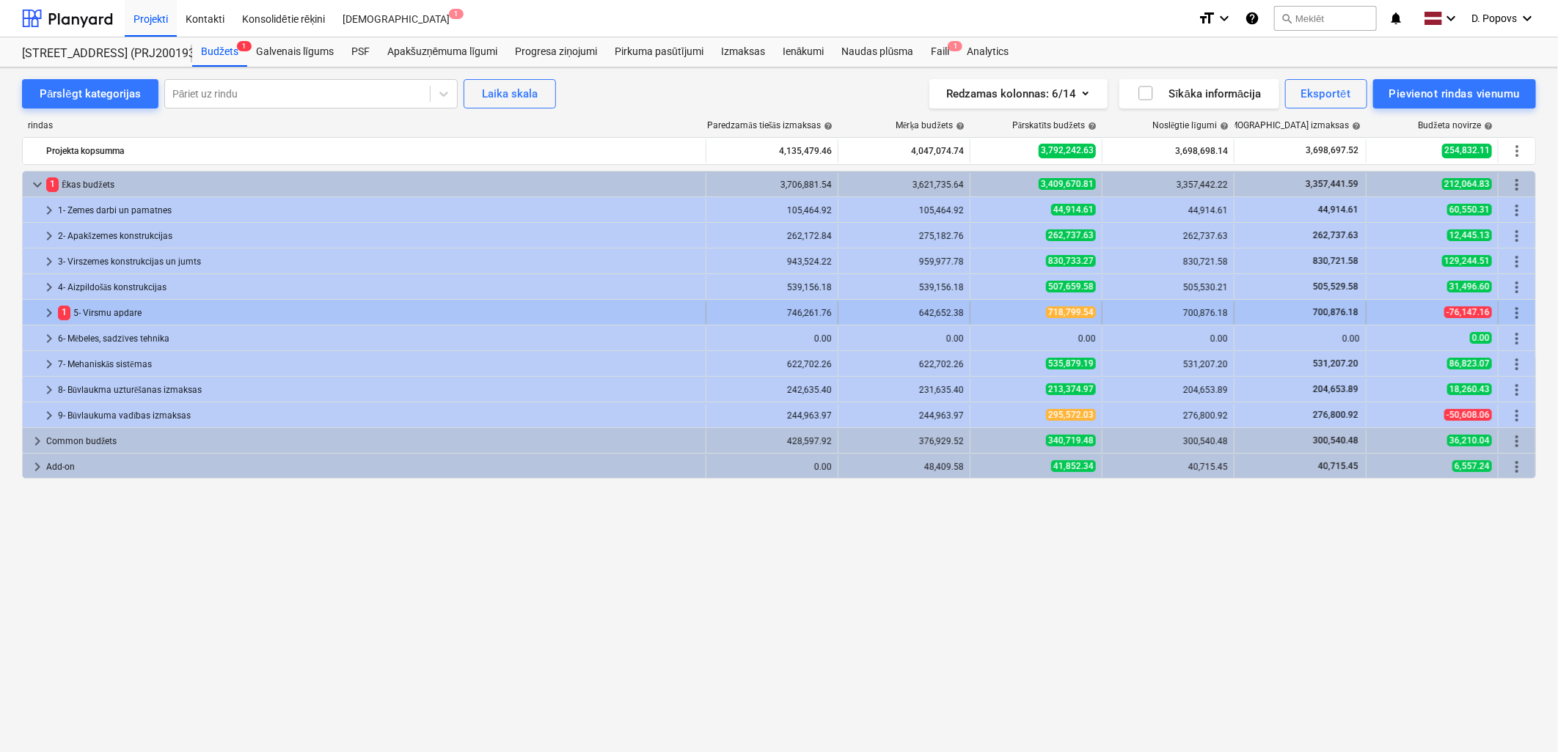
click at [588, 311] on div "1 5- Virsmu apdare" at bounding box center [379, 312] width 642 height 23
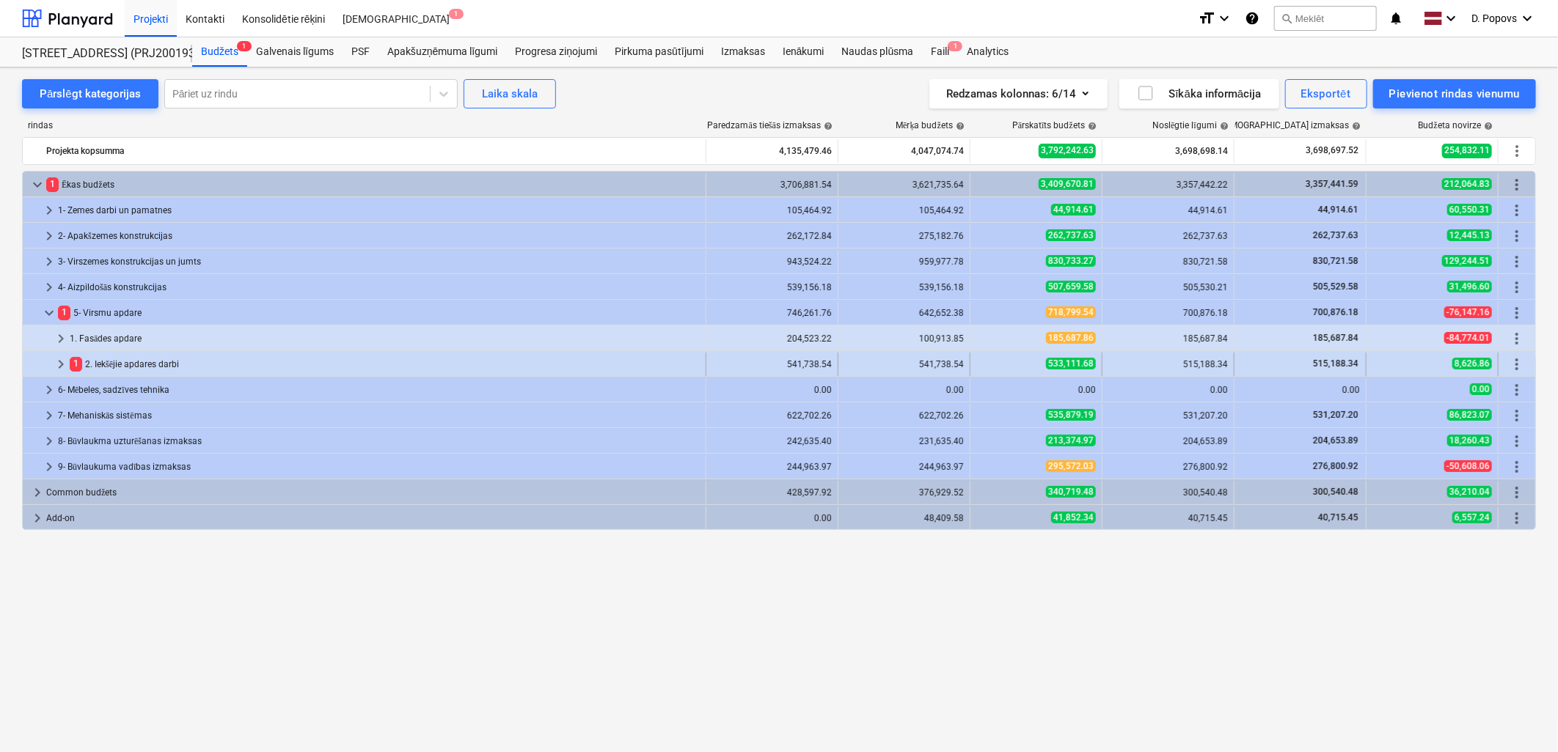
click at [189, 362] on div "1 2. Iekšējie apdares darbi" at bounding box center [385, 364] width 630 height 23
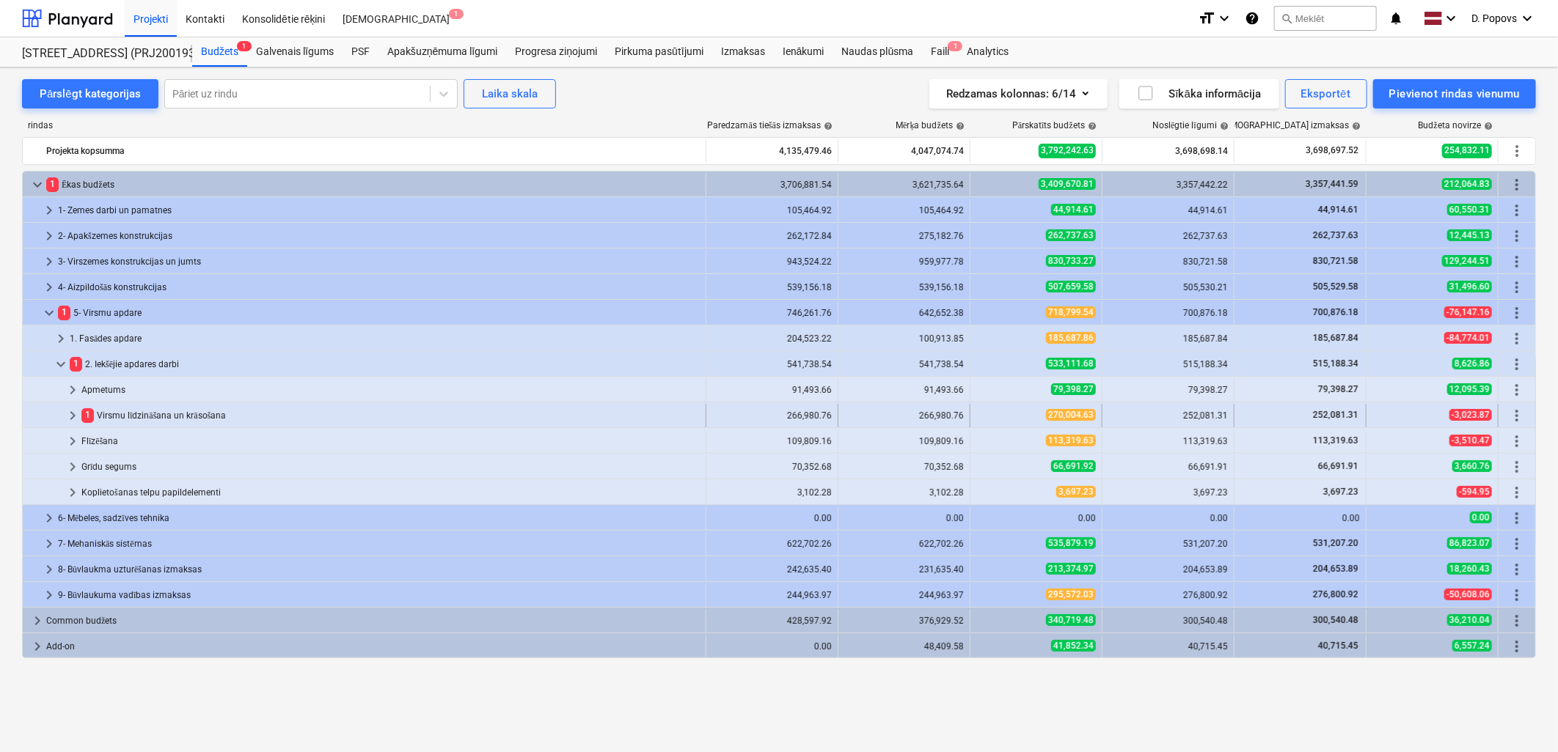
click at [188, 422] on div "1 Virsmu līdzināšana un krāsošana" at bounding box center [390, 415] width 618 height 23
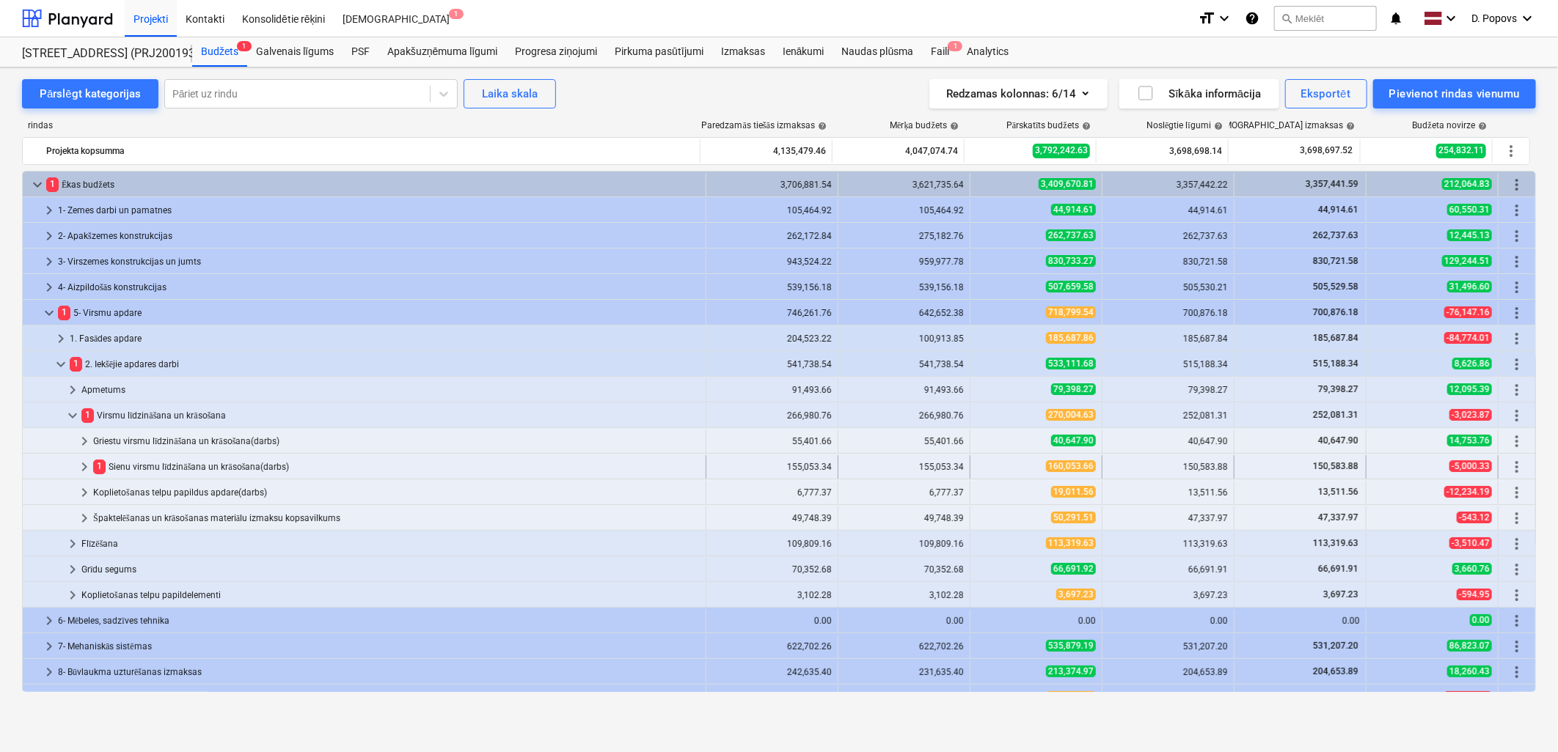
click at [272, 469] on div "1 Sienu virsmu līdzināšana un krāsošana(darbs)" at bounding box center [396, 466] width 607 height 23
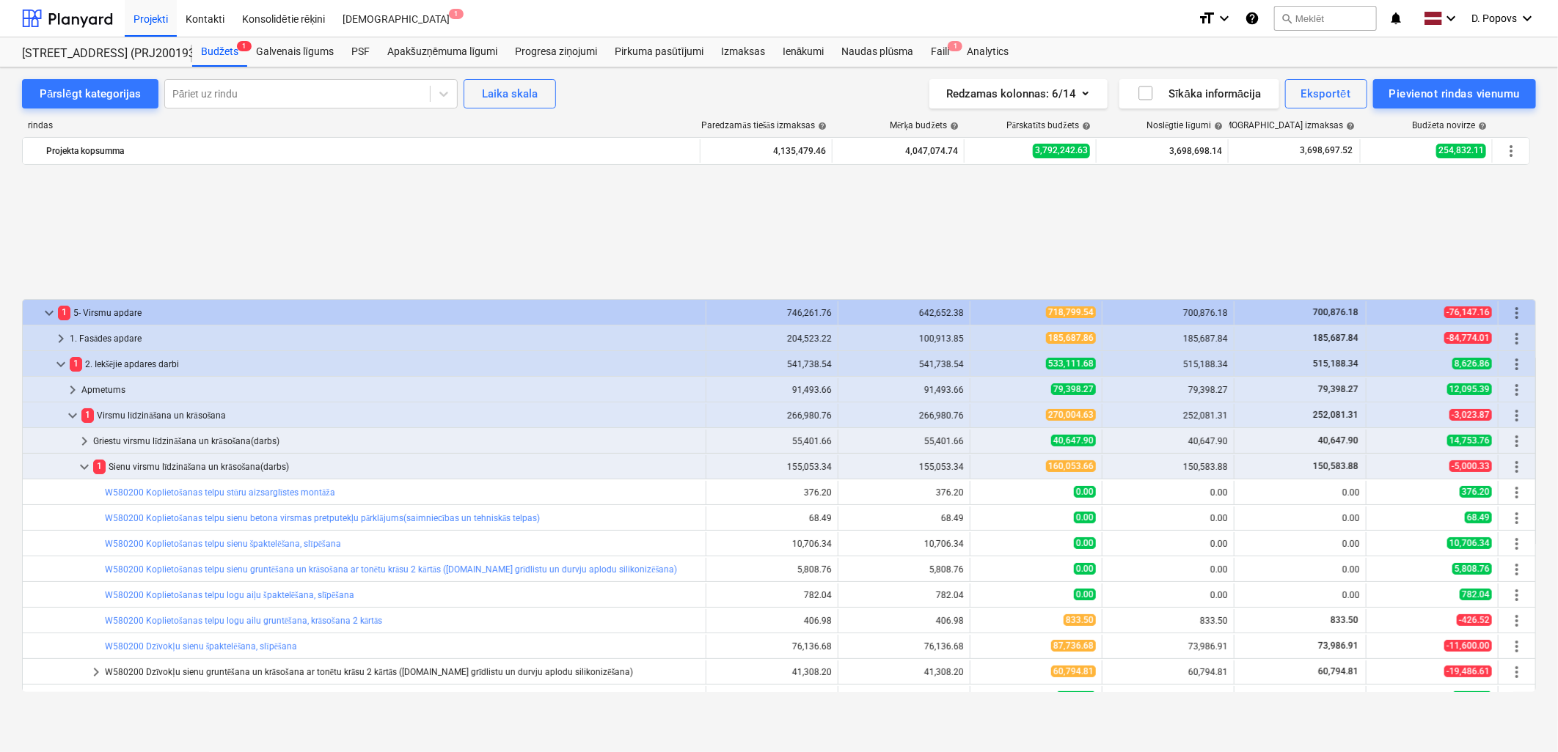
scroll to position [163, 0]
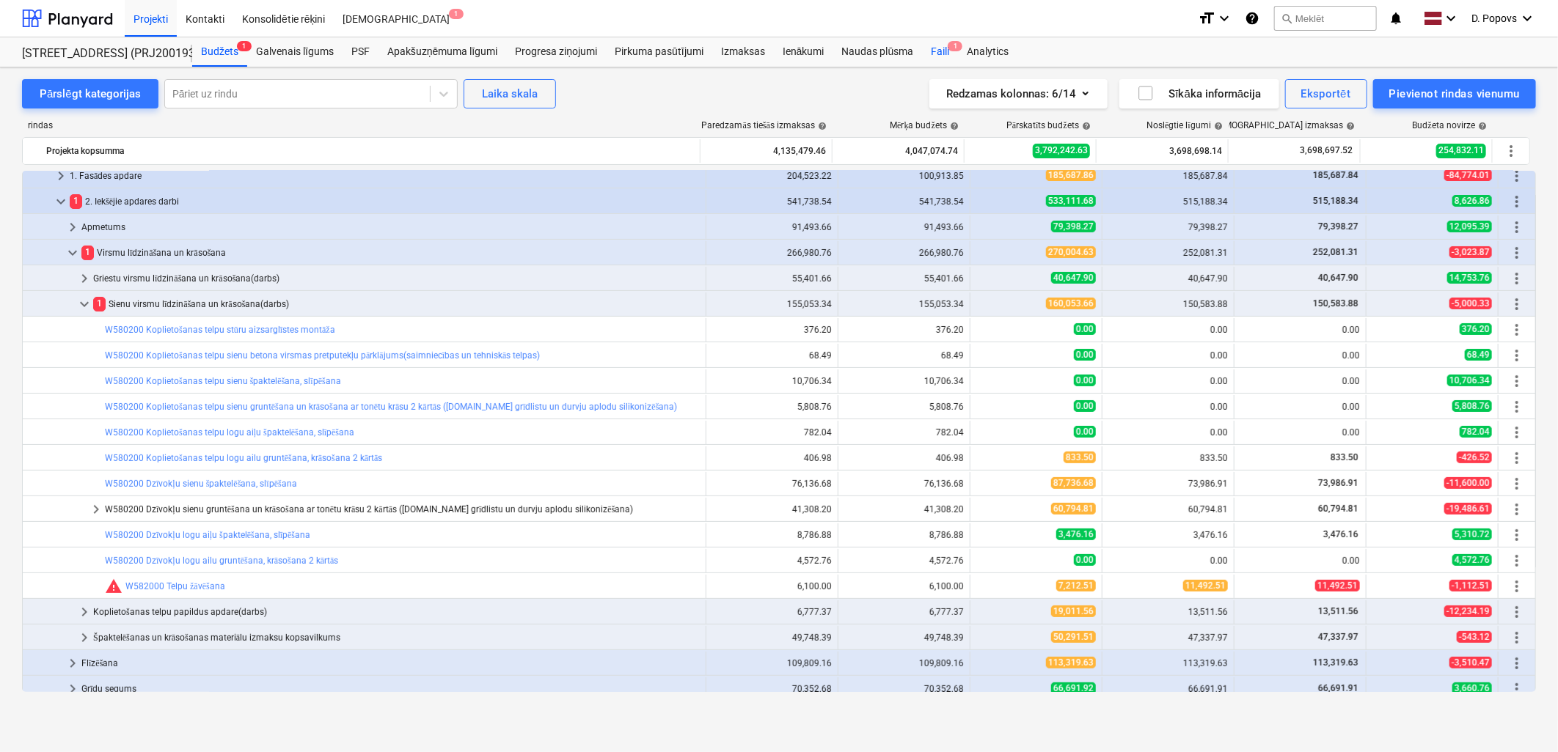
click at [952, 44] on span "1" at bounding box center [955, 46] width 15 height 10
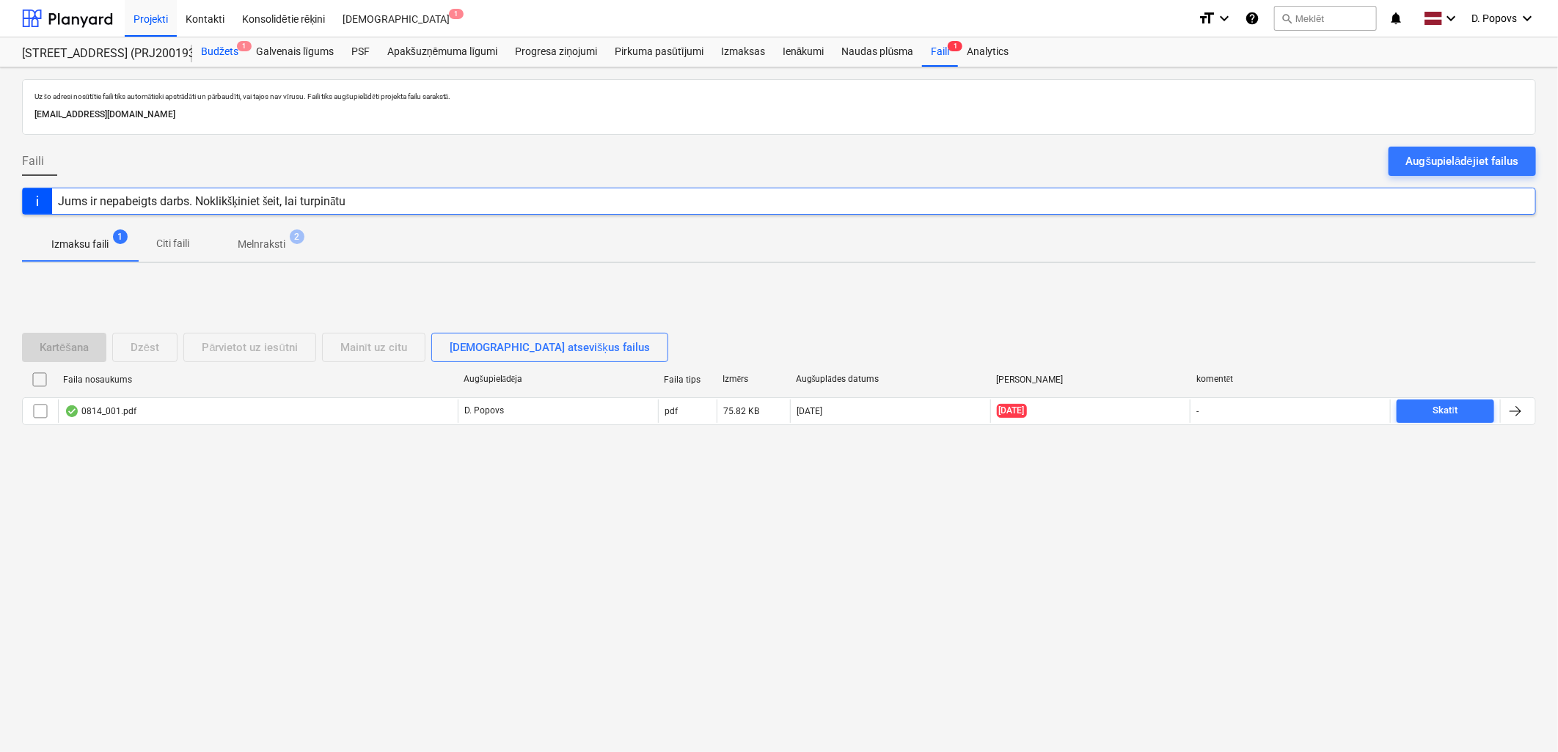
click at [210, 45] on div "Budžets 1" at bounding box center [219, 51] width 55 height 29
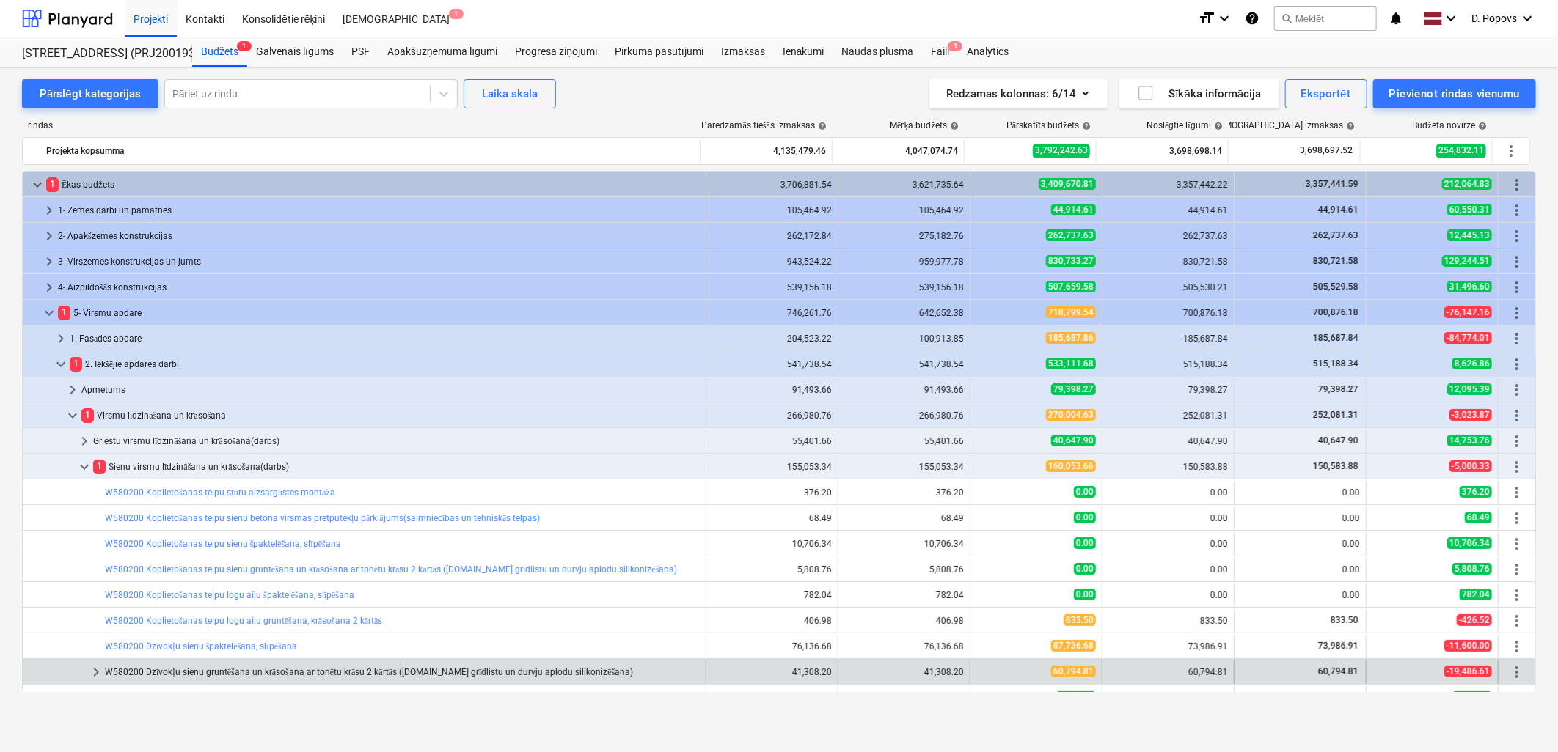
scroll to position [163, 0]
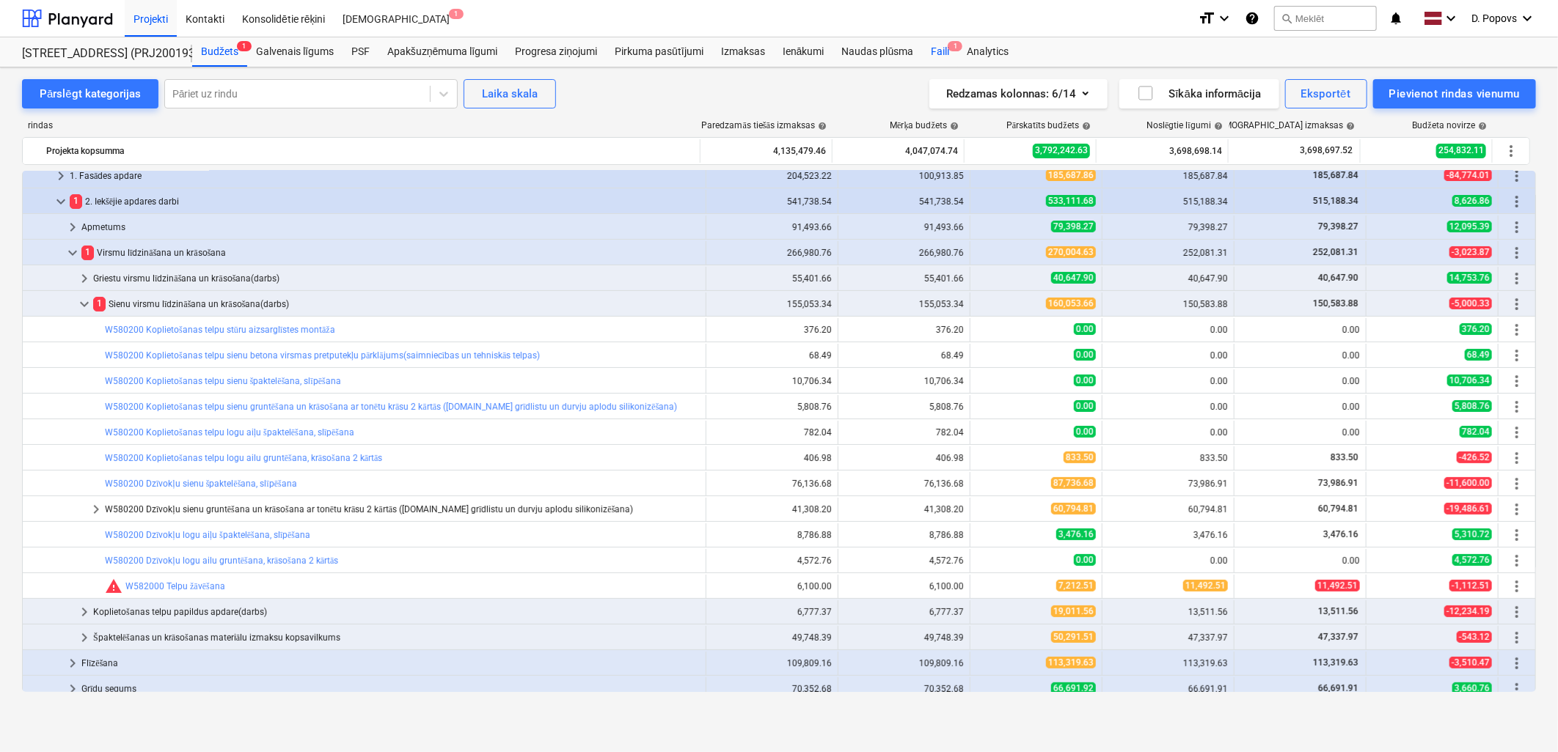
click at [931, 56] on div "Faili 1" at bounding box center [940, 51] width 36 height 29
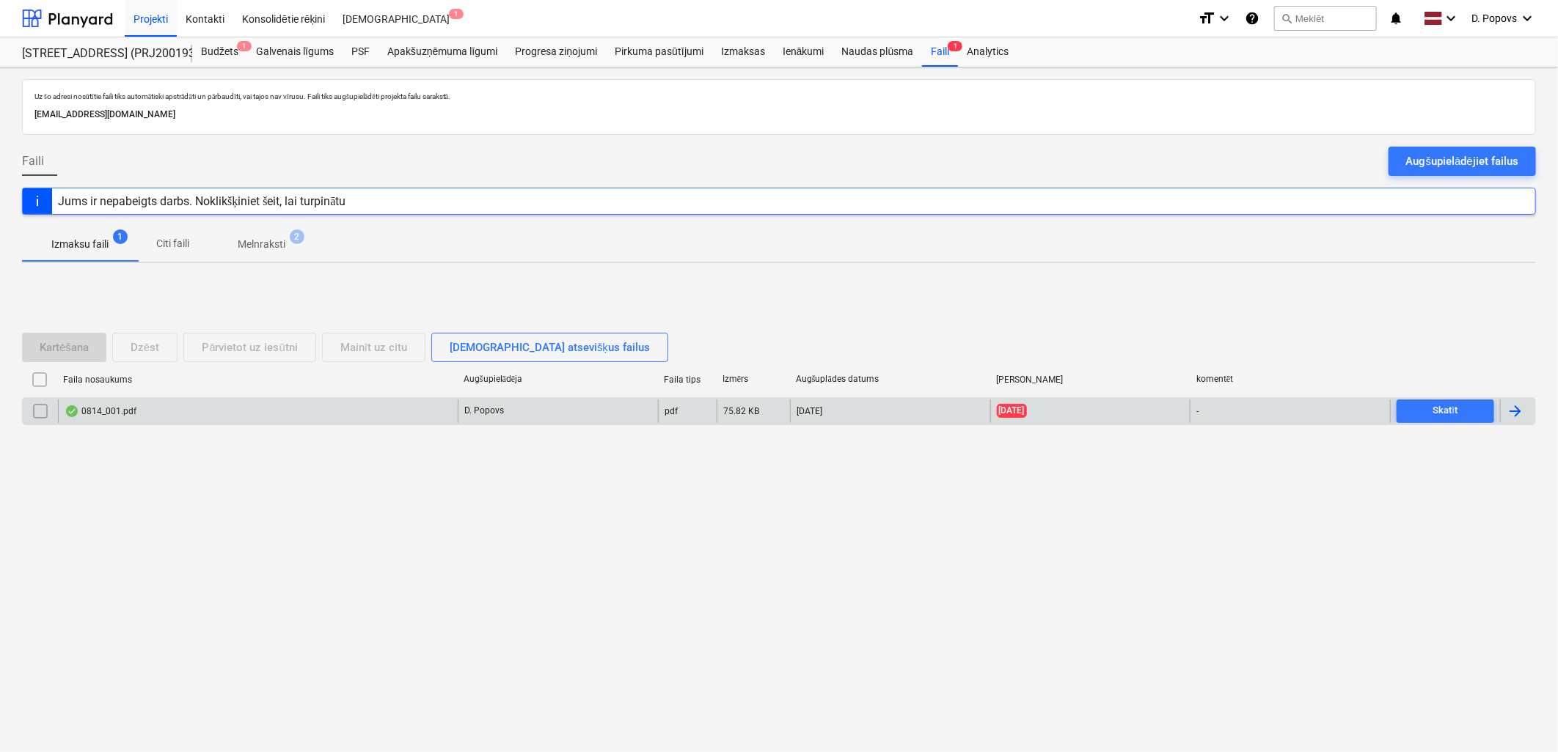
click at [194, 412] on div "0814_001.pdf" at bounding box center [258, 411] width 400 height 23
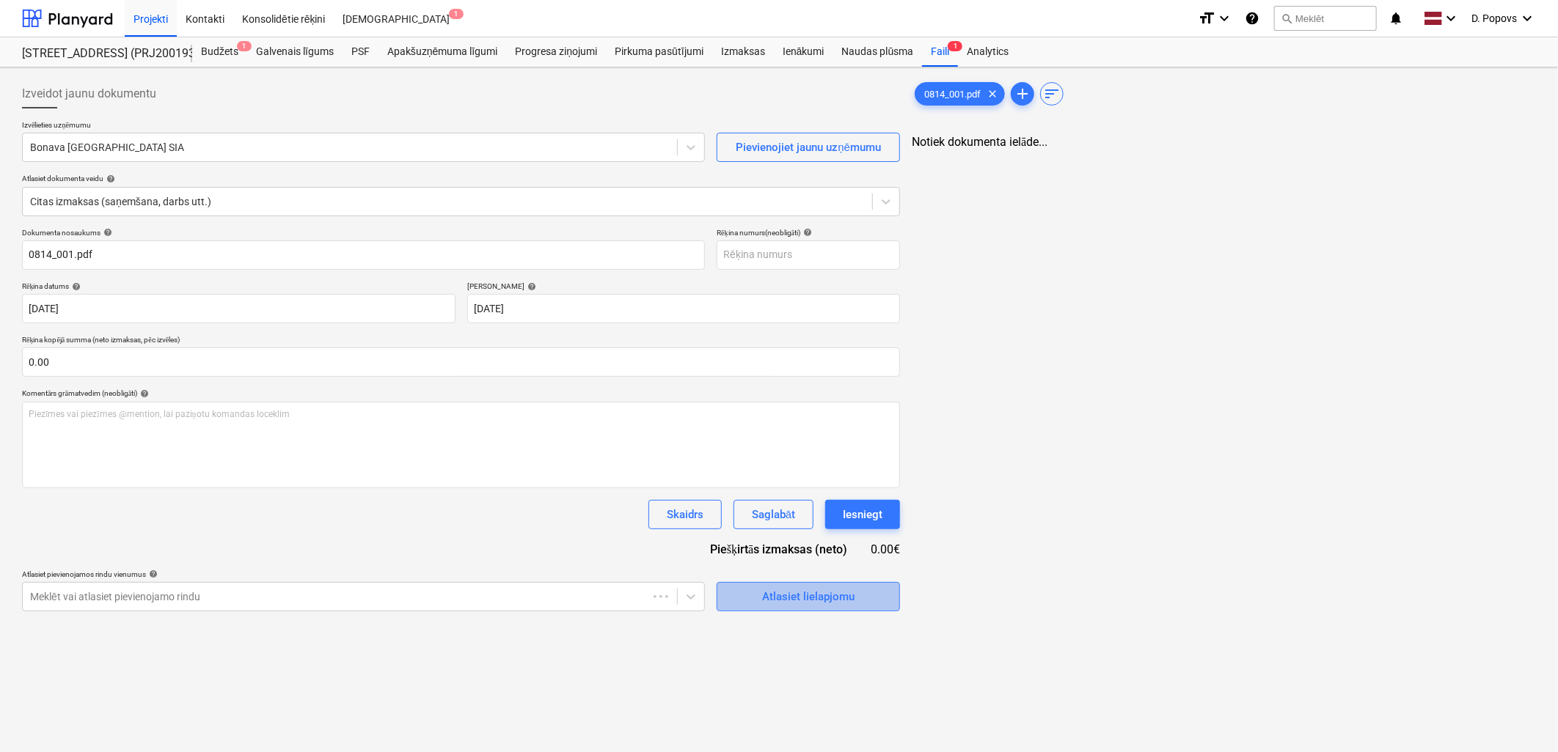
click at [874, 584] on button "Atlasiet lielapjomu" at bounding box center [808, 596] width 183 height 29
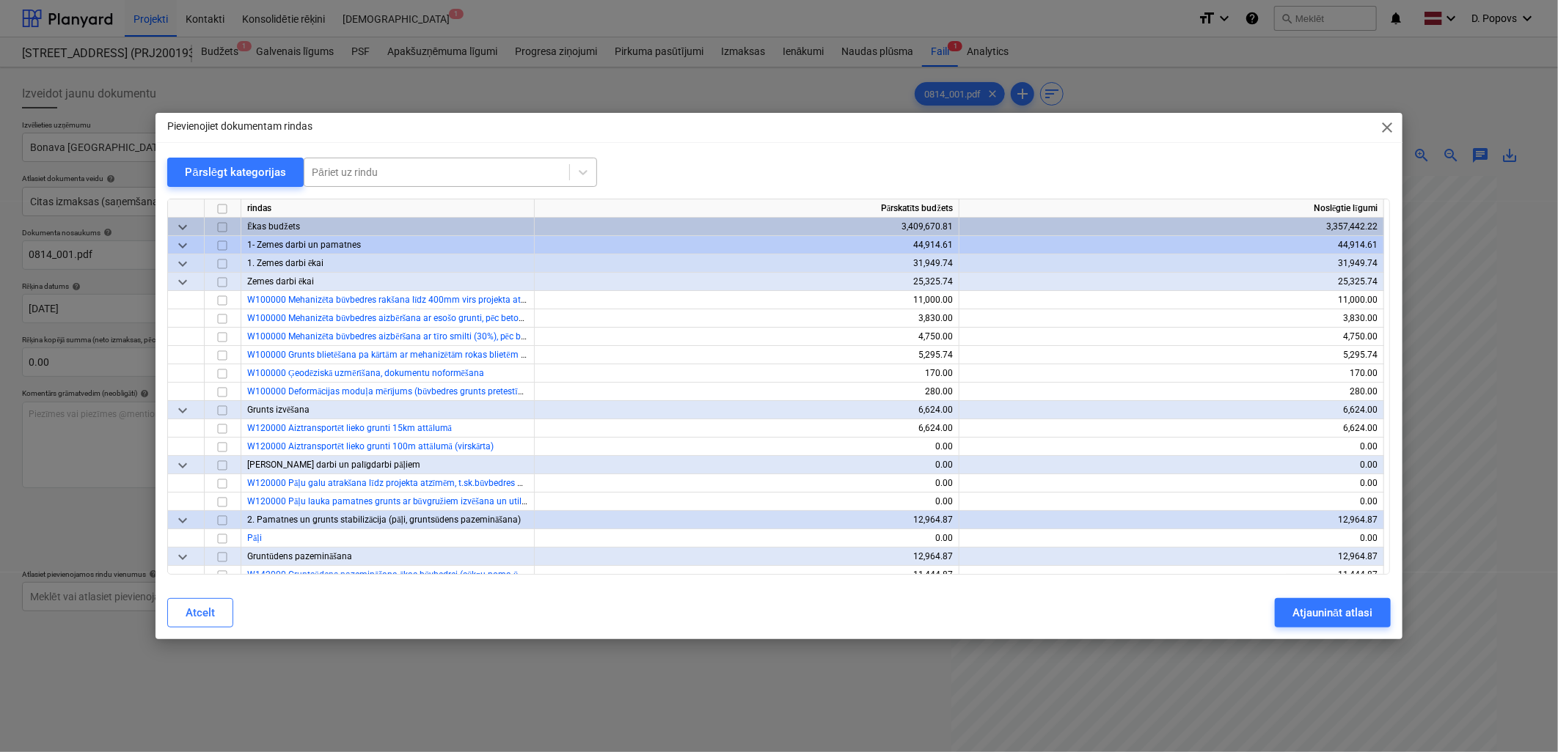
click at [340, 179] on div at bounding box center [437, 172] width 250 height 15
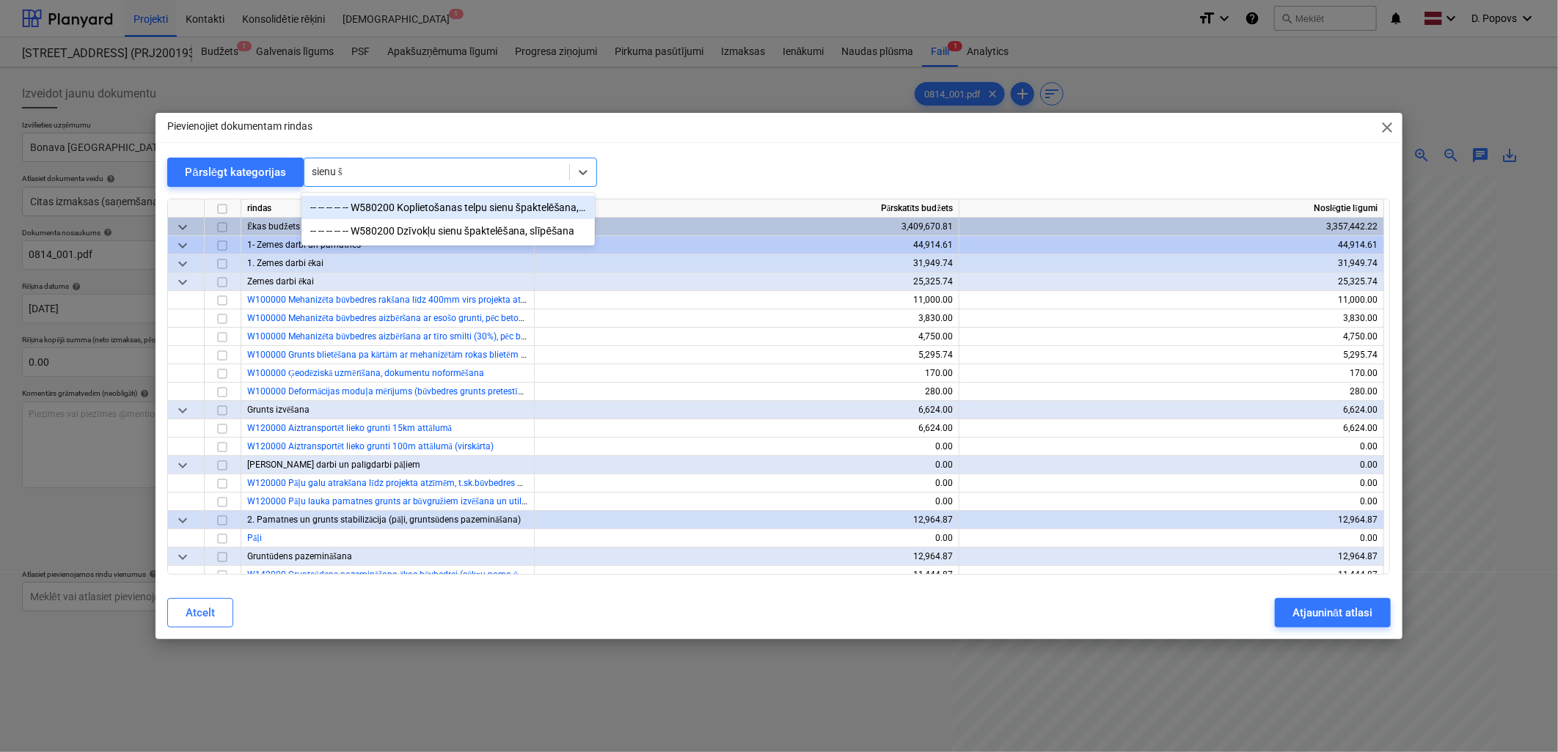
type input "sienu šp"
click at [390, 230] on div "-- -- -- -- -- W580200 Dzīvokļu sienu špaktelēšana, slīpēšana" at bounding box center [447, 230] width 293 height 23
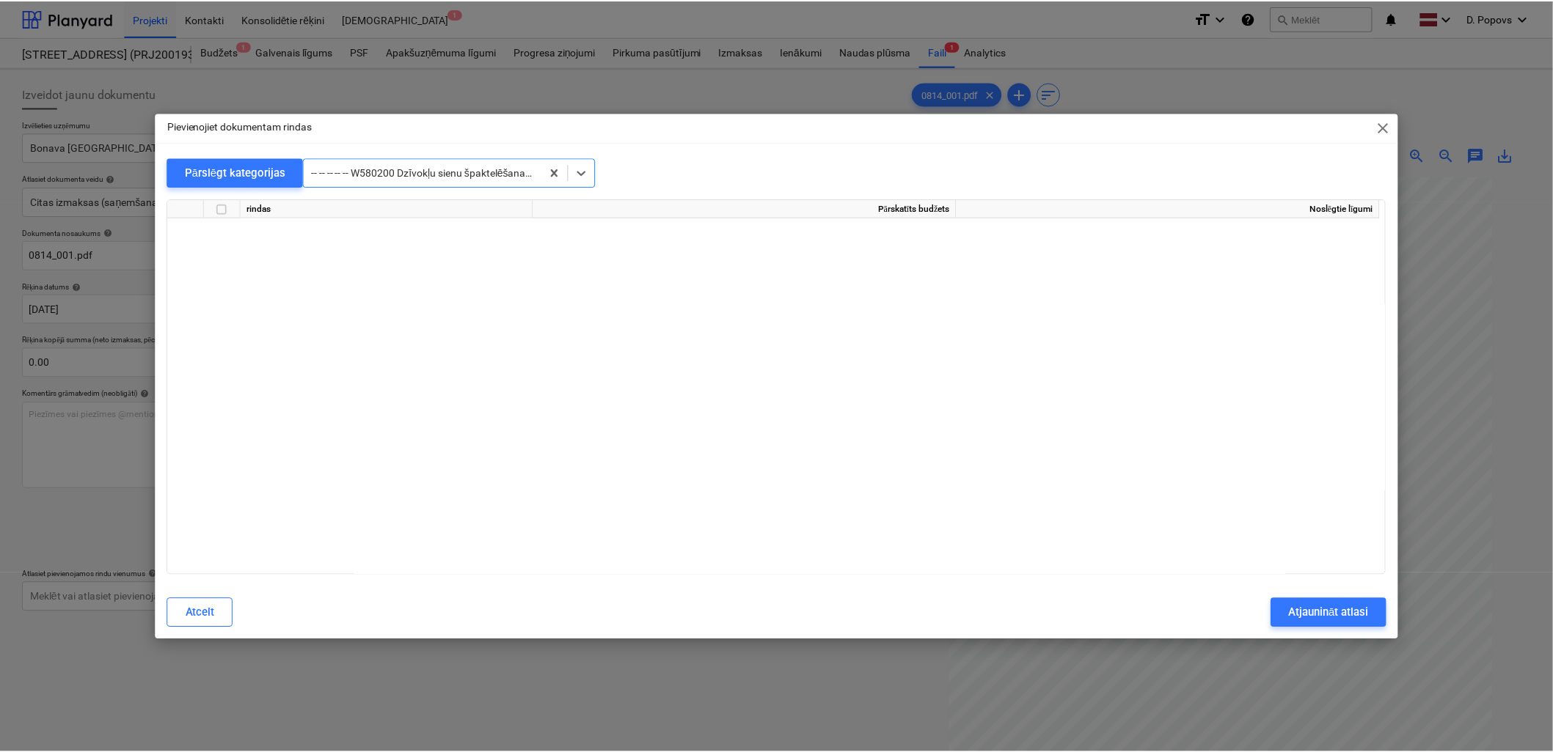
scroll to position [7884, 0]
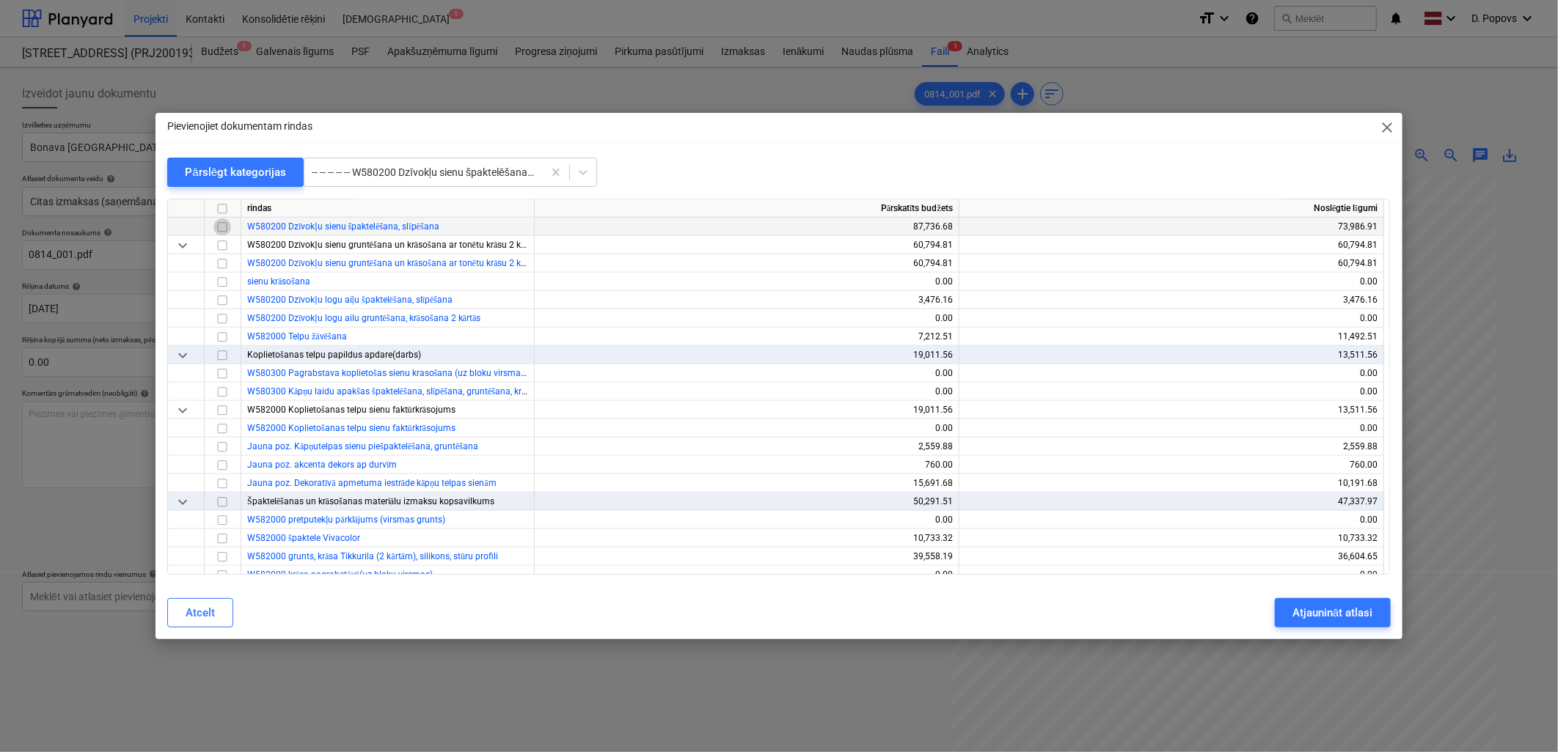
click at [216, 225] on input "checkbox" at bounding box center [222, 228] width 18 height 18
click at [1306, 598] on button "Atjaunināt atlasi" at bounding box center [1332, 612] width 115 height 29
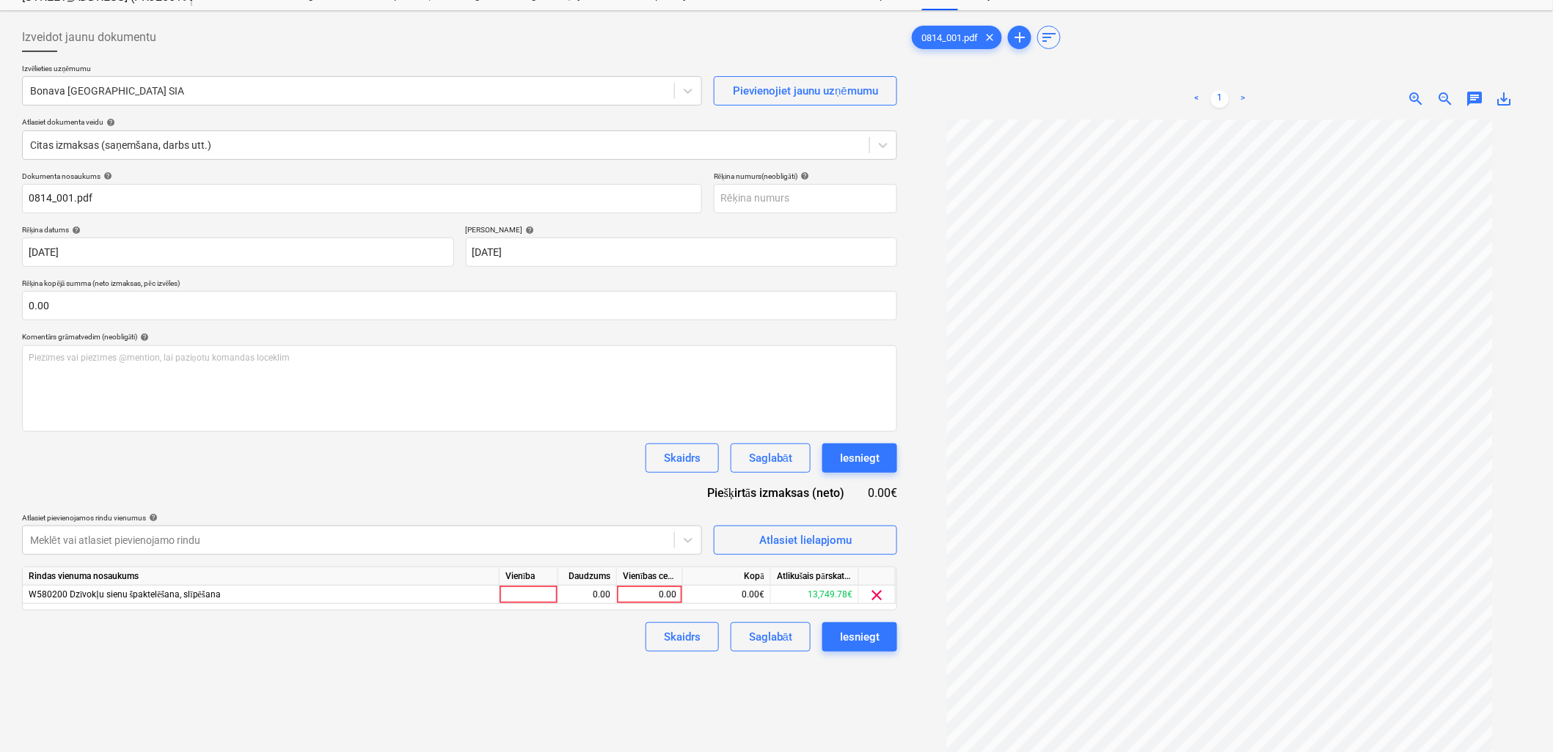
scroll to position [147, 0]
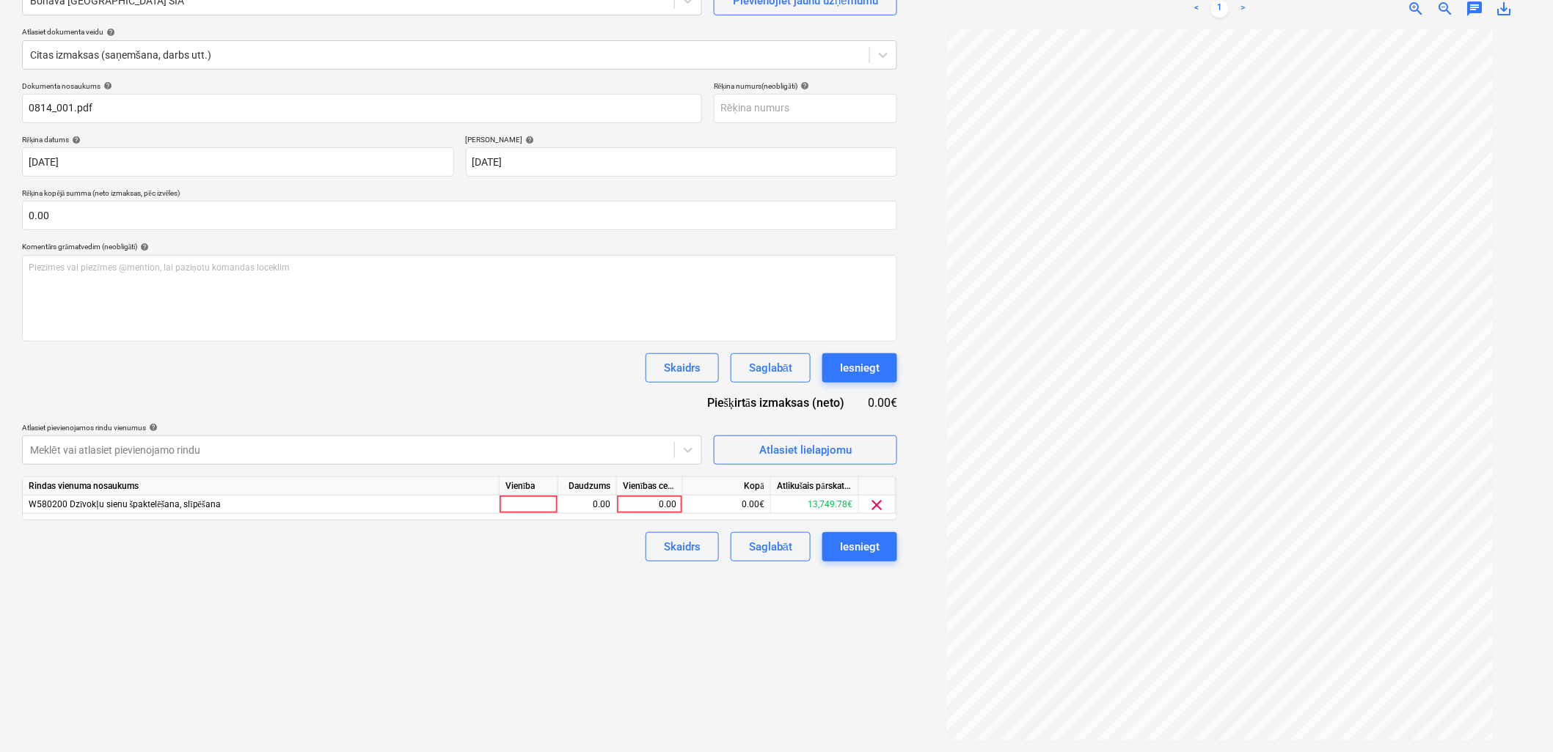
click at [642, 488] on div "Vienības cena" at bounding box center [650, 486] width 66 height 18
click at [641, 499] on div "0.00" at bounding box center [650, 505] width 54 height 18
type input "2628"
click at [527, 563] on div "Izveidot jaunu dokumentu Izvēlieties uzņēmumu Bonava Latvija SIA Pievienojiet j…" at bounding box center [459, 337] width 887 height 820
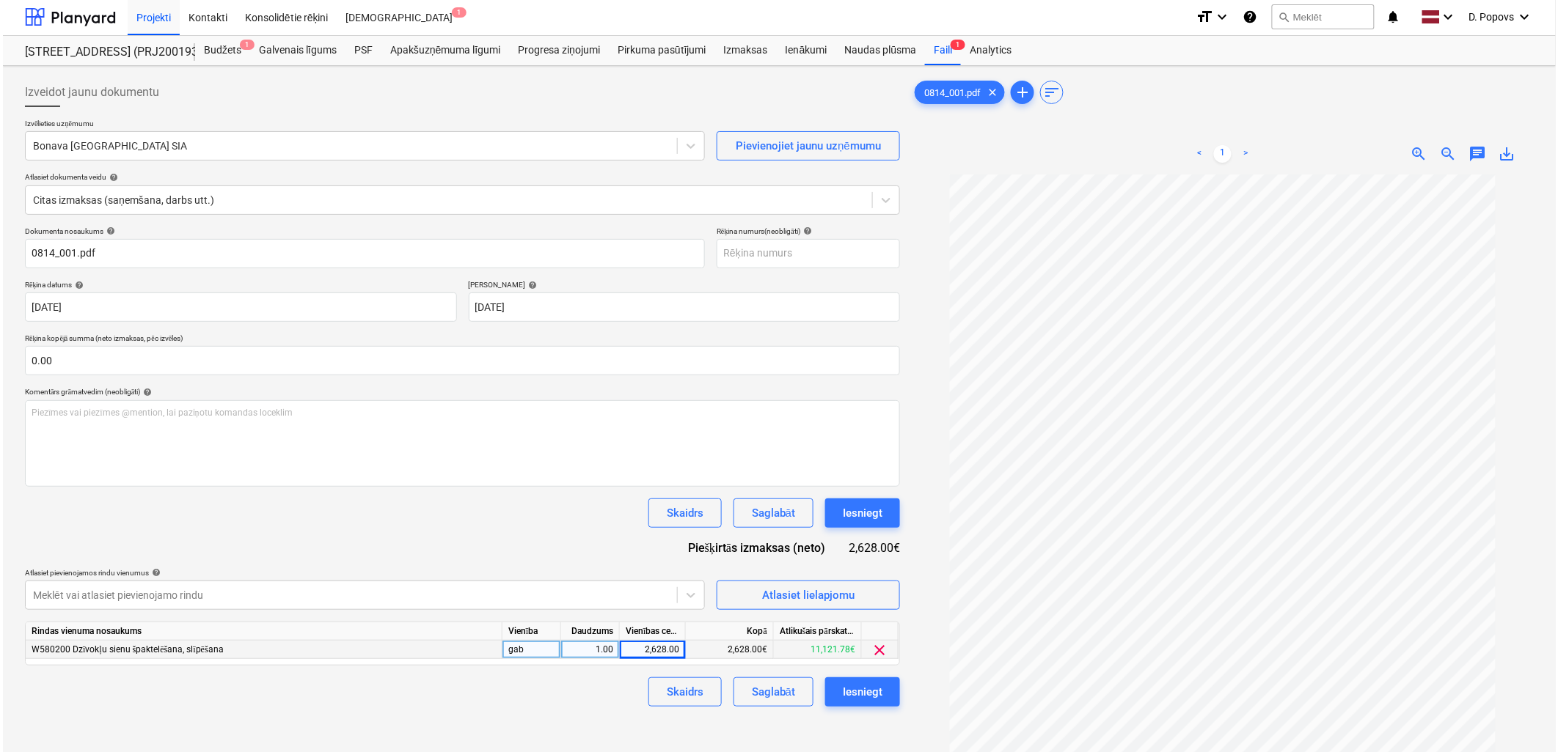
scroll to position [0, 0]
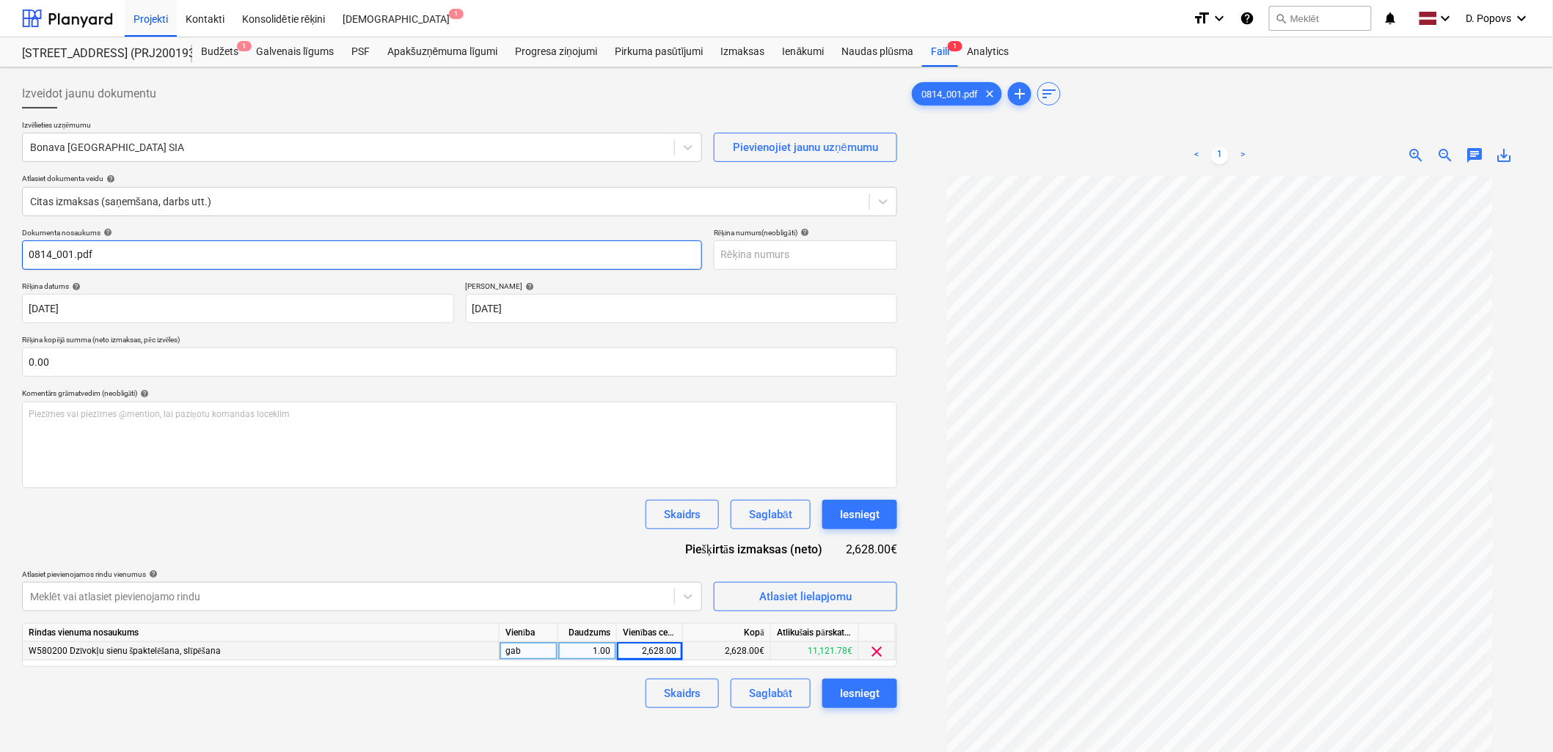
click at [0, 282] on html "Projekti Kontakti Konsolidētie rēķini Iesūtne 1 format_size keyboard_arrow_down…" at bounding box center [776, 376] width 1553 height 752
click at [199, 260] on input "ART 251914" at bounding box center [362, 255] width 680 height 29
type input "ART 251914"
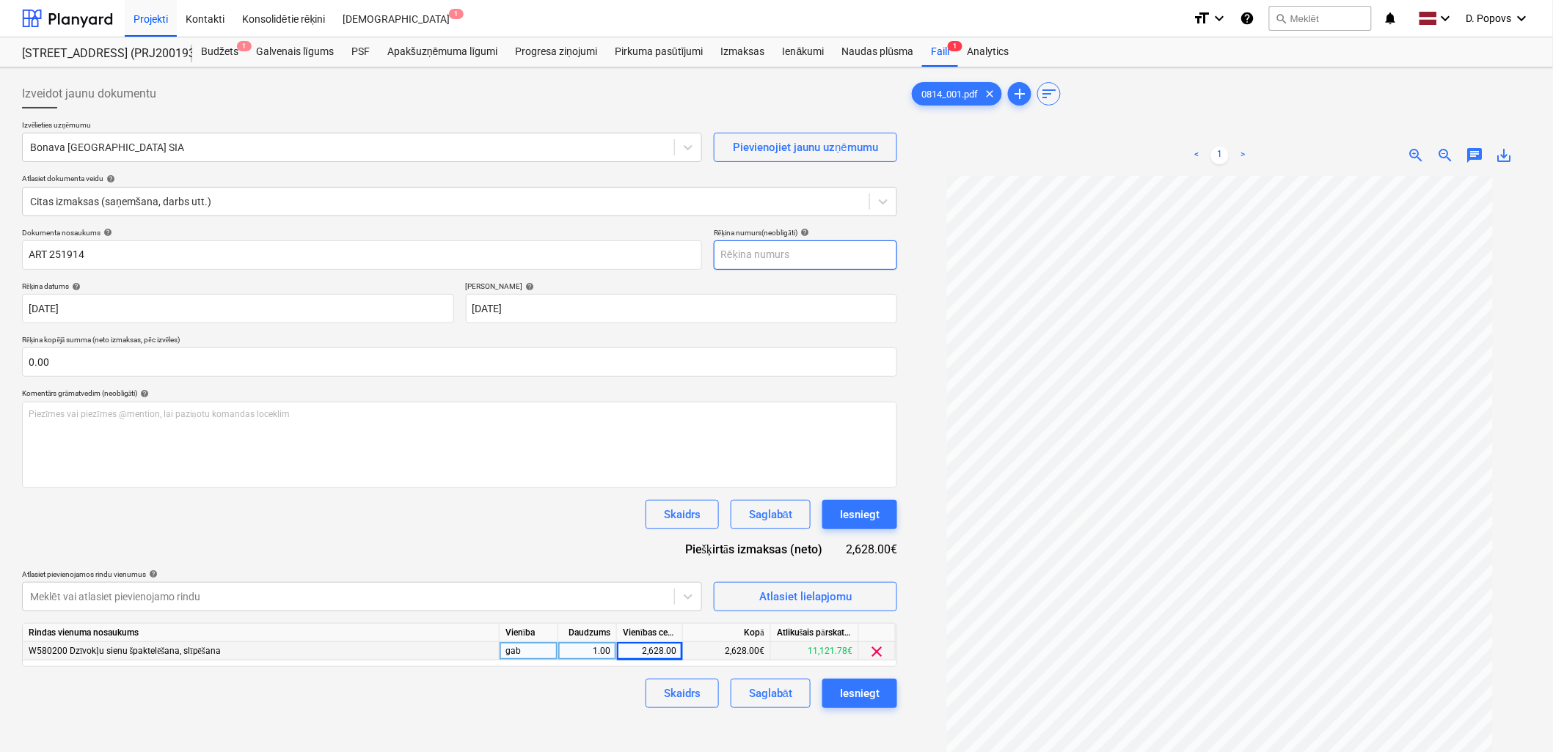
click at [864, 265] on input "text" at bounding box center [805, 255] width 183 height 29
paste input "ART 251914"
type input "ART 251914"
click at [335, 545] on div "Dokumenta nosaukums help ART 251914 Rēķina numurs (neobligāti) help ART 251914 …" at bounding box center [459, 468] width 875 height 480
click at [763, 695] on div "Saglabāt" at bounding box center [770, 693] width 43 height 19
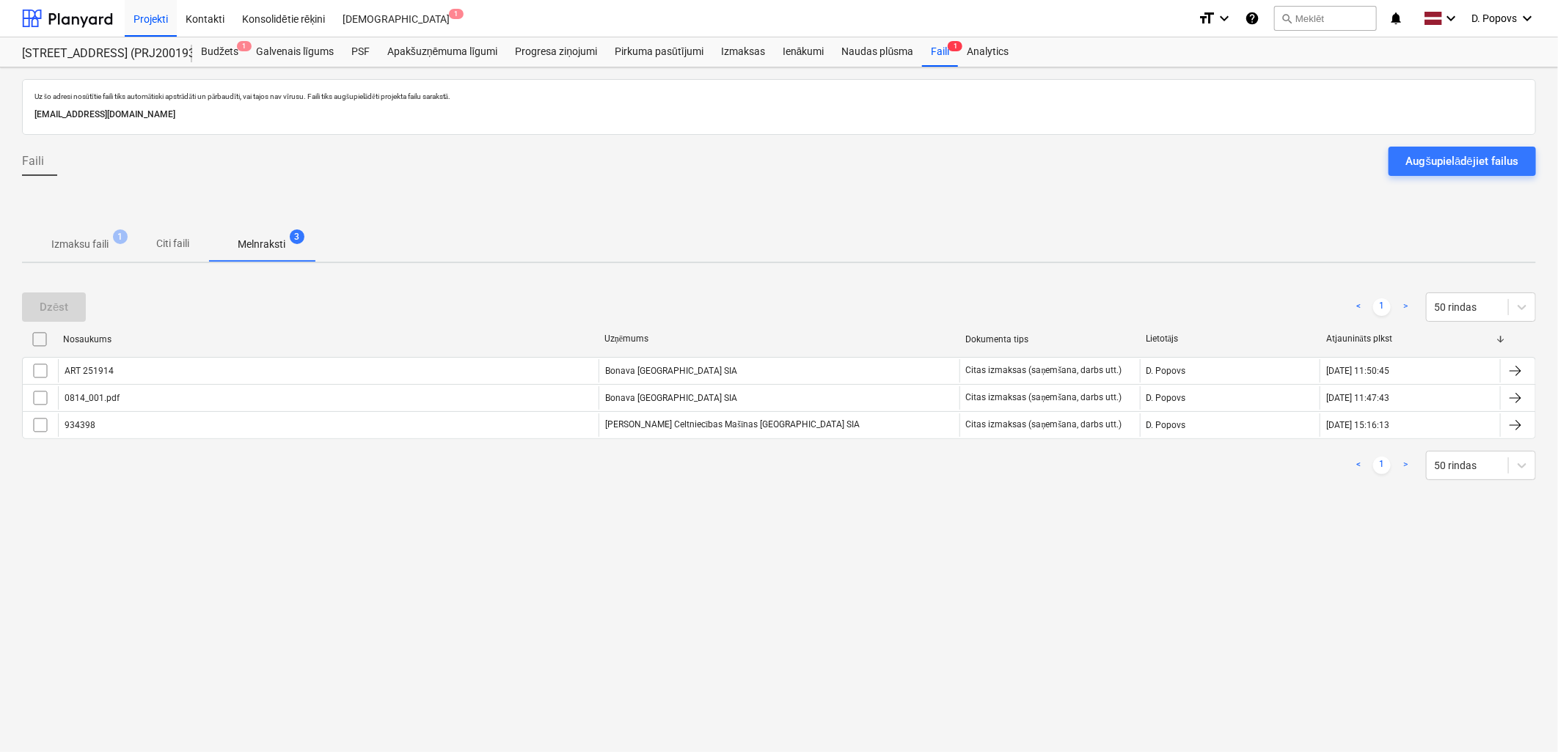
click at [24, 247] on span "Izmaksu faili 1" at bounding box center [80, 244] width 116 height 26
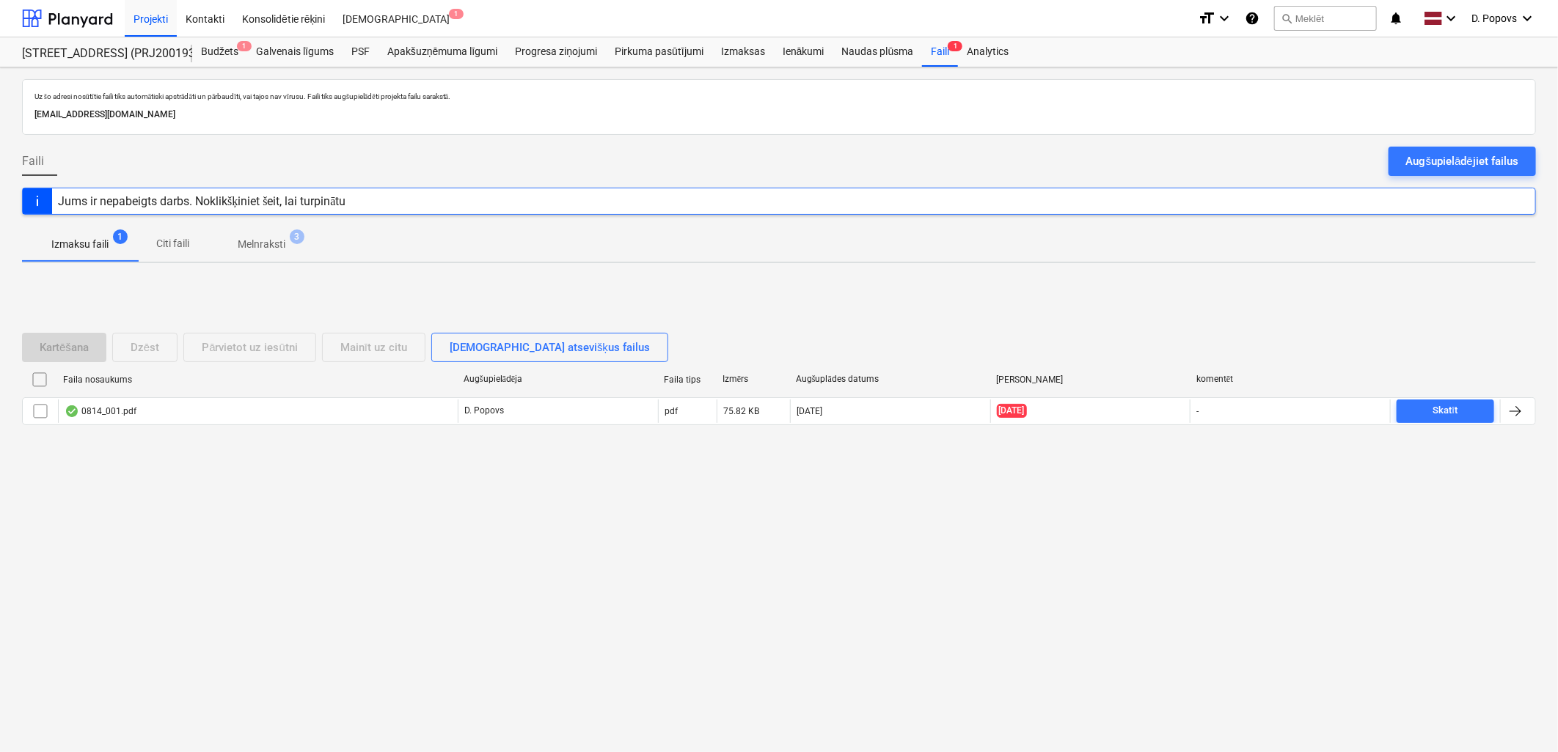
click at [220, 249] on span "Melnraksti 3" at bounding box center [261, 244] width 106 height 26
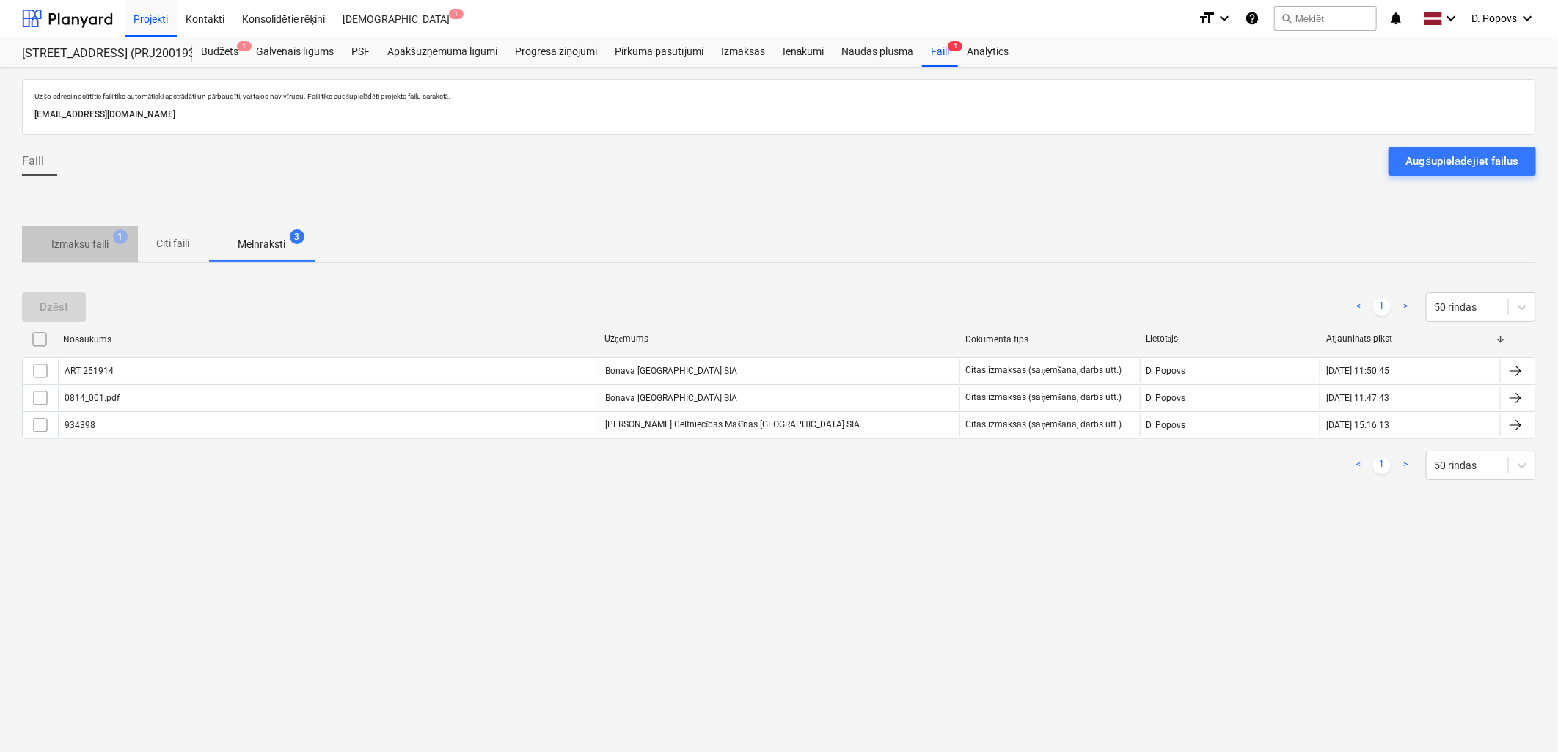
drag, startPoint x: 93, startPoint y: 258, endPoint x: 149, endPoint y: 274, distance: 57.8
click at [93, 259] on button "Izmaksu faili 1" at bounding box center [80, 244] width 116 height 35
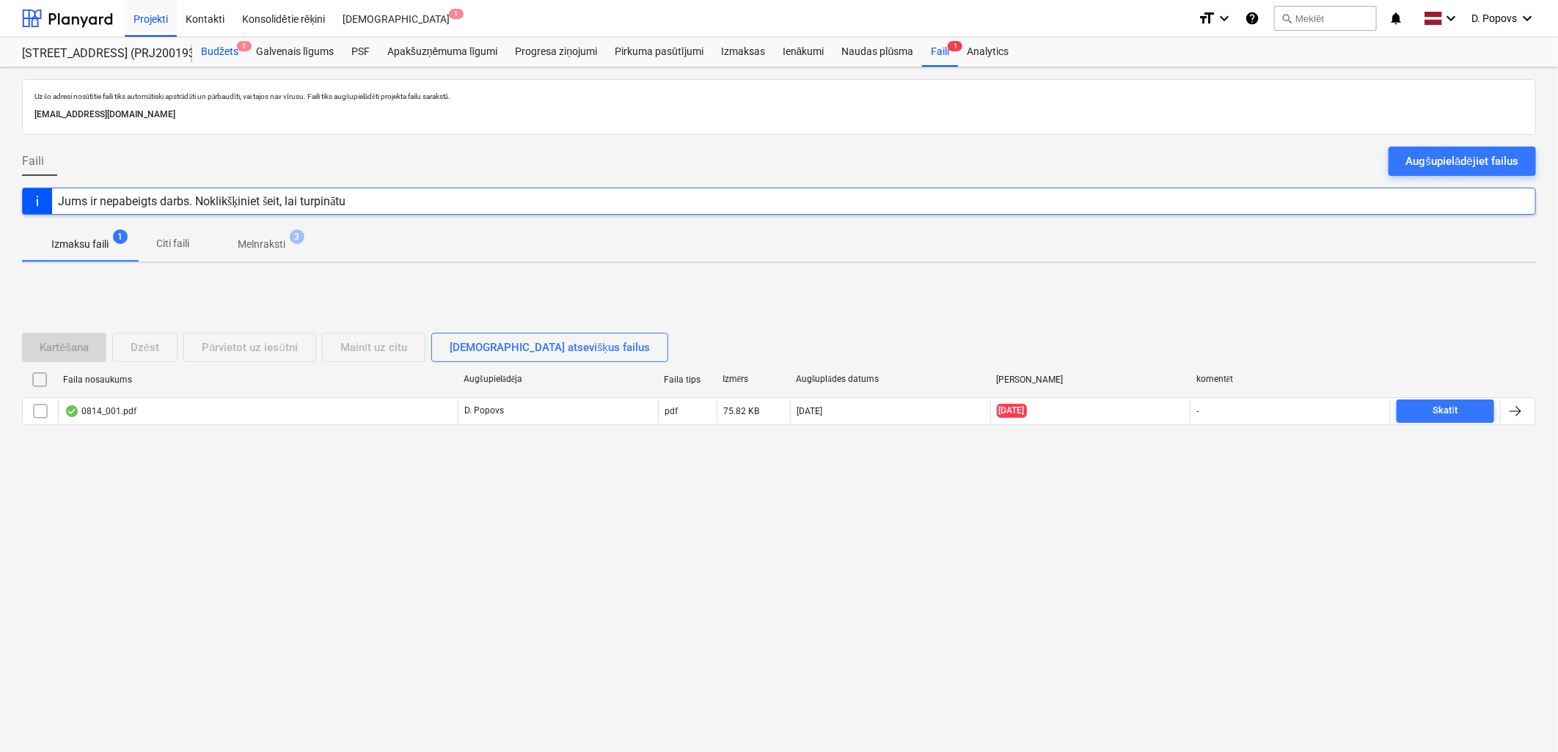
click at [237, 56] on div "Budžets 1" at bounding box center [219, 51] width 55 height 29
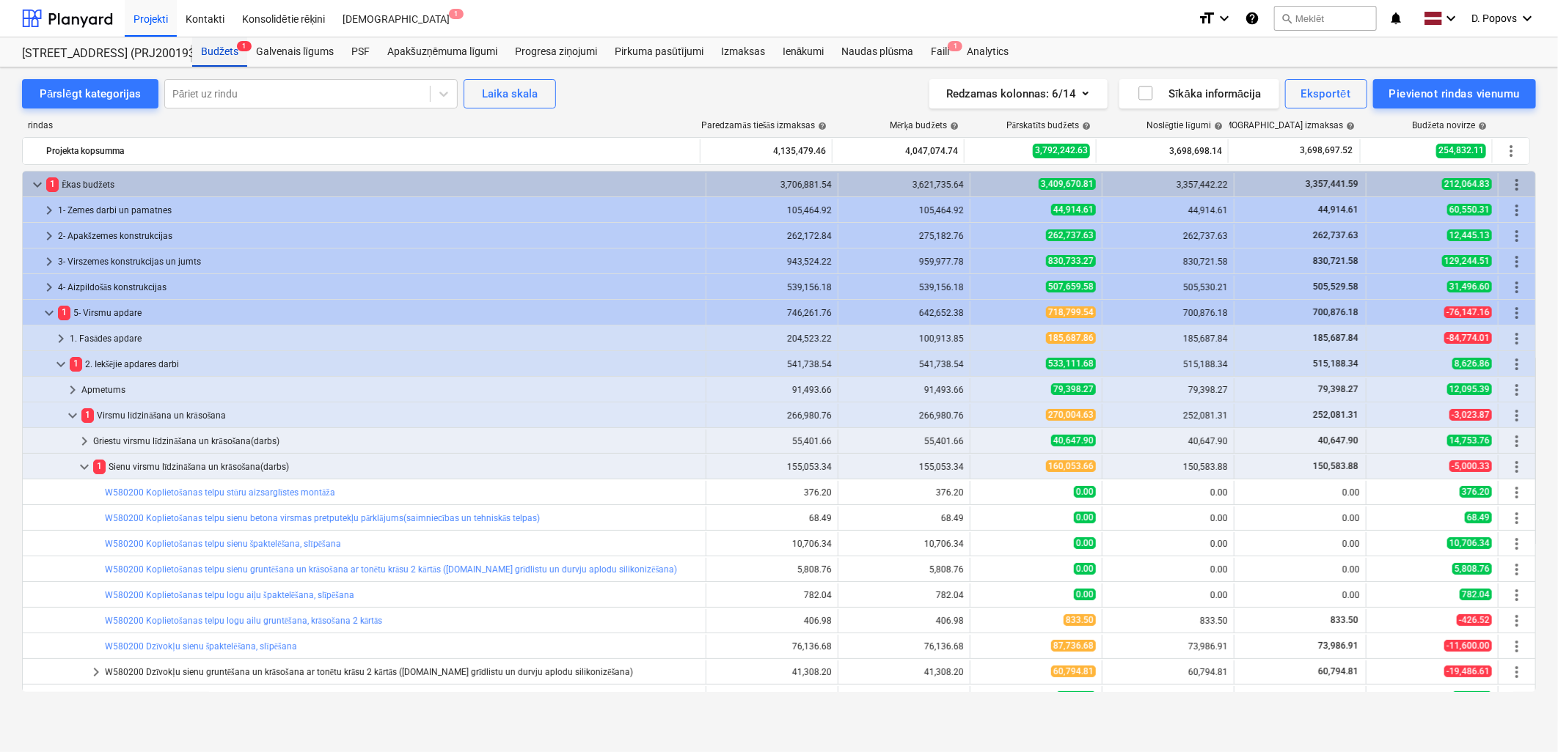
scroll to position [163, 0]
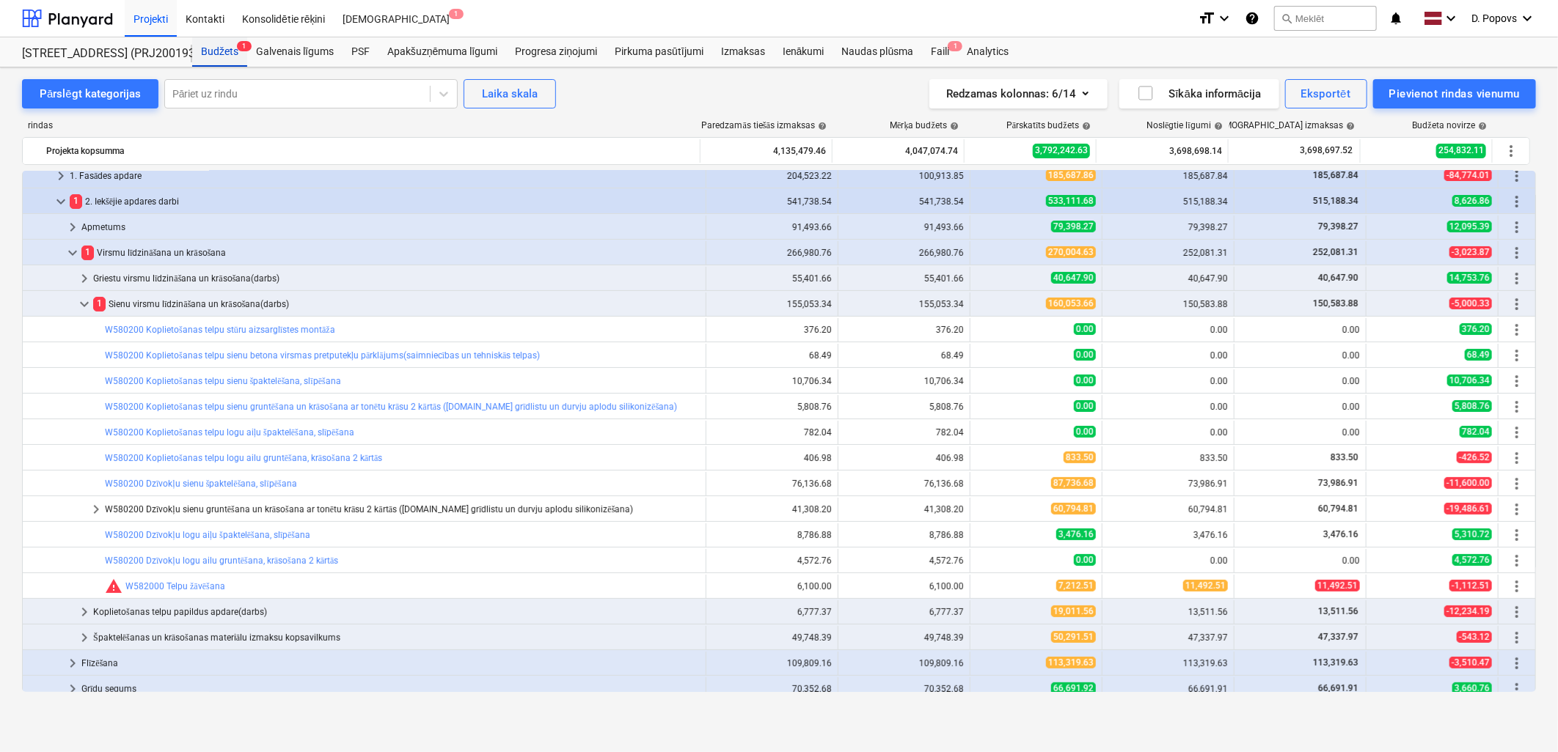
click at [213, 56] on div "Budžets 1" at bounding box center [219, 51] width 55 height 29
click at [157, 24] on div "Projekti" at bounding box center [151, 17] width 52 height 37
